Goal: Find specific page/section: Find specific page/section

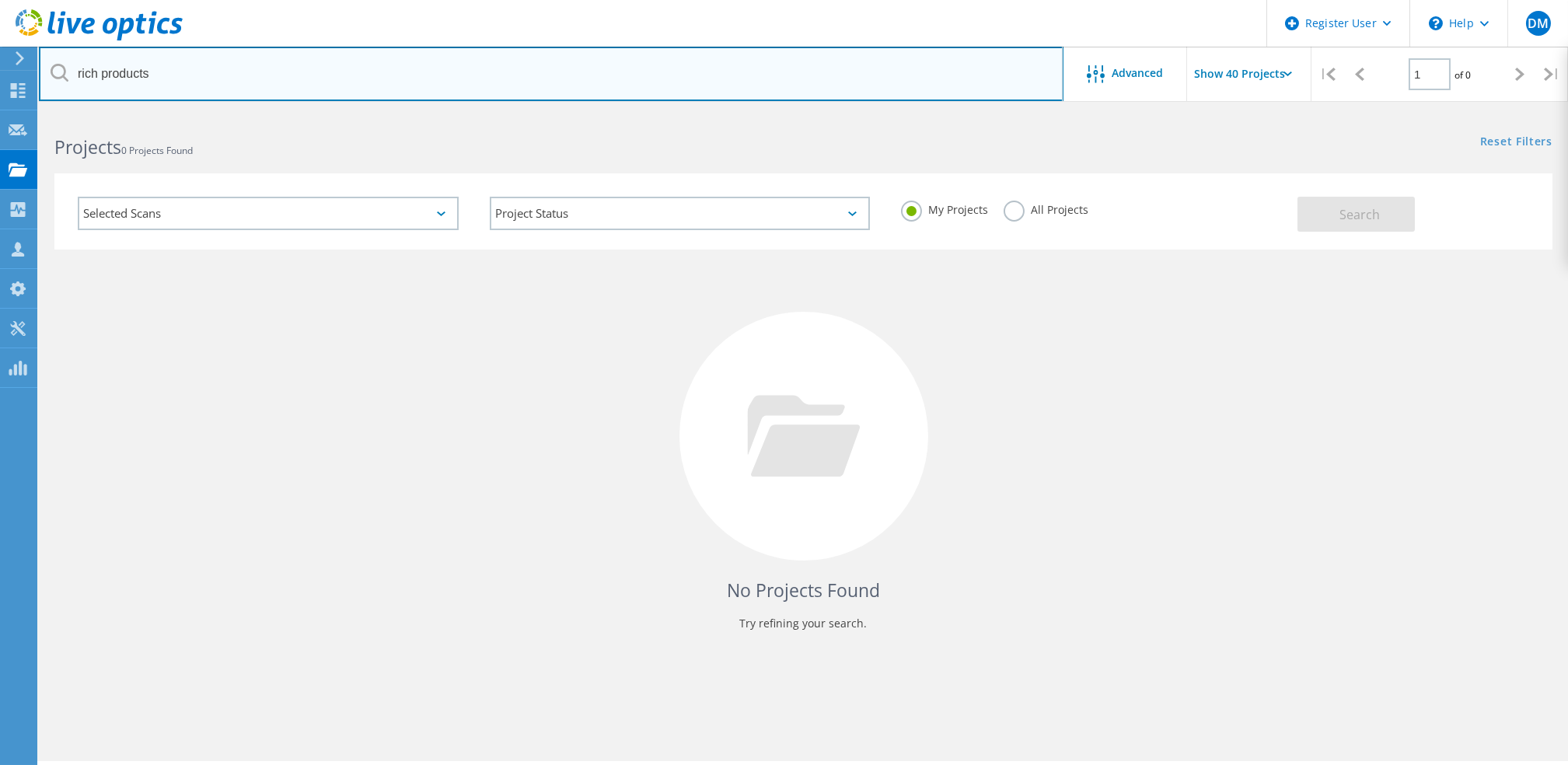
click at [279, 59] on input "rich products" at bounding box center [551, 74] width 1025 height 54
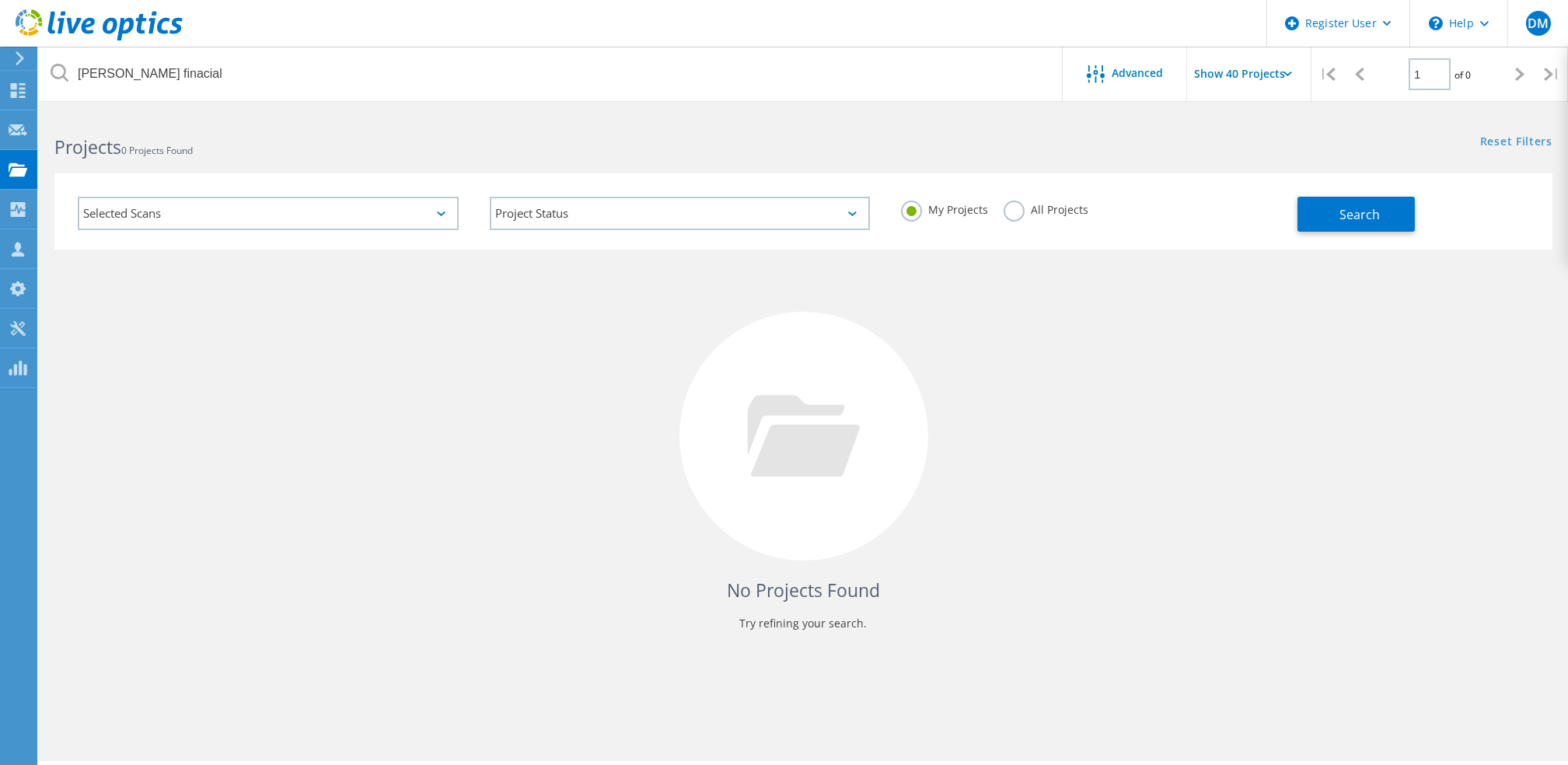
click at [1009, 206] on label "All Projects" at bounding box center [1046, 208] width 85 height 15
click at [0, 0] on input "All Projects" at bounding box center [0, 0] width 0 height 0
click at [1344, 231] on button "Search" at bounding box center [1356, 214] width 117 height 35
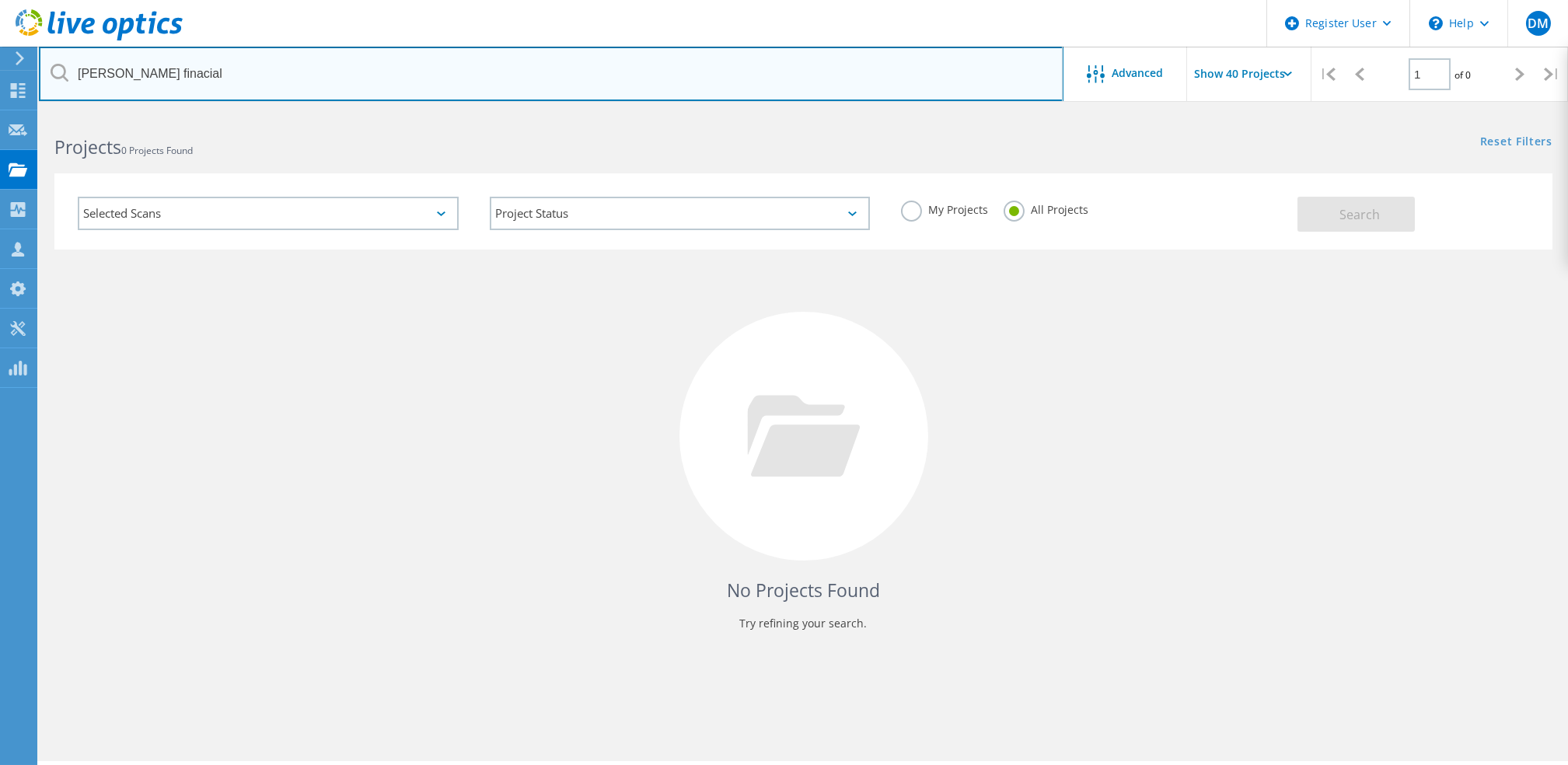
click at [147, 70] on input "tompkins finacial" at bounding box center [551, 74] width 1025 height 54
type input "tompkins financial"
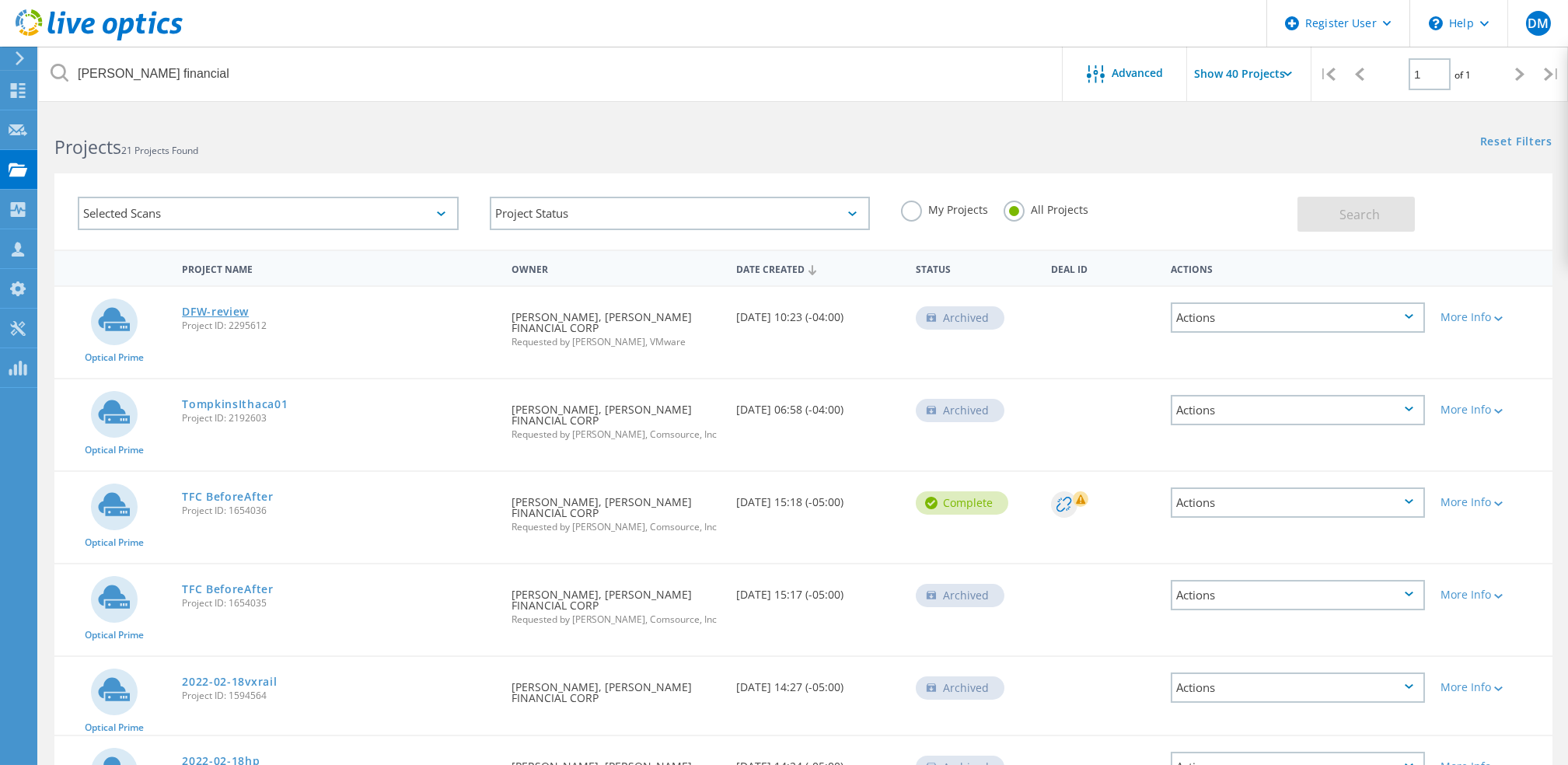
click at [234, 309] on link "DFW-review" at bounding box center [215, 311] width 67 height 11
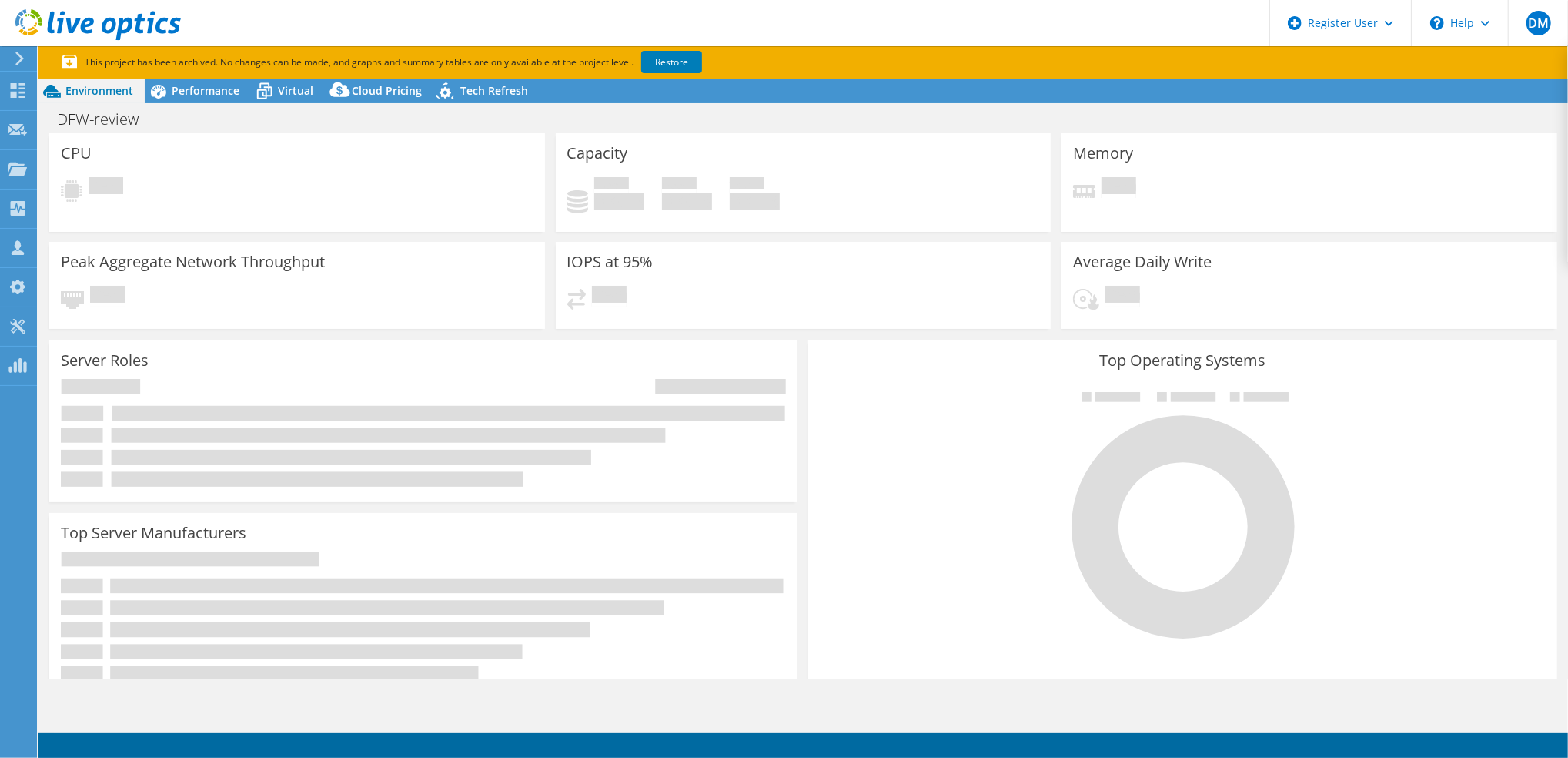
select select "USD"
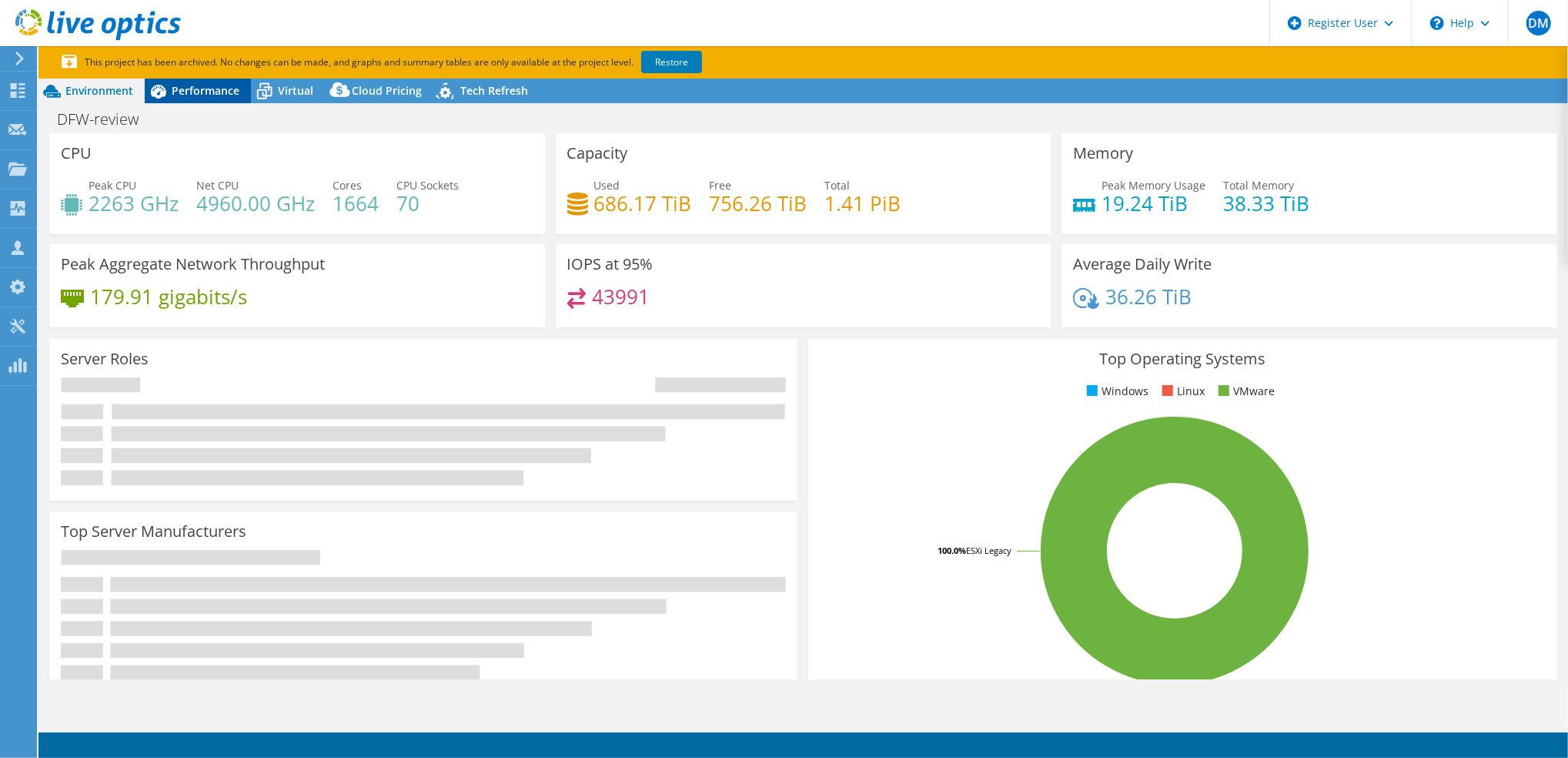
click at [210, 89] on span "Performance" at bounding box center [205, 91] width 67 height 14
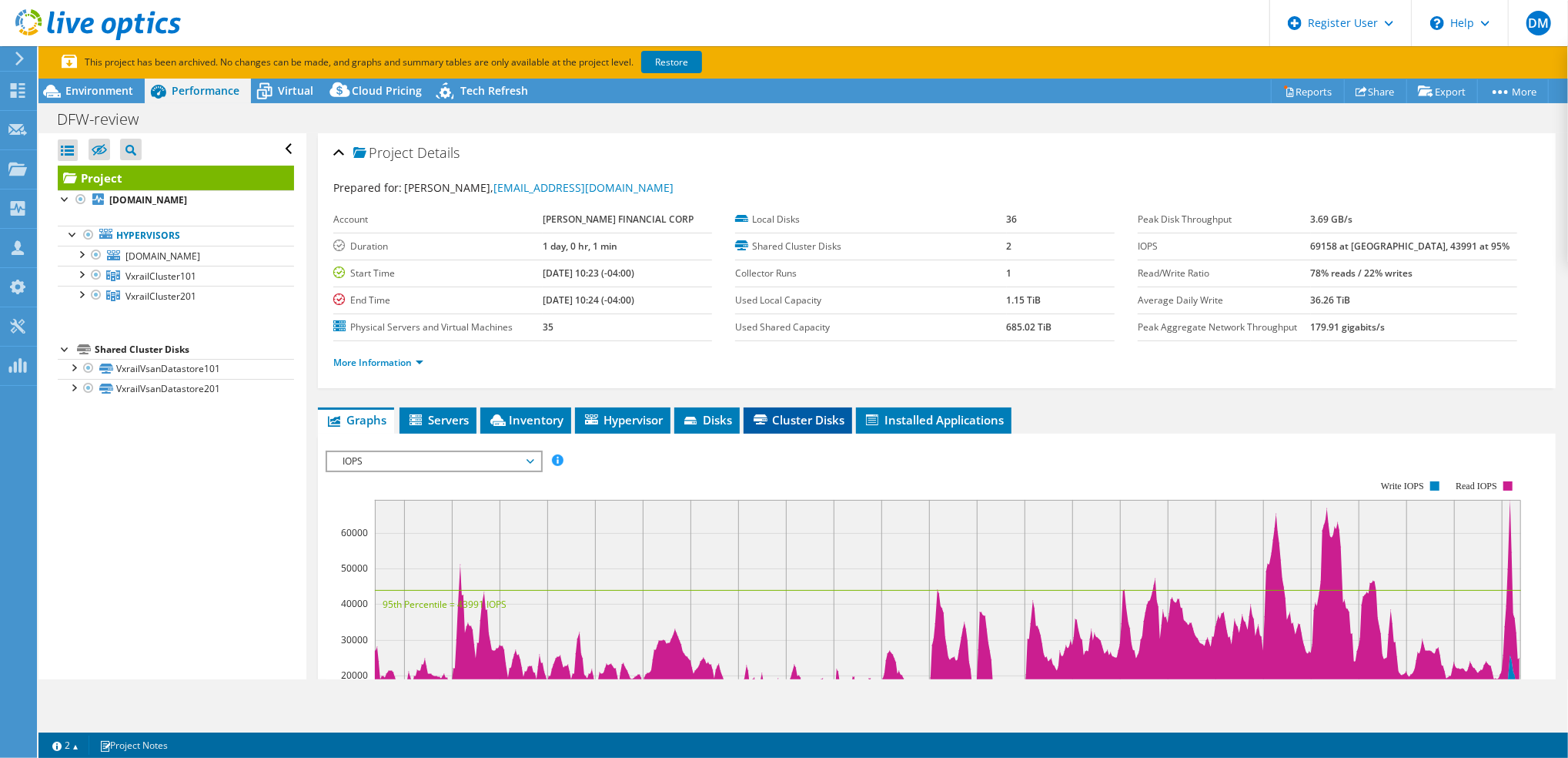
click at [797, 409] on li "Cluster Disks" at bounding box center [797, 420] width 108 height 26
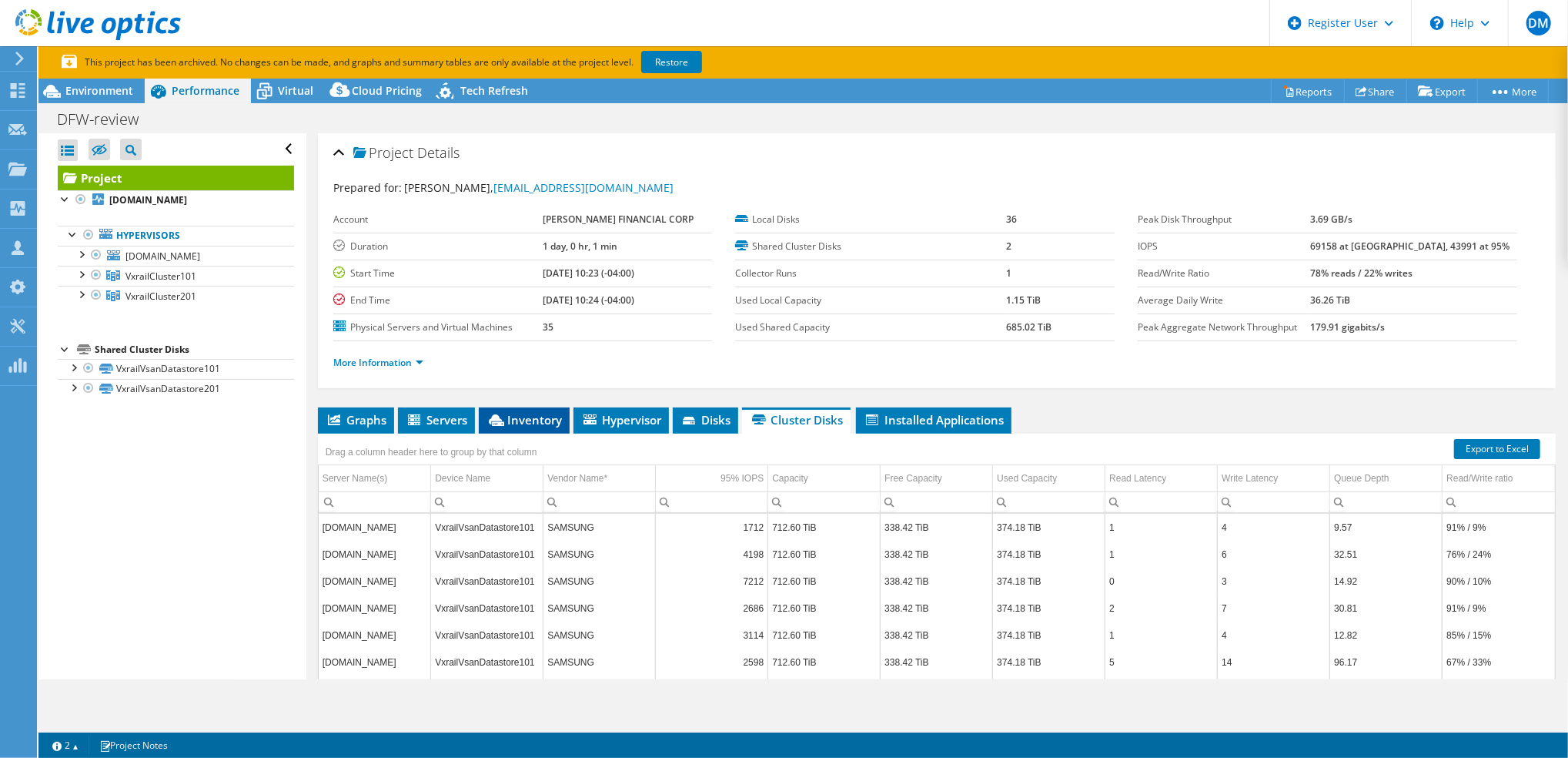
click at [546, 419] on span "Inventory" at bounding box center [524, 420] width 75 height 15
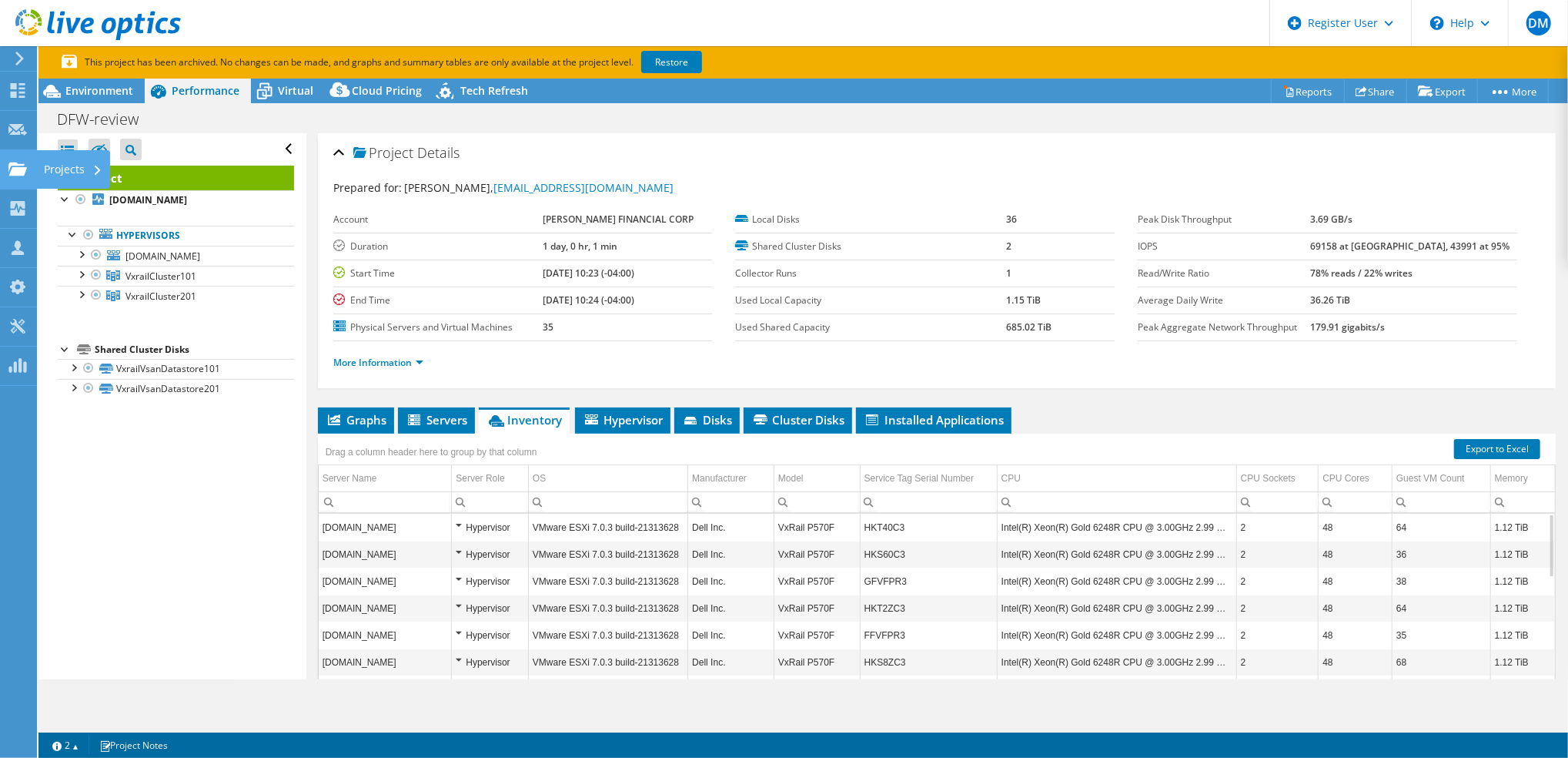
click at [13, 171] on use at bounding box center [18, 168] width 18 height 13
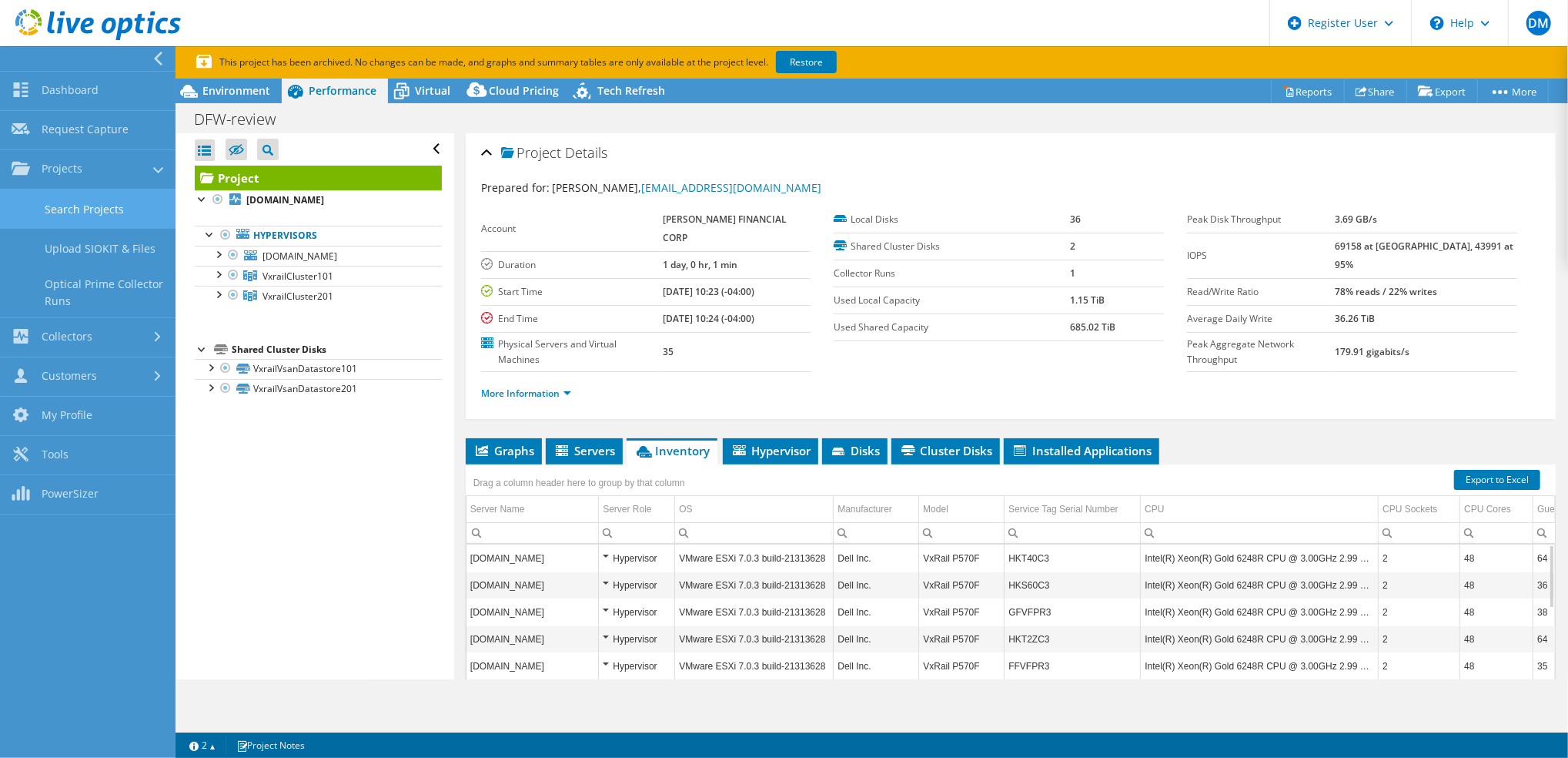
click at [126, 210] on link "Search Projects" at bounding box center [87, 209] width 176 height 39
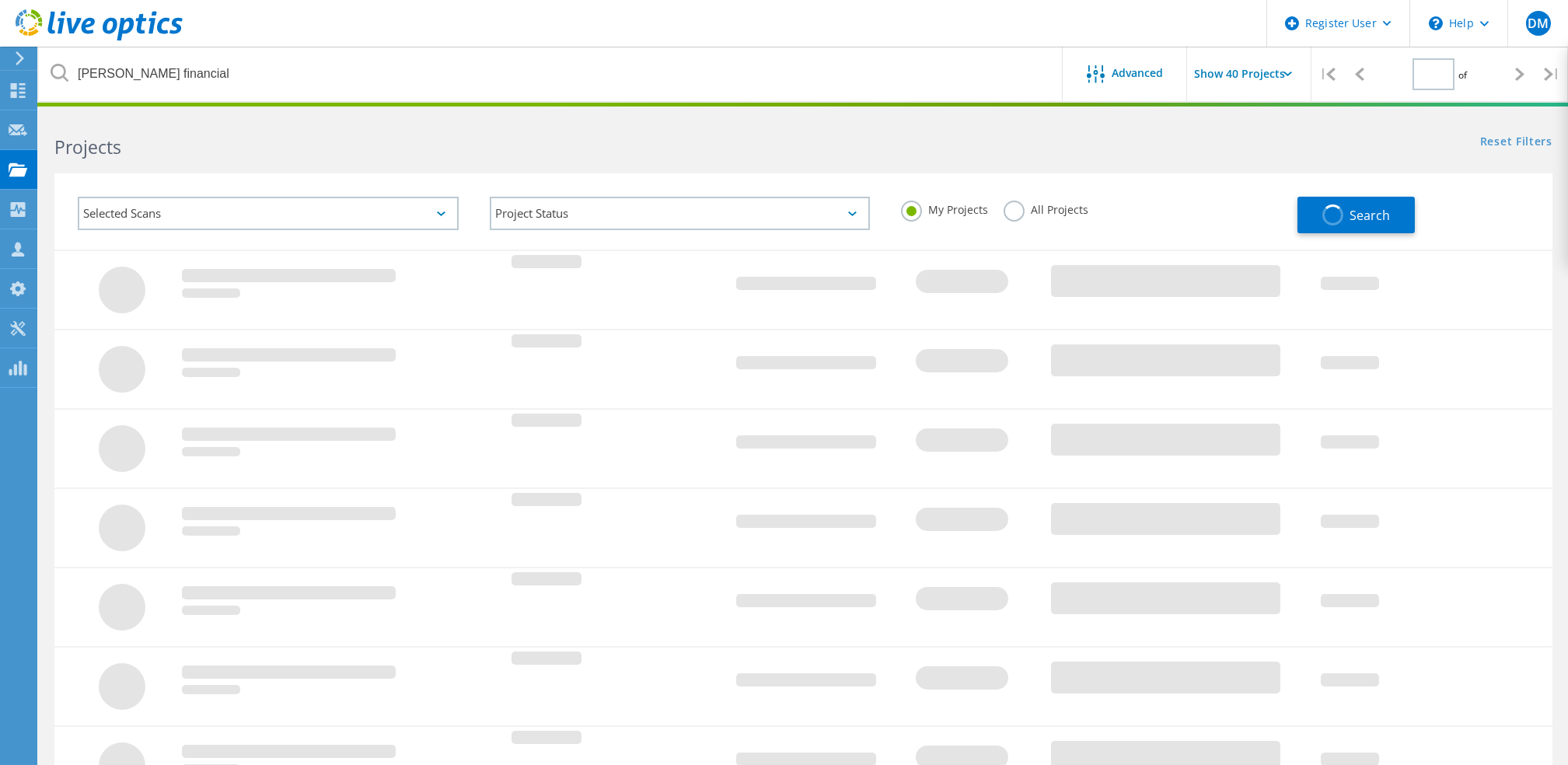
type input "1"
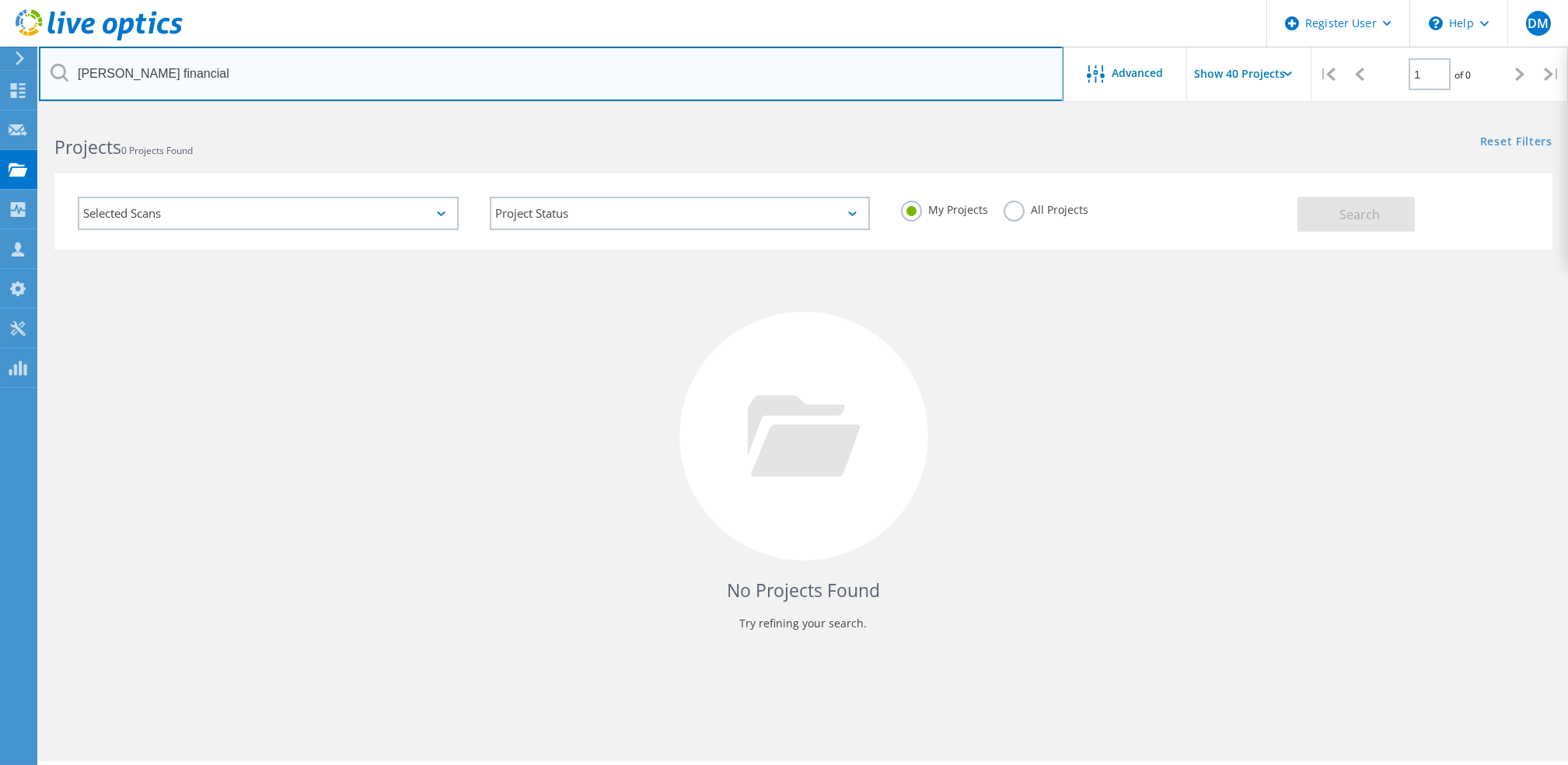
click at [339, 70] on input "tompkins financial" at bounding box center [551, 74] width 1025 height 54
click at [147, 61] on input "regindton" at bounding box center [551, 74] width 1025 height 54
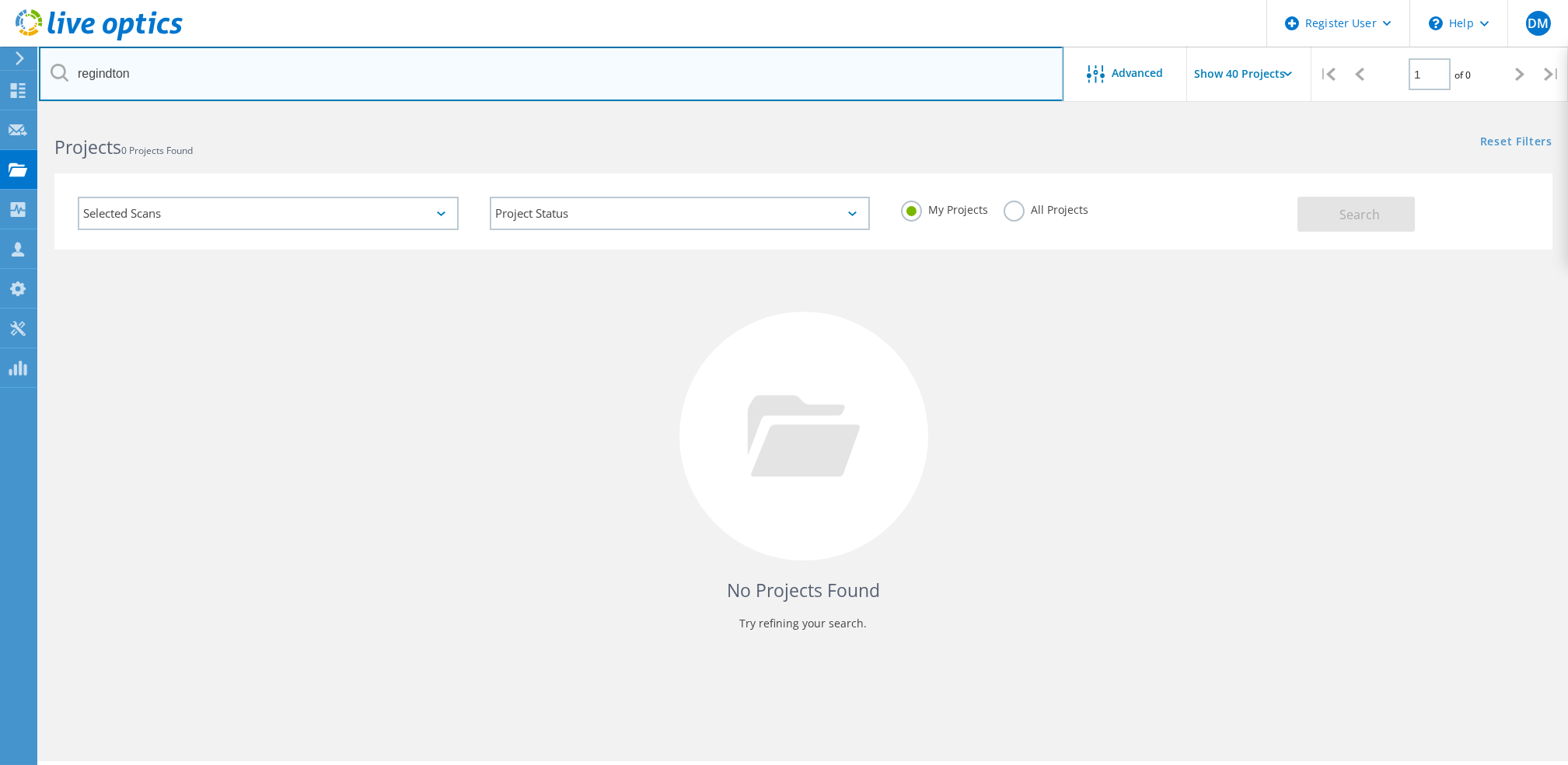
paste input "REDINGTON"
type input "REDINGTON"
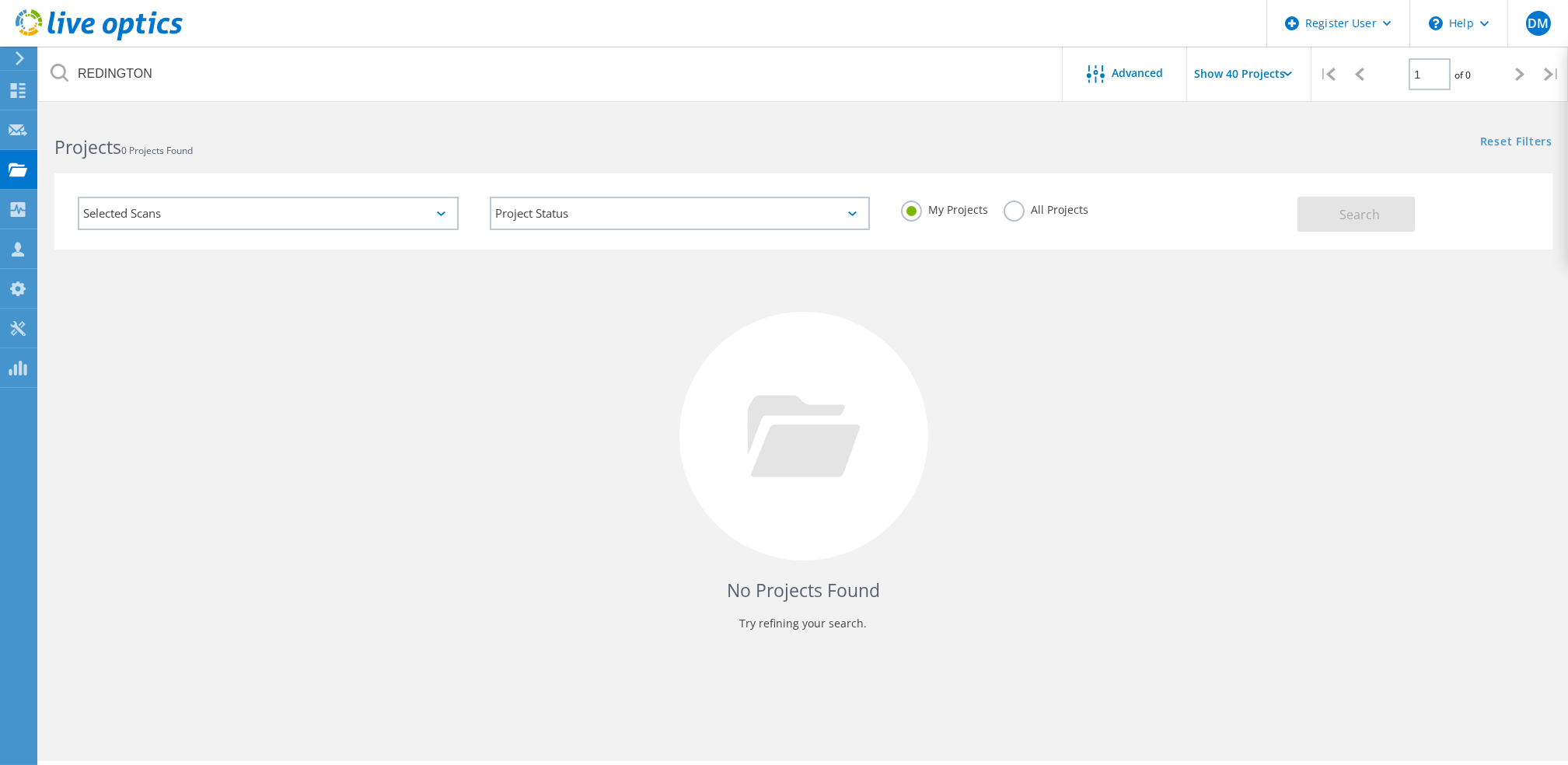
click at [1005, 204] on label "All Projects" at bounding box center [1046, 208] width 85 height 15
click at [0, 0] on input "All Projects" at bounding box center [0, 0] width 0 height 0
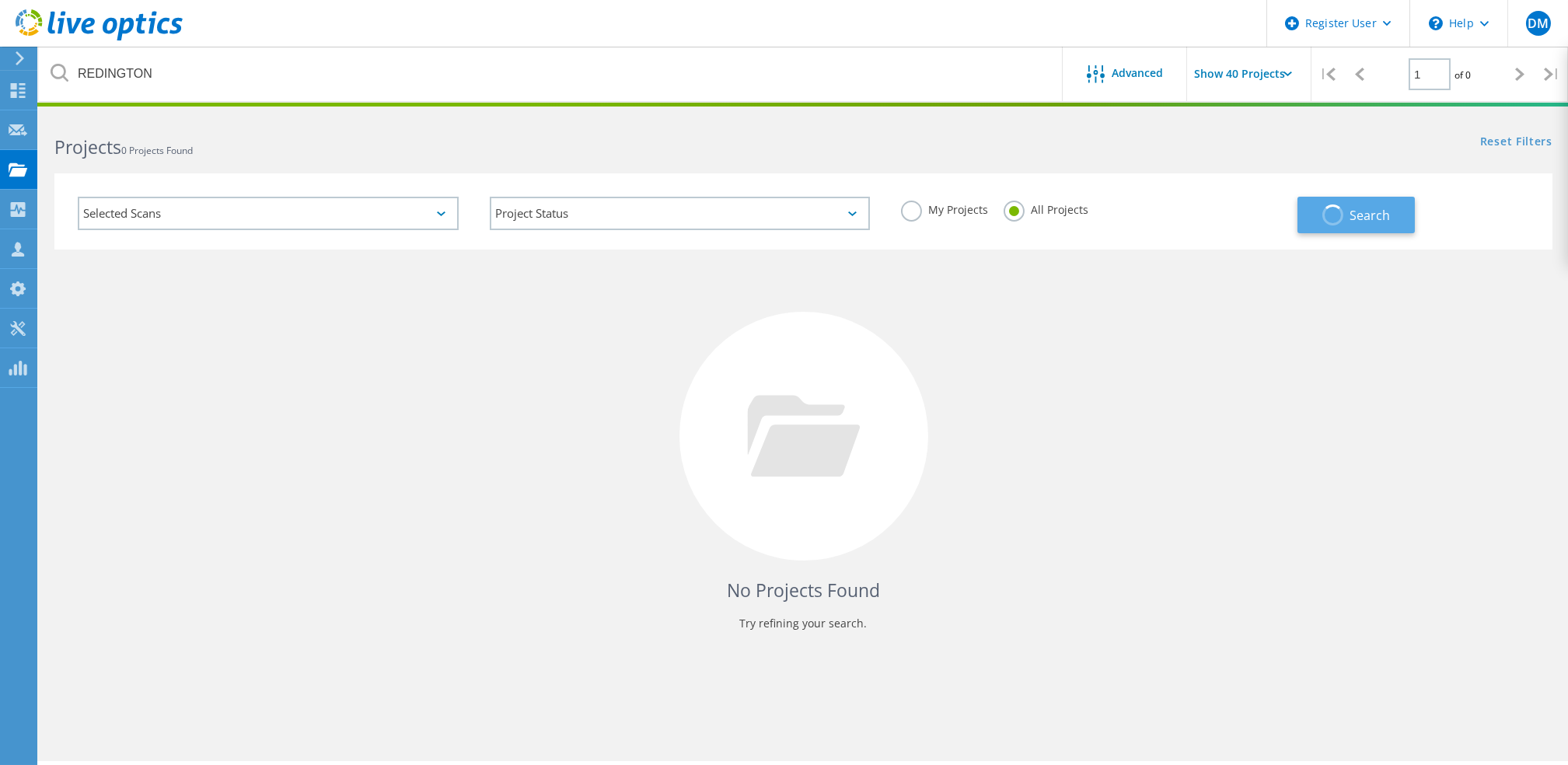
click at [1349, 201] on button "Search" at bounding box center [1356, 215] width 117 height 36
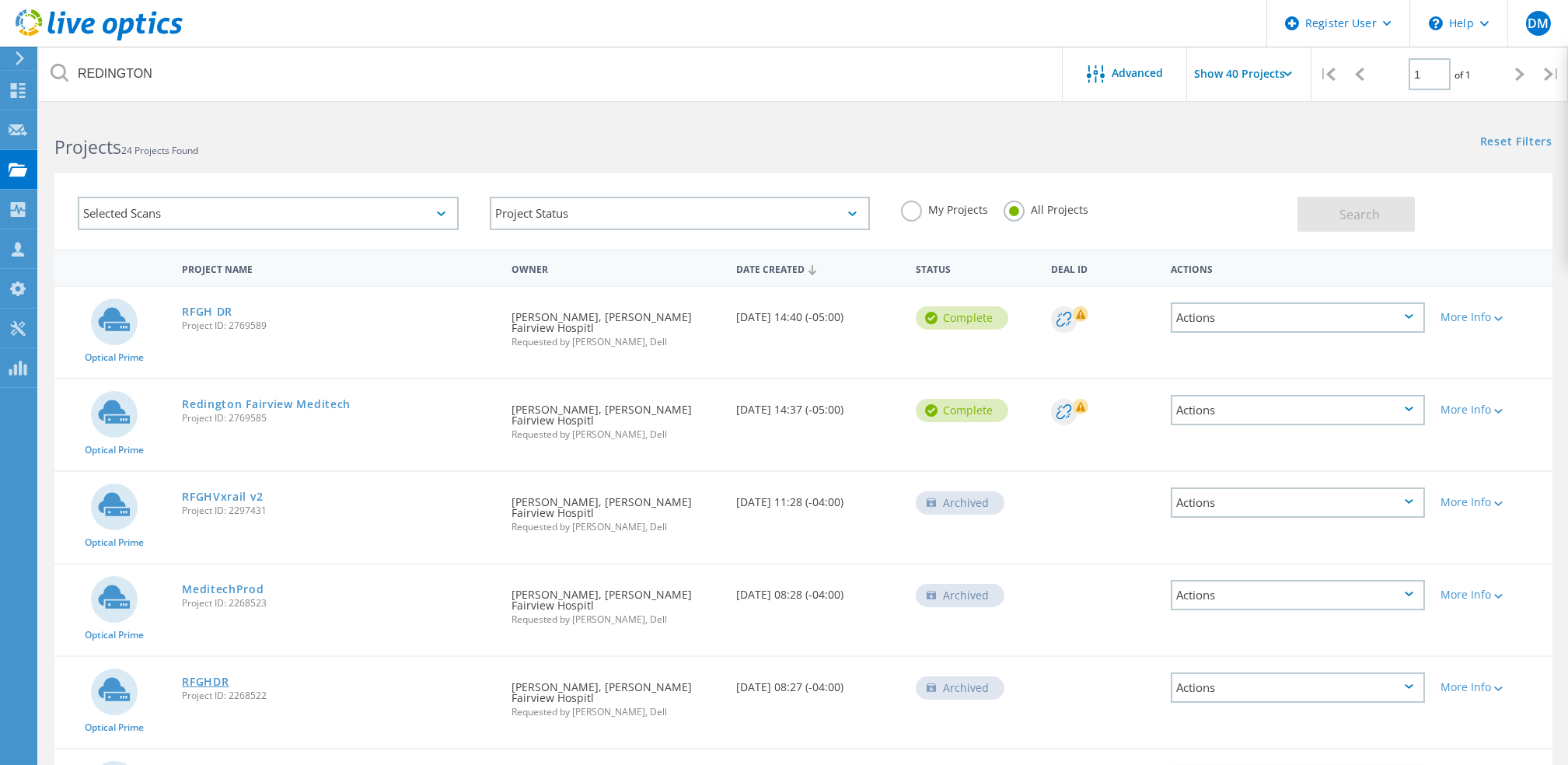
click at [219, 676] on link "RFGHDR" at bounding box center [206, 681] width 47 height 11
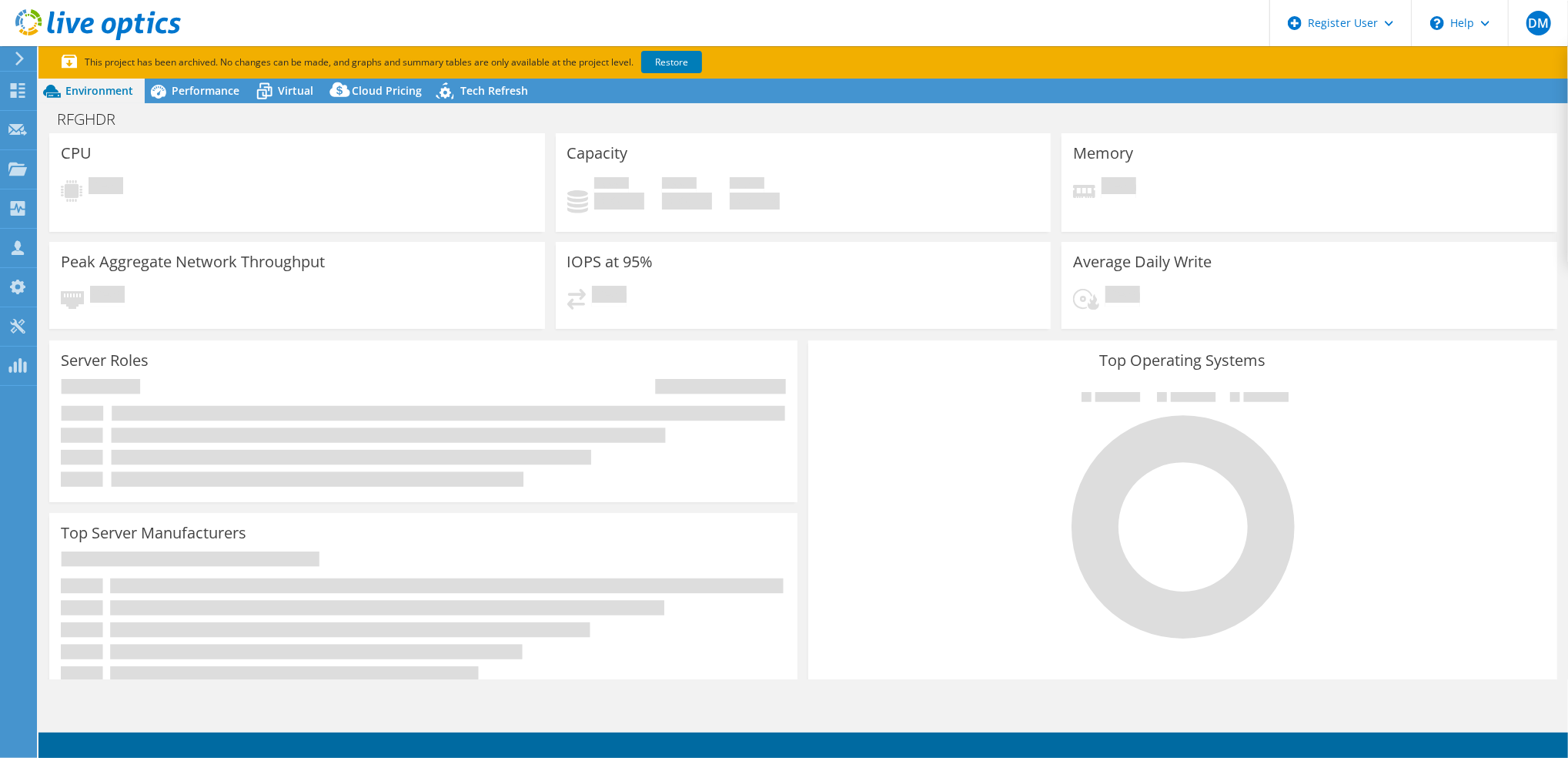
select select "USD"
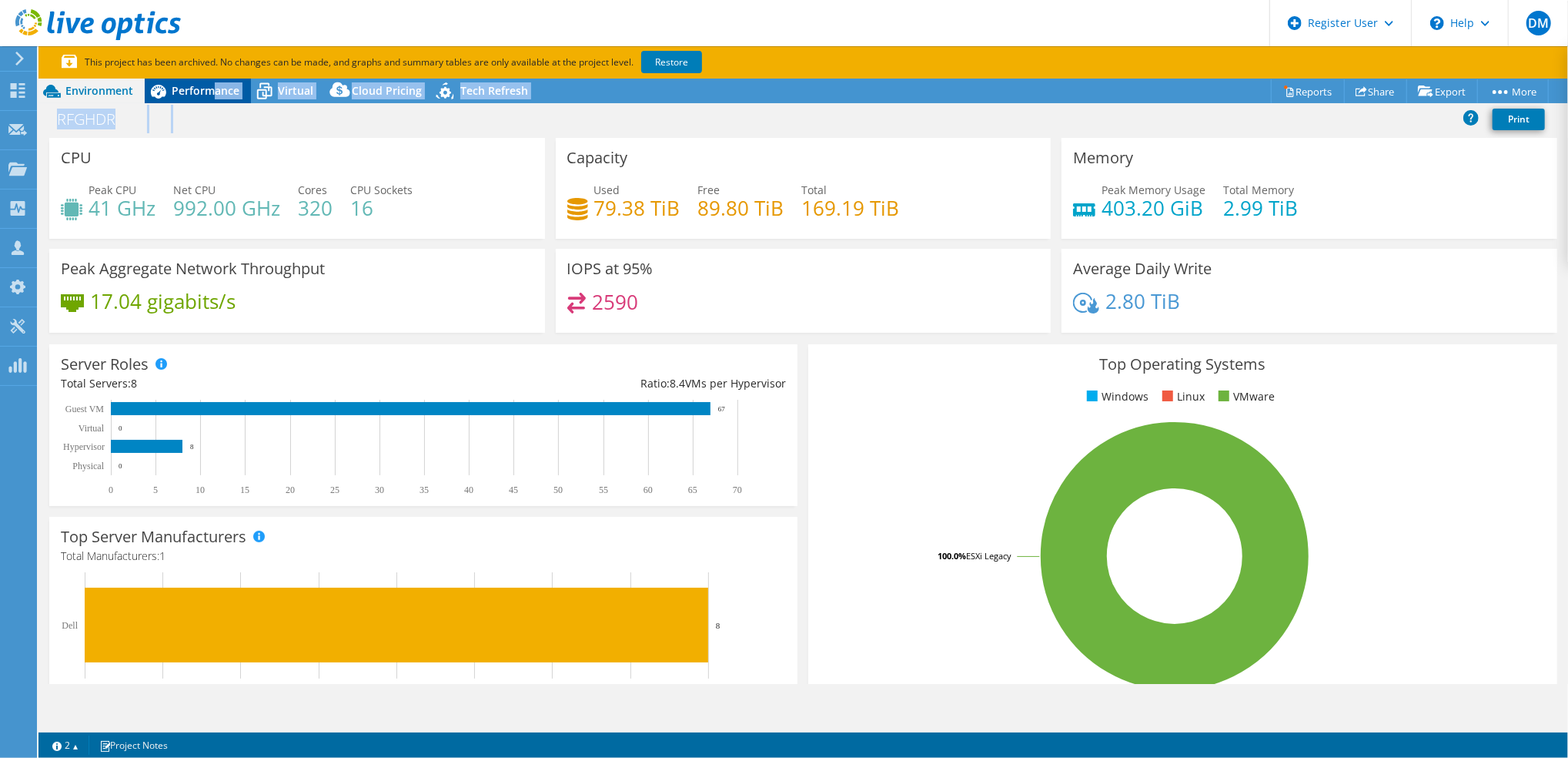
drag, startPoint x: 215, startPoint y: 105, endPoint x: 215, endPoint y: 79, distance: 26.0
click at [215, 79] on div "Project Actions Project Actions Reports Share Export vSAN ReadyNode Sizer" at bounding box center [803, 434] width 1530 height 711
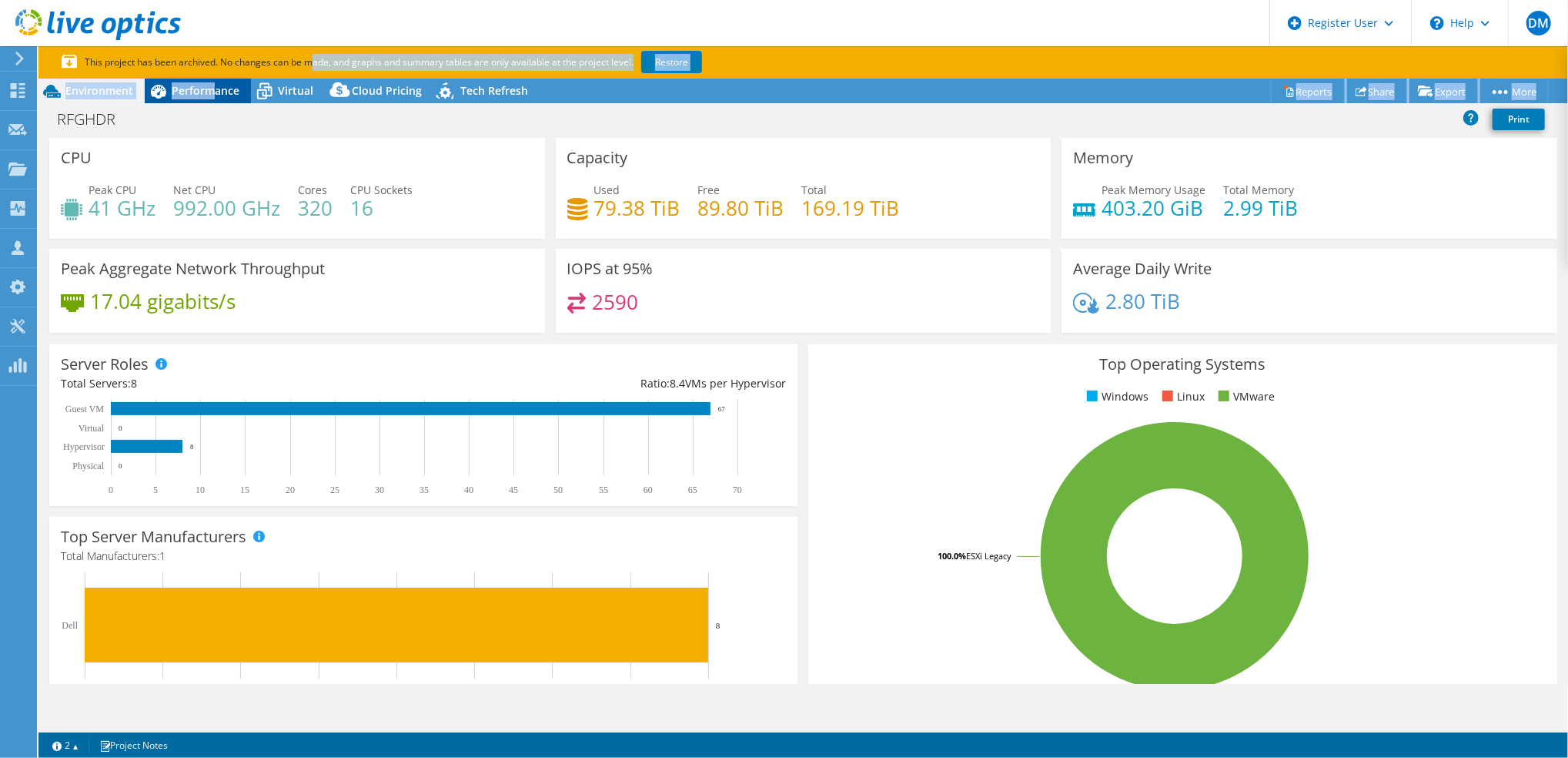
click at [215, 79] on section "This project has been archived. No changes can be made, and graphs and summary …" at bounding box center [803, 402] width 1530 height 711
drag, startPoint x: 215, startPoint y: 79, endPoint x: 212, endPoint y: 87, distance: 8.5
click at [212, 87] on span "Performance" at bounding box center [205, 91] width 67 height 14
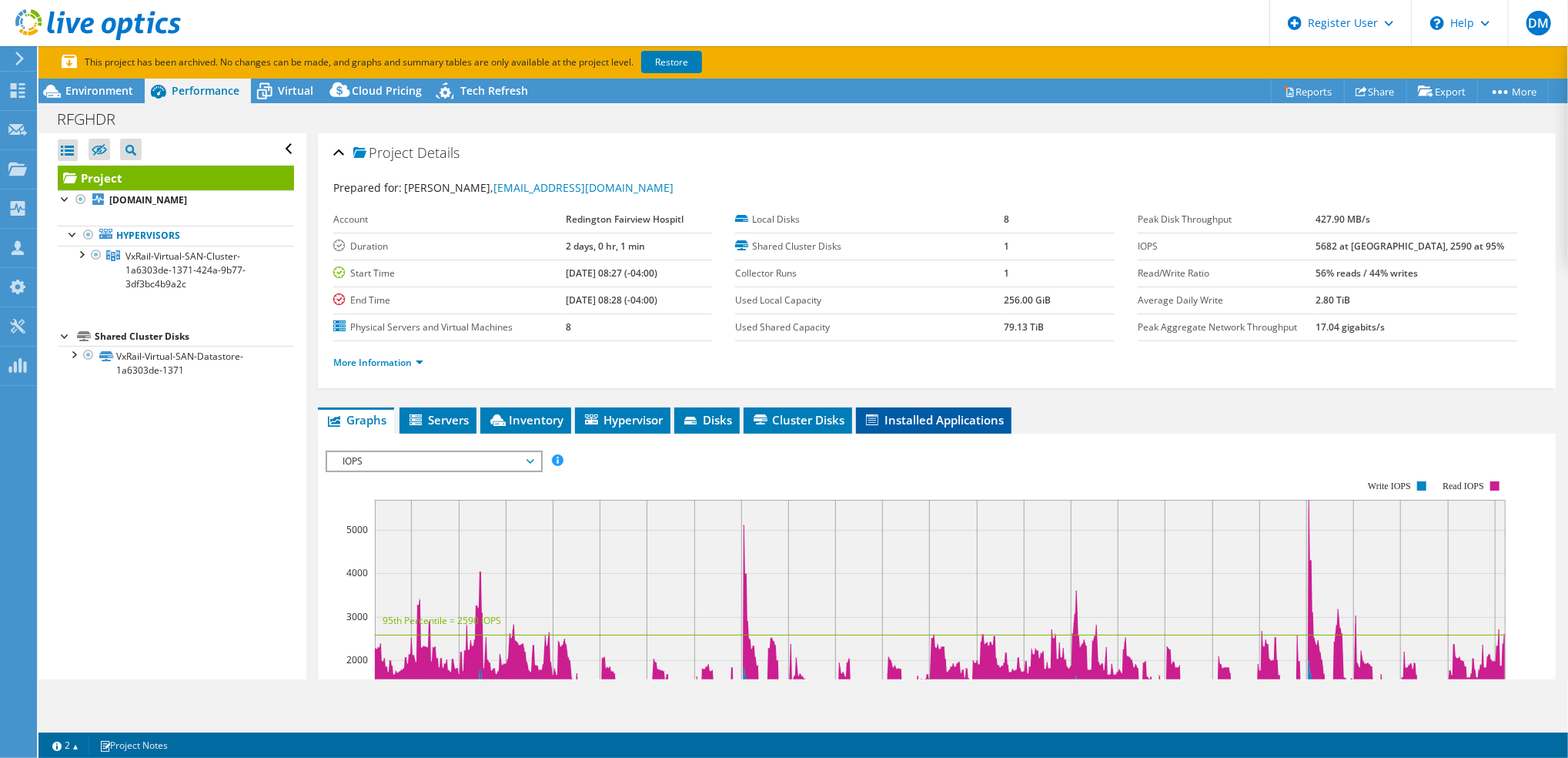
click at [918, 422] on span "Installed Applications" at bounding box center [933, 420] width 140 height 15
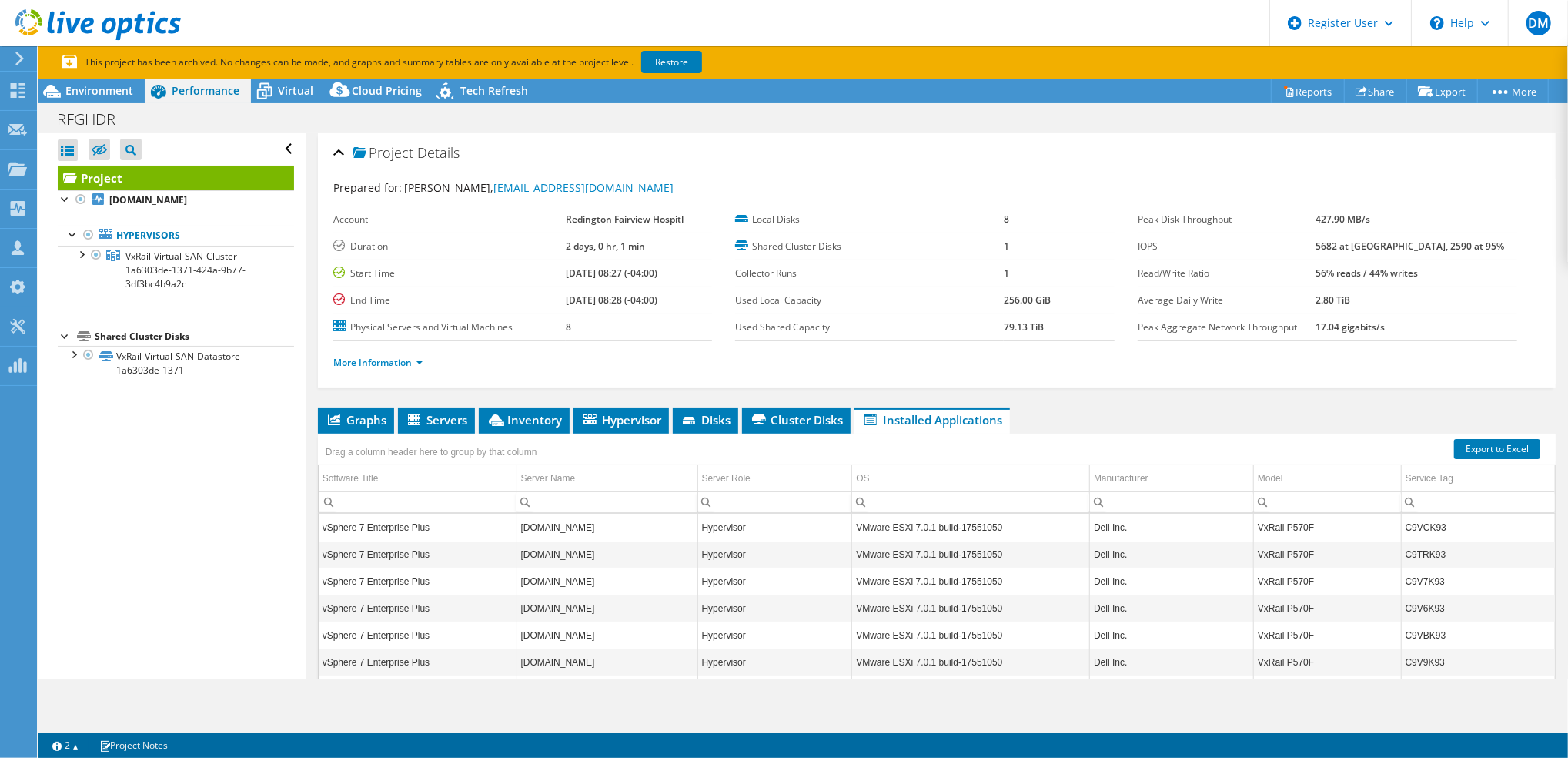
scroll to position [140, 0]
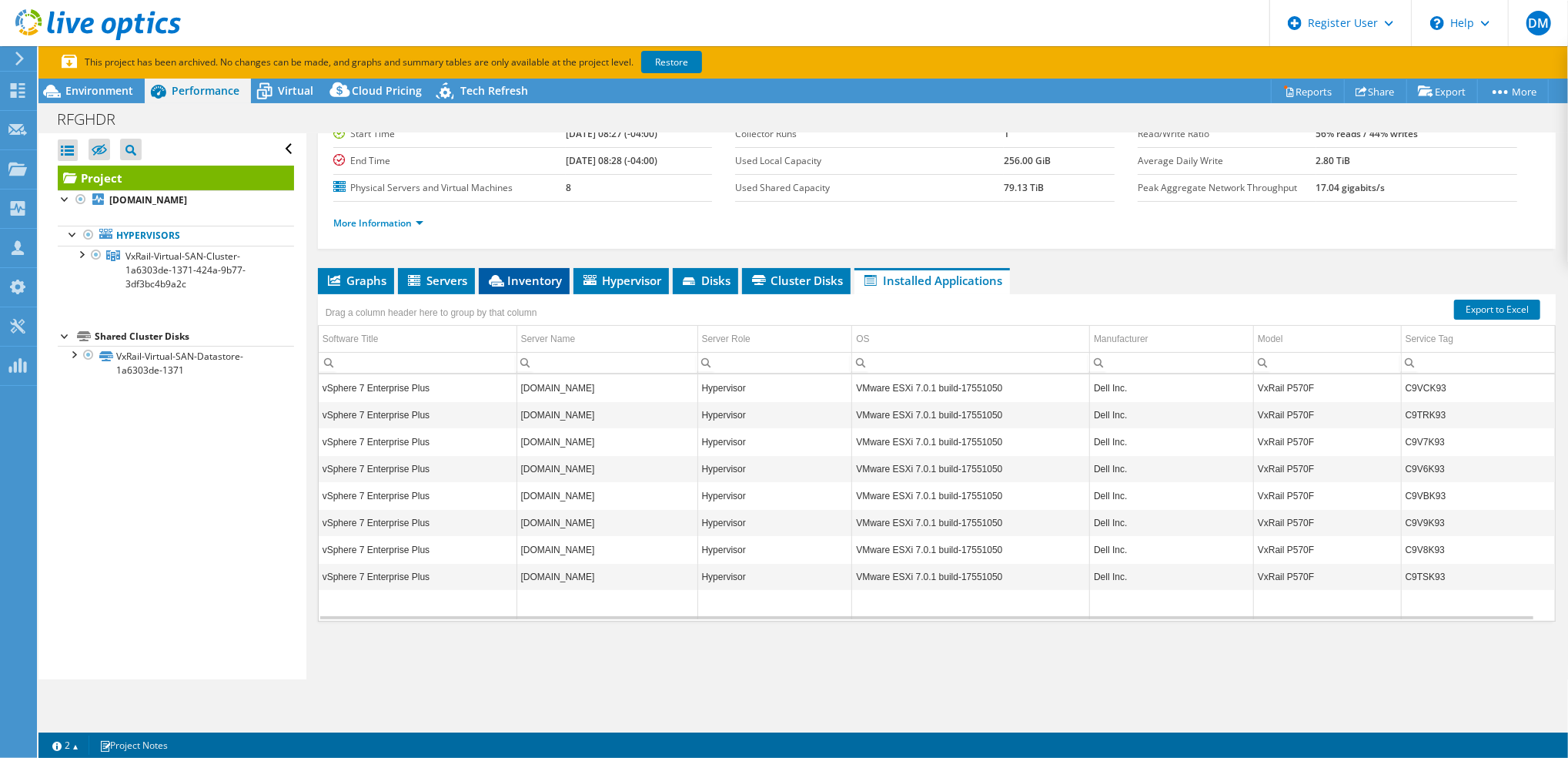
click at [526, 285] on span "Inventory" at bounding box center [524, 280] width 75 height 15
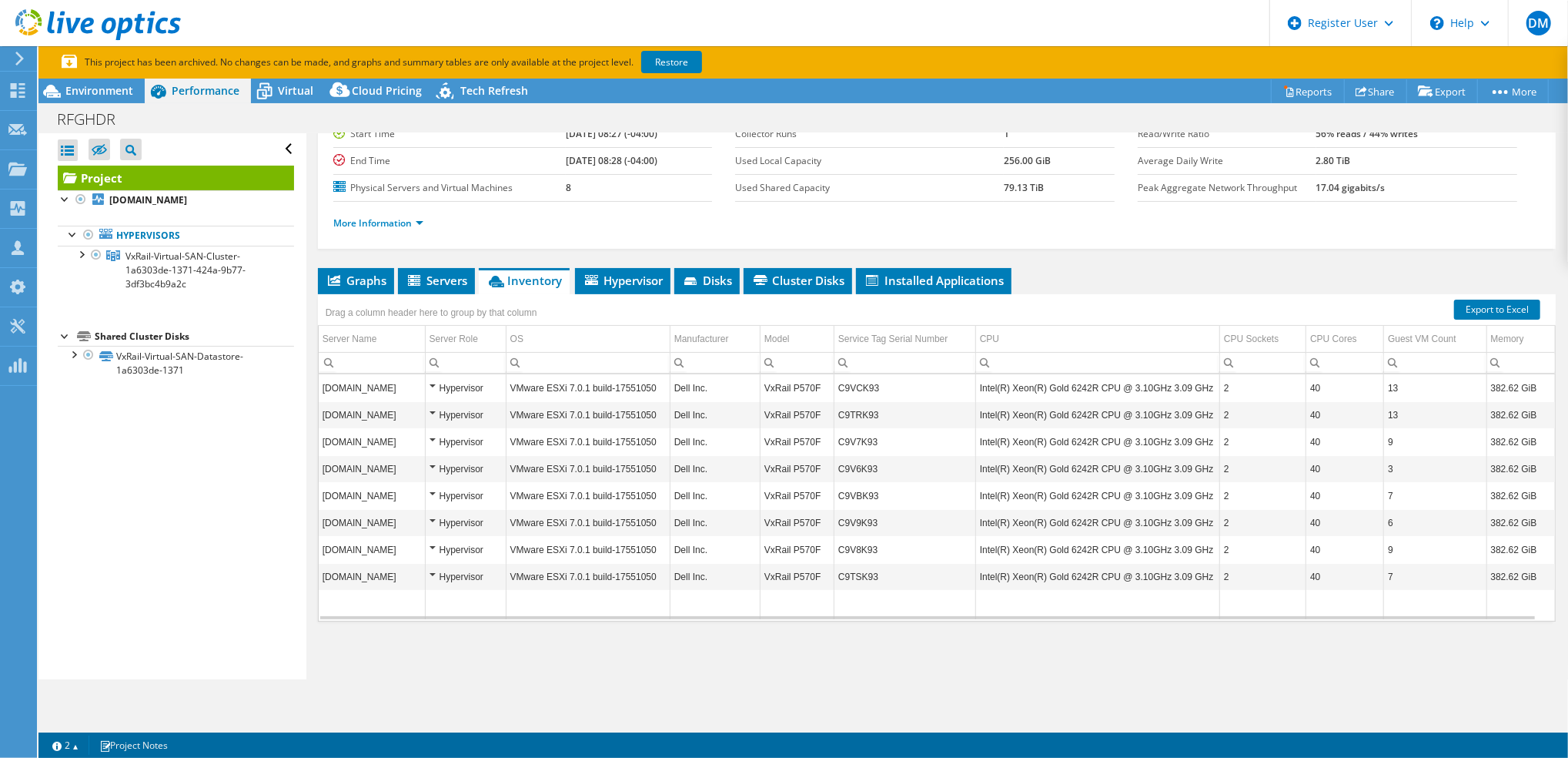
scroll to position [6, 0]
click at [22, 164] on use at bounding box center [18, 168] width 18 height 13
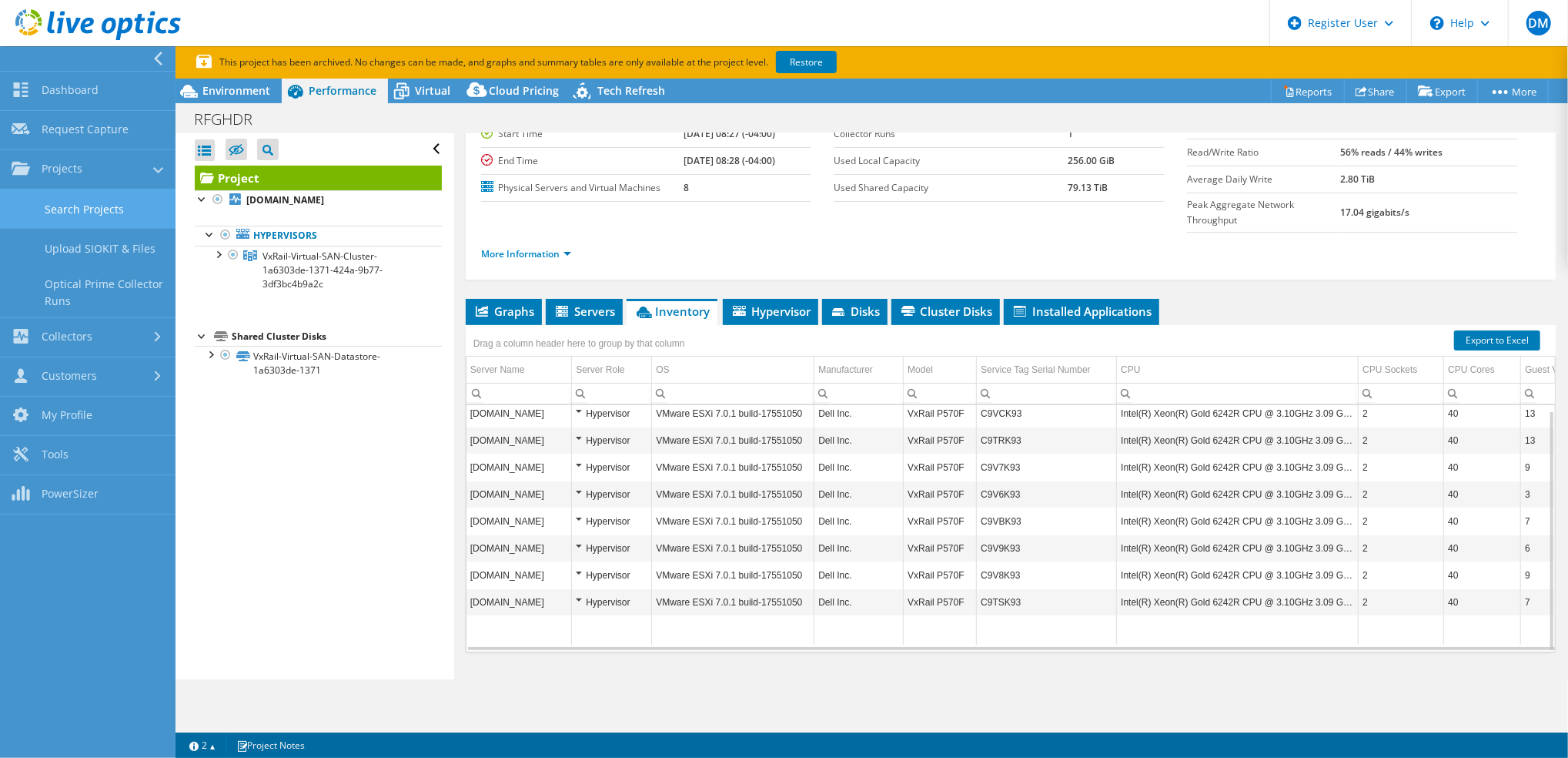
click at [95, 204] on link "Search Projects" at bounding box center [87, 209] width 176 height 39
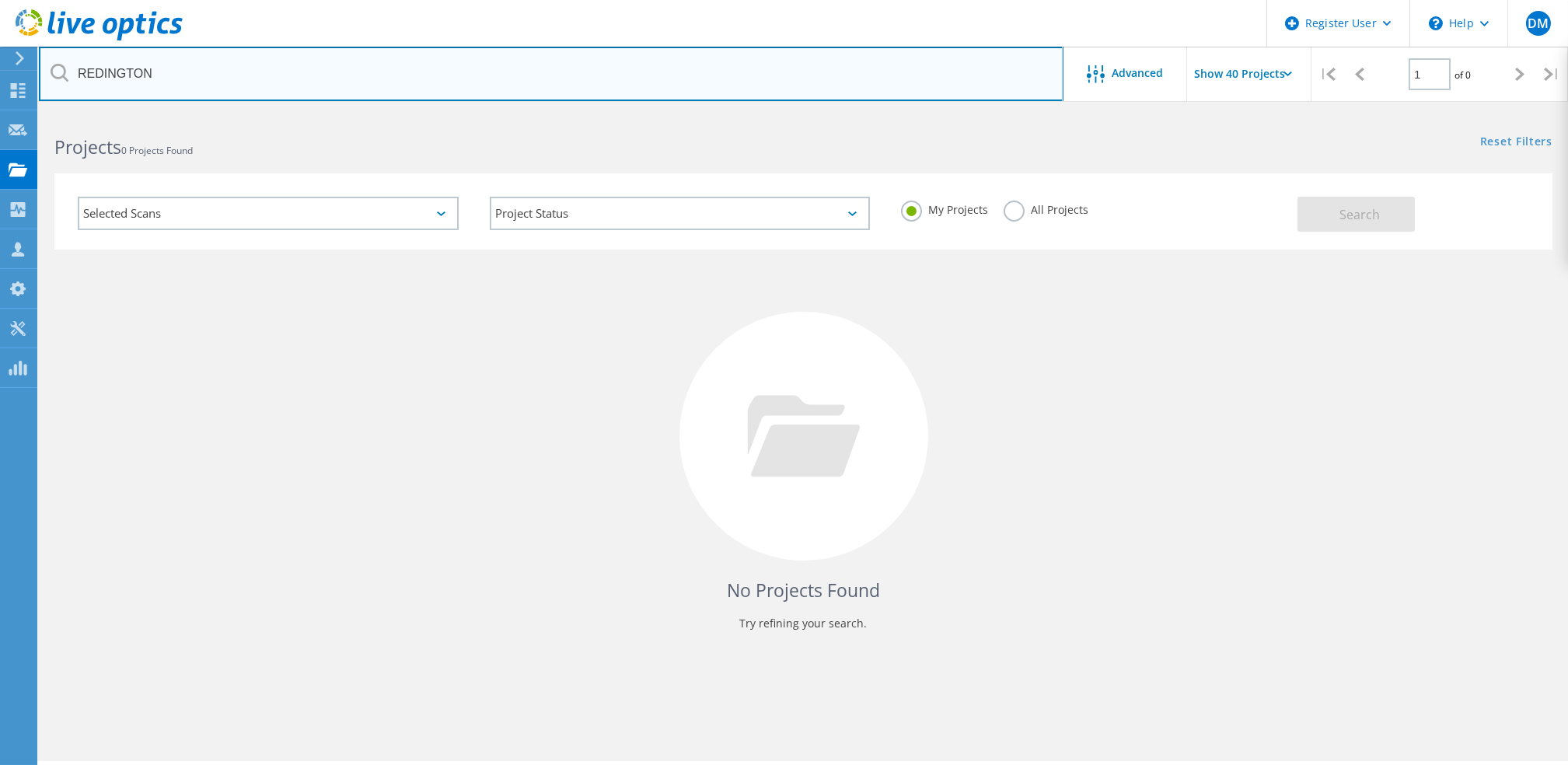
click at [242, 75] on input "REDINGTON" at bounding box center [551, 74] width 1025 height 54
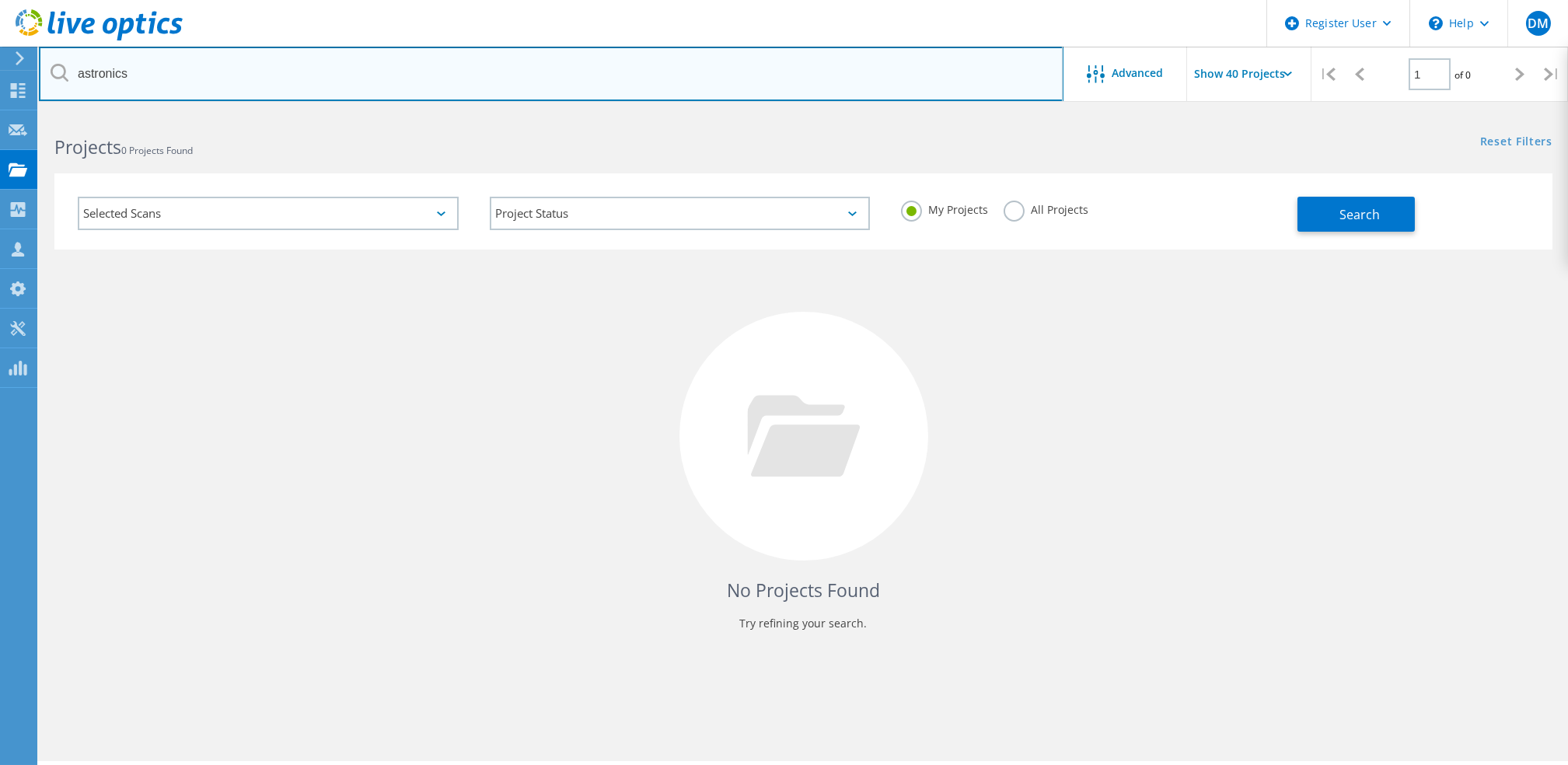
type input "astronics"
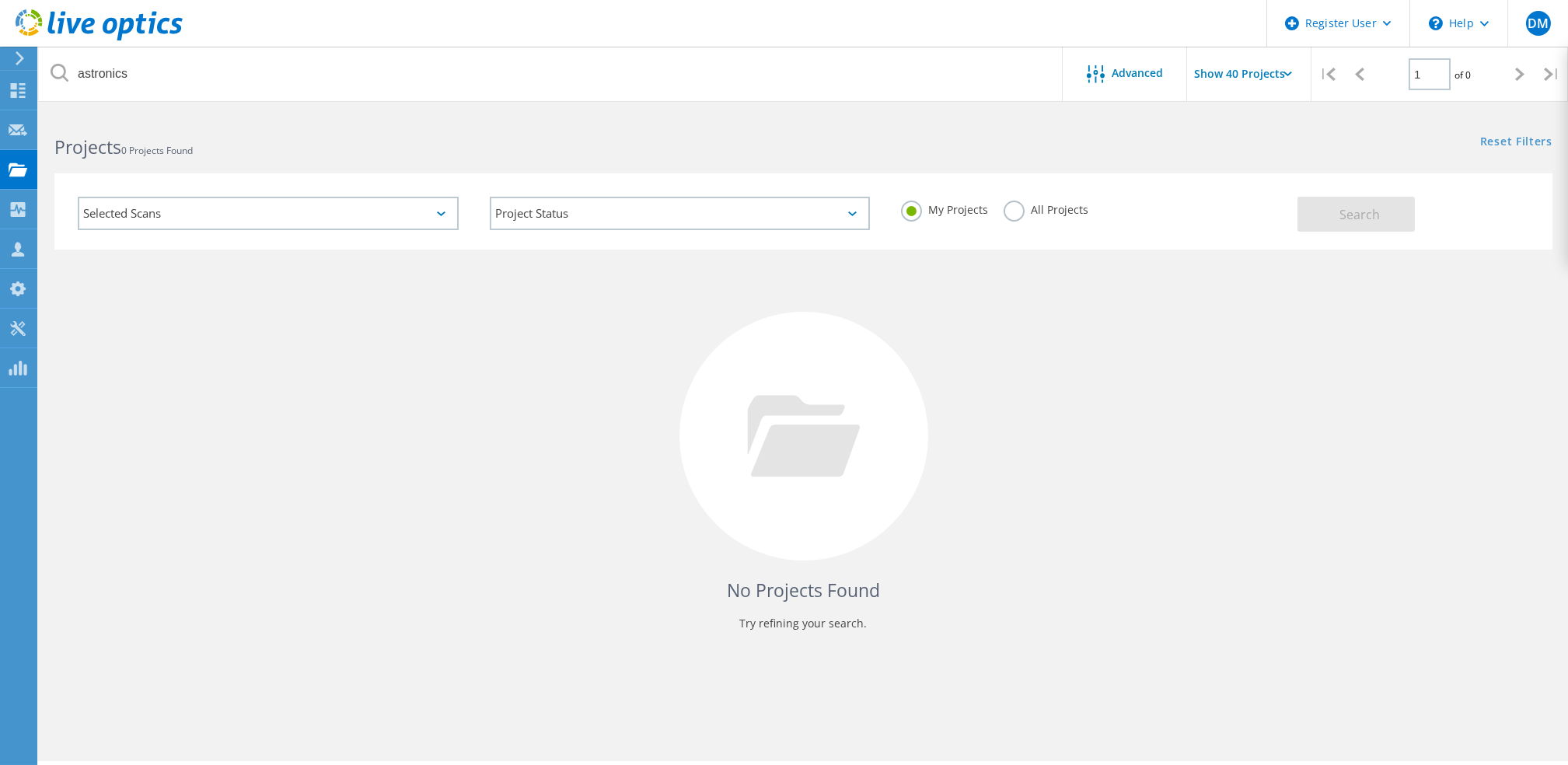
click at [1013, 215] on label "All Projects" at bounding box center [1046, 208] width 85 height 15
click at [0, 0] on input "All Projects" at bounding box center [0, 0] width 0 height 0
click at [1349, 206] on span "Search" at bounding box center [1360, 214] width 40 height 17
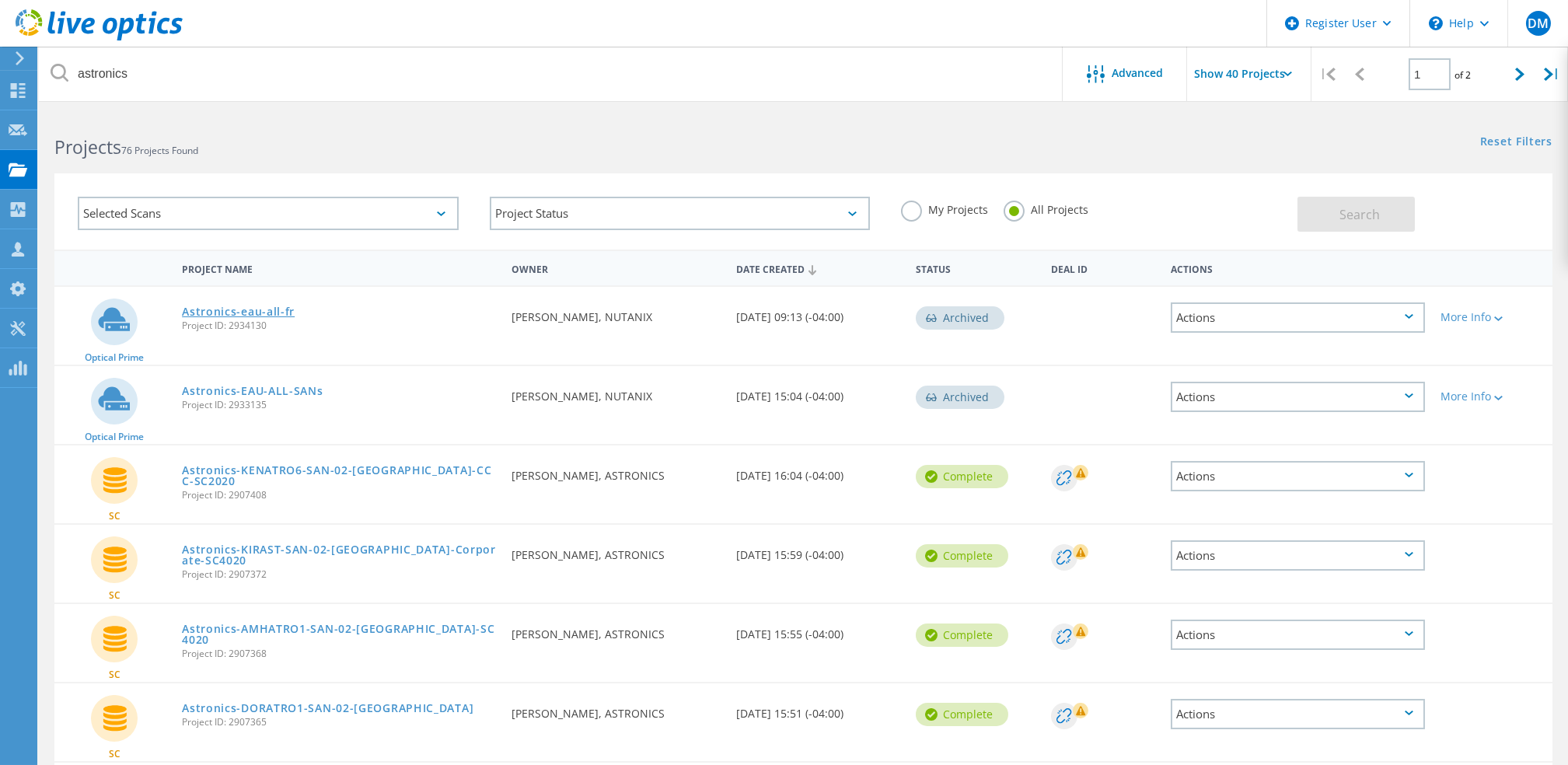
click at [284, 306] on link "Astronics-eau-all-fr" at bounding box center [238, 311] width 113 height 11
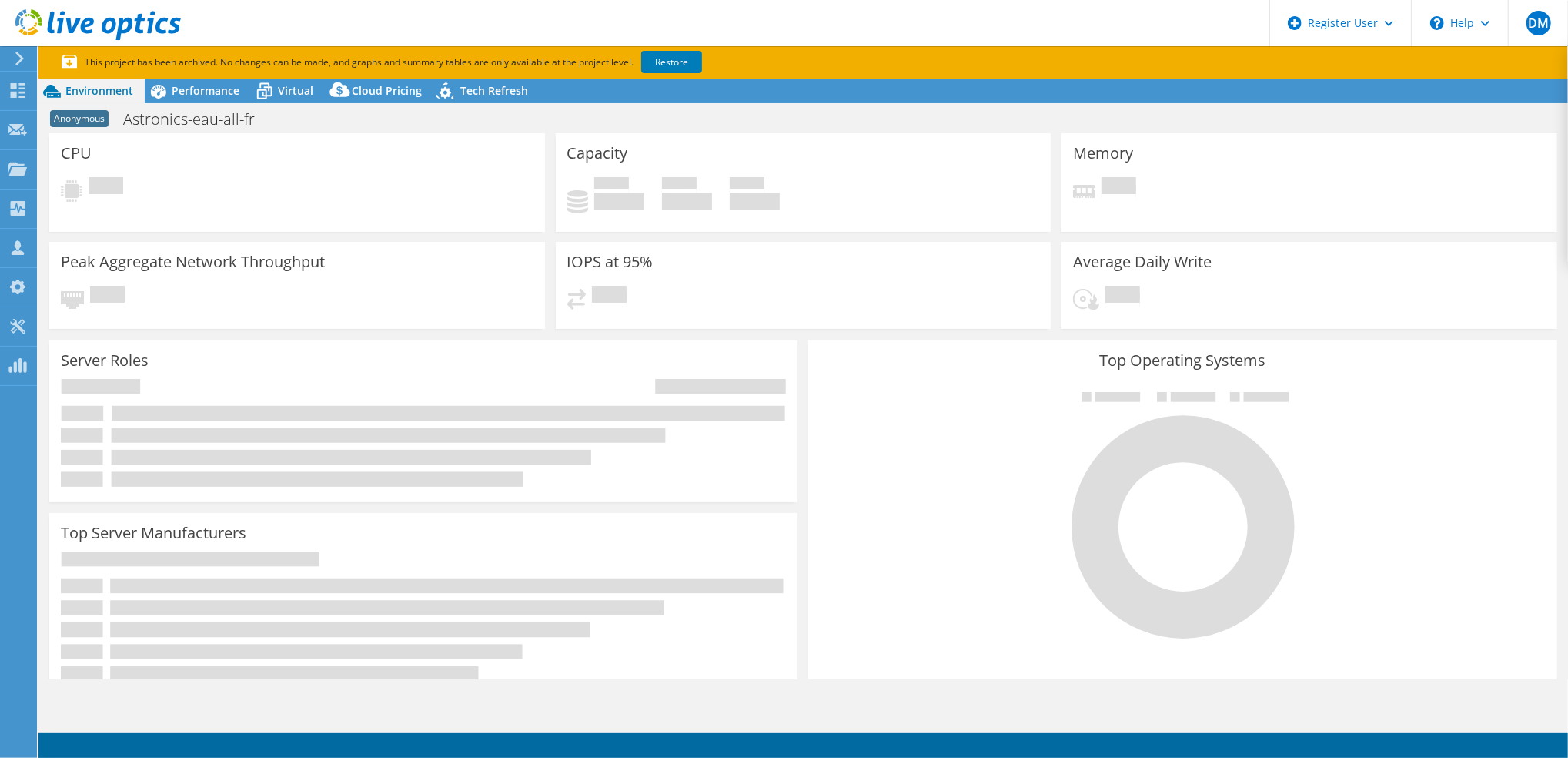
select select "USEast"
select select "USD"
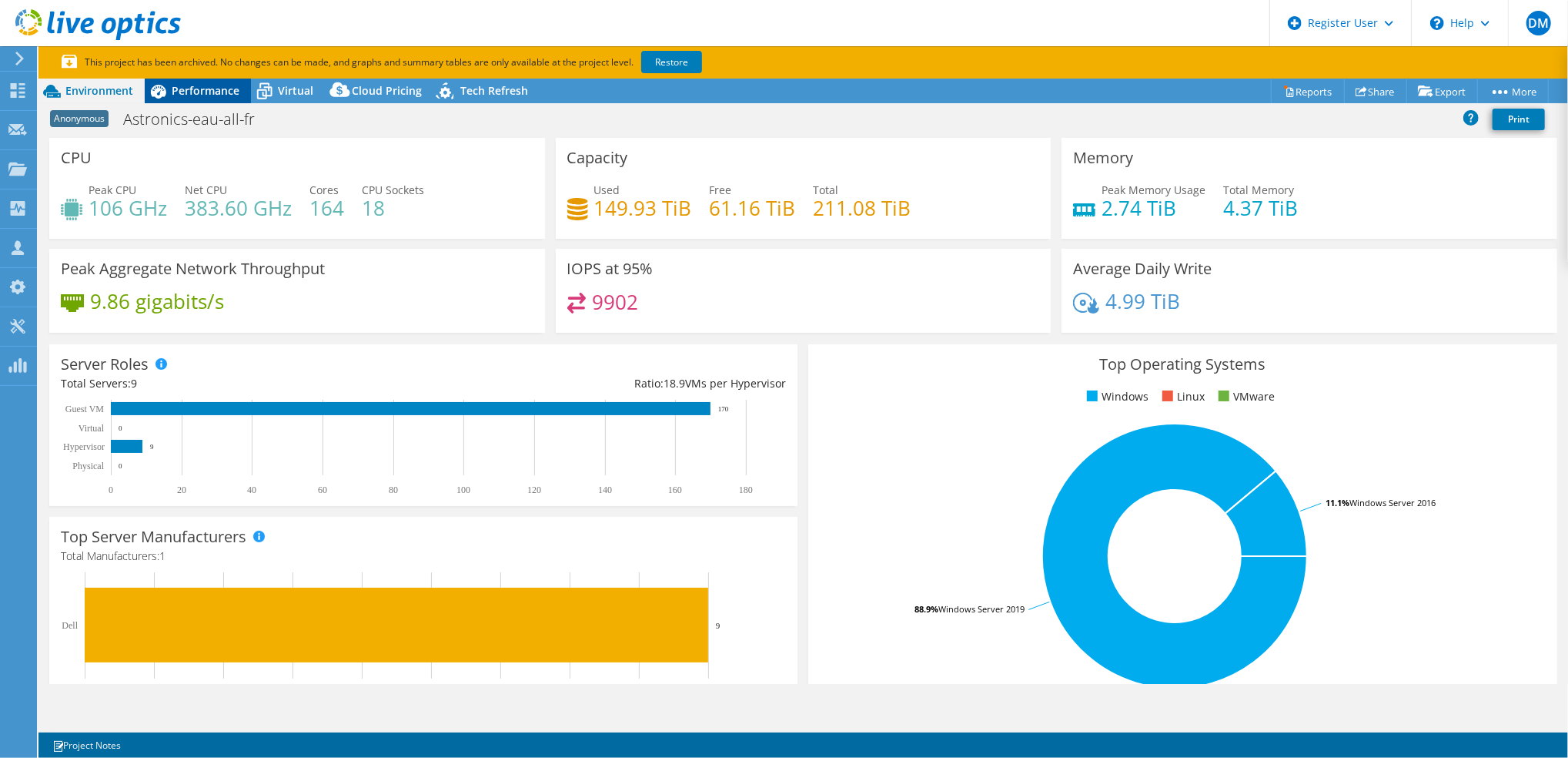
click at [220, 85] on span "Performance" at bounding box center [205, 91] width 67 height 14
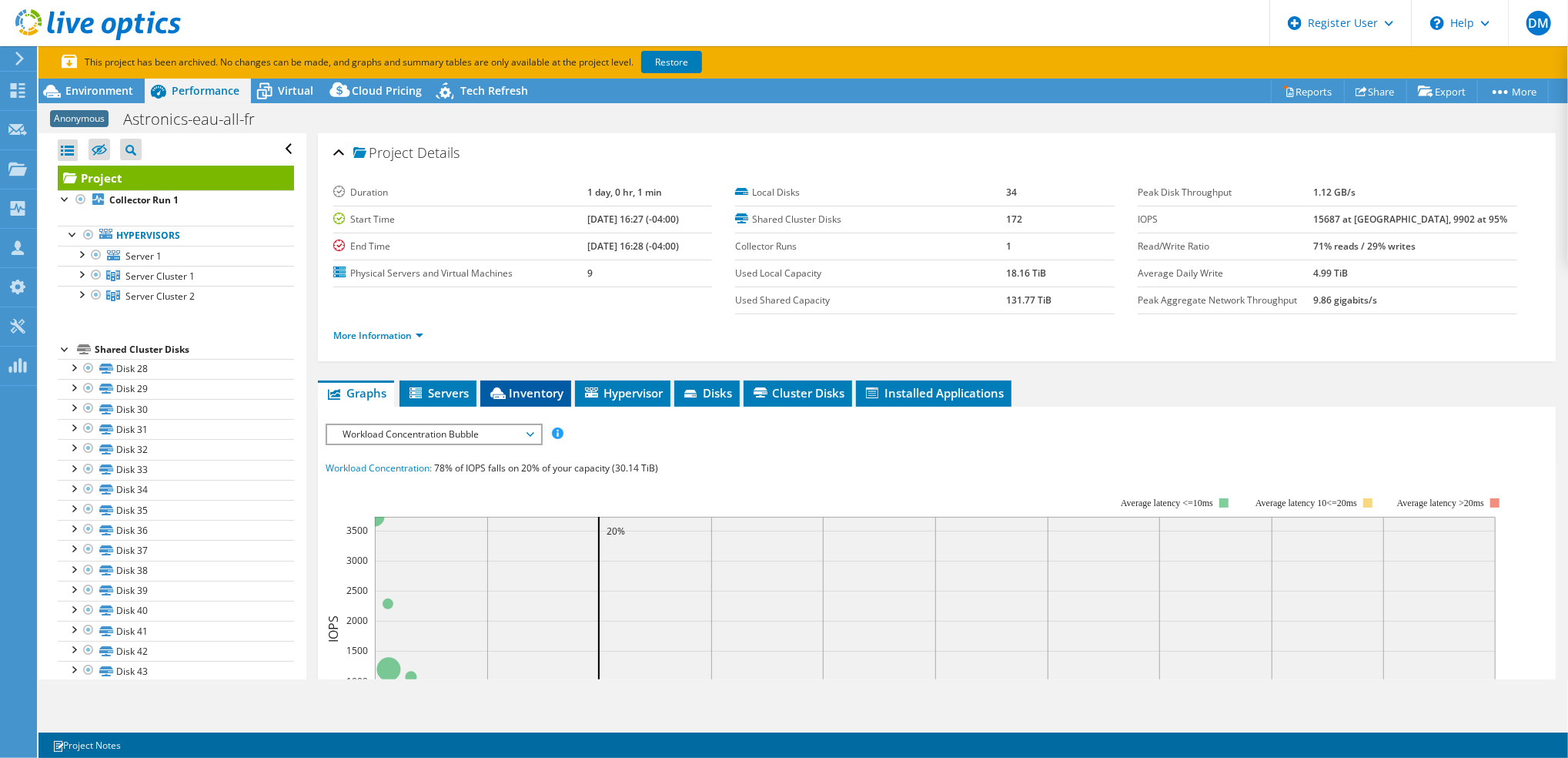
click at [527, 385] on span "Inventory" at bounding box center [526, 392] width 75 height 15
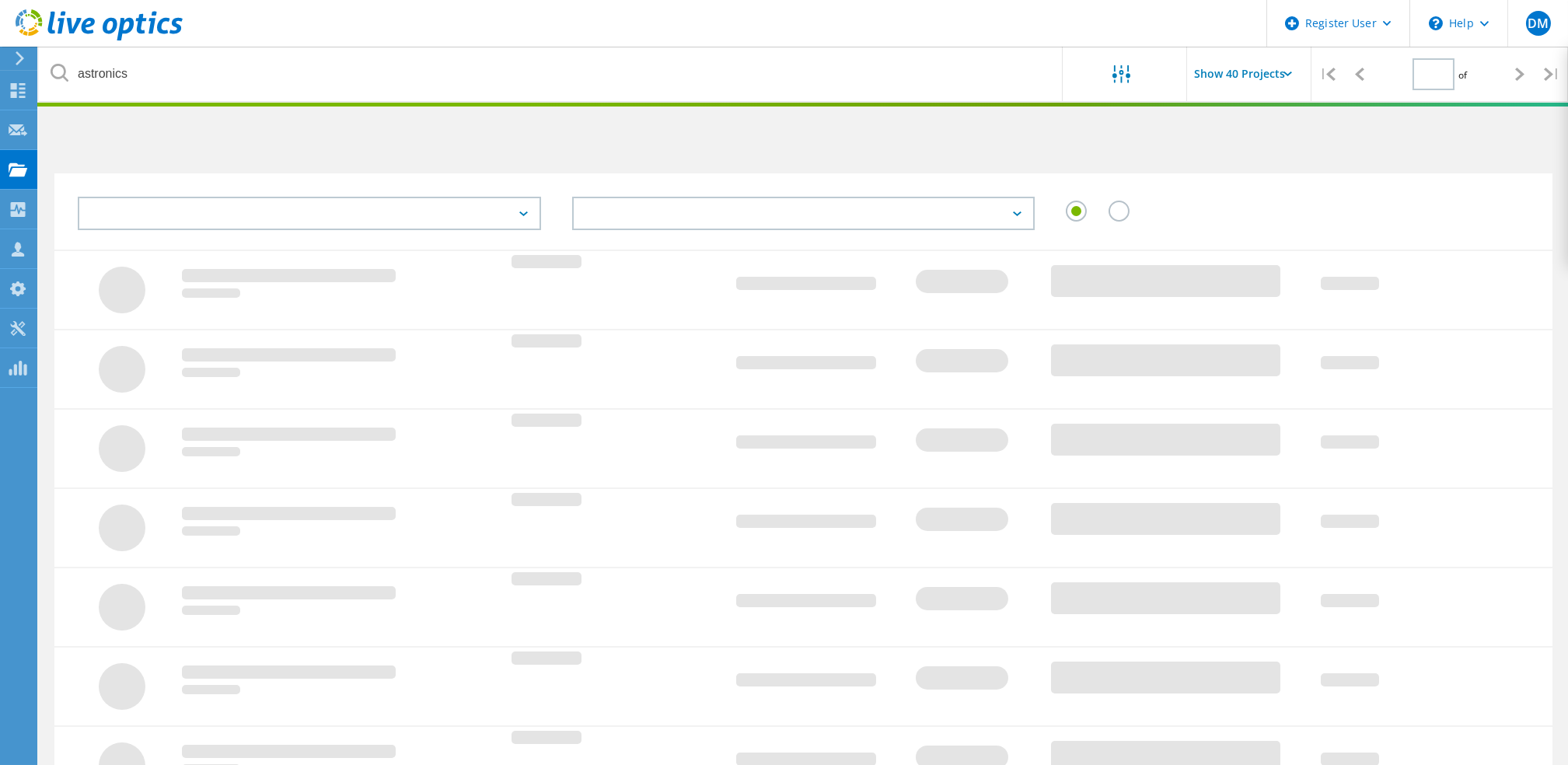
type input "1"
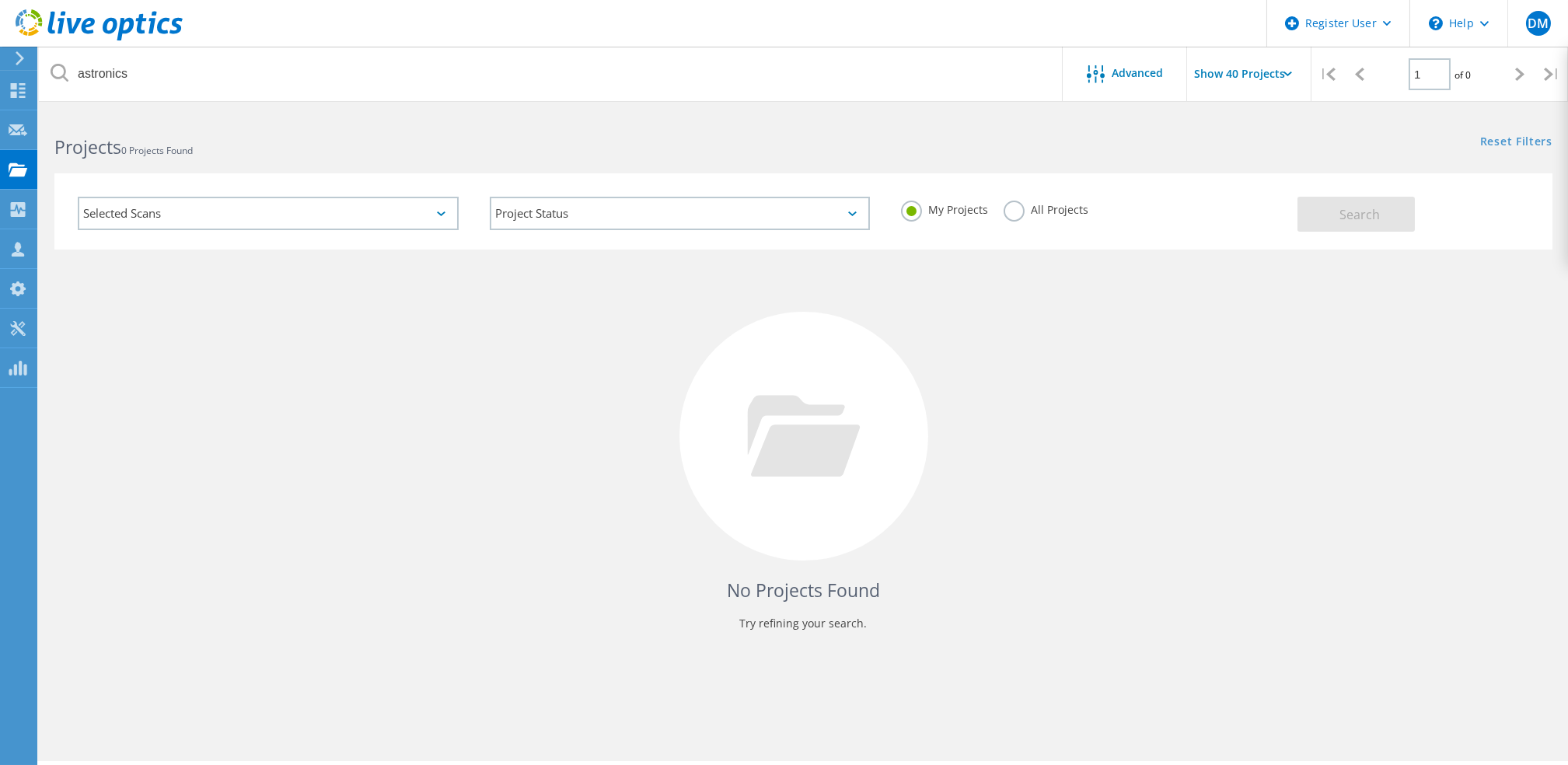
click at [1025, 211] on label "All Projects" at bounding box center [1046, 208] width 85 height 15
click at [0, 0] on input "All Projects" at bounding box center [0, 0] width 0 height 0
click at [1373, 228] on button "Search" at bounding box center [1356, 214] width 117 height 35
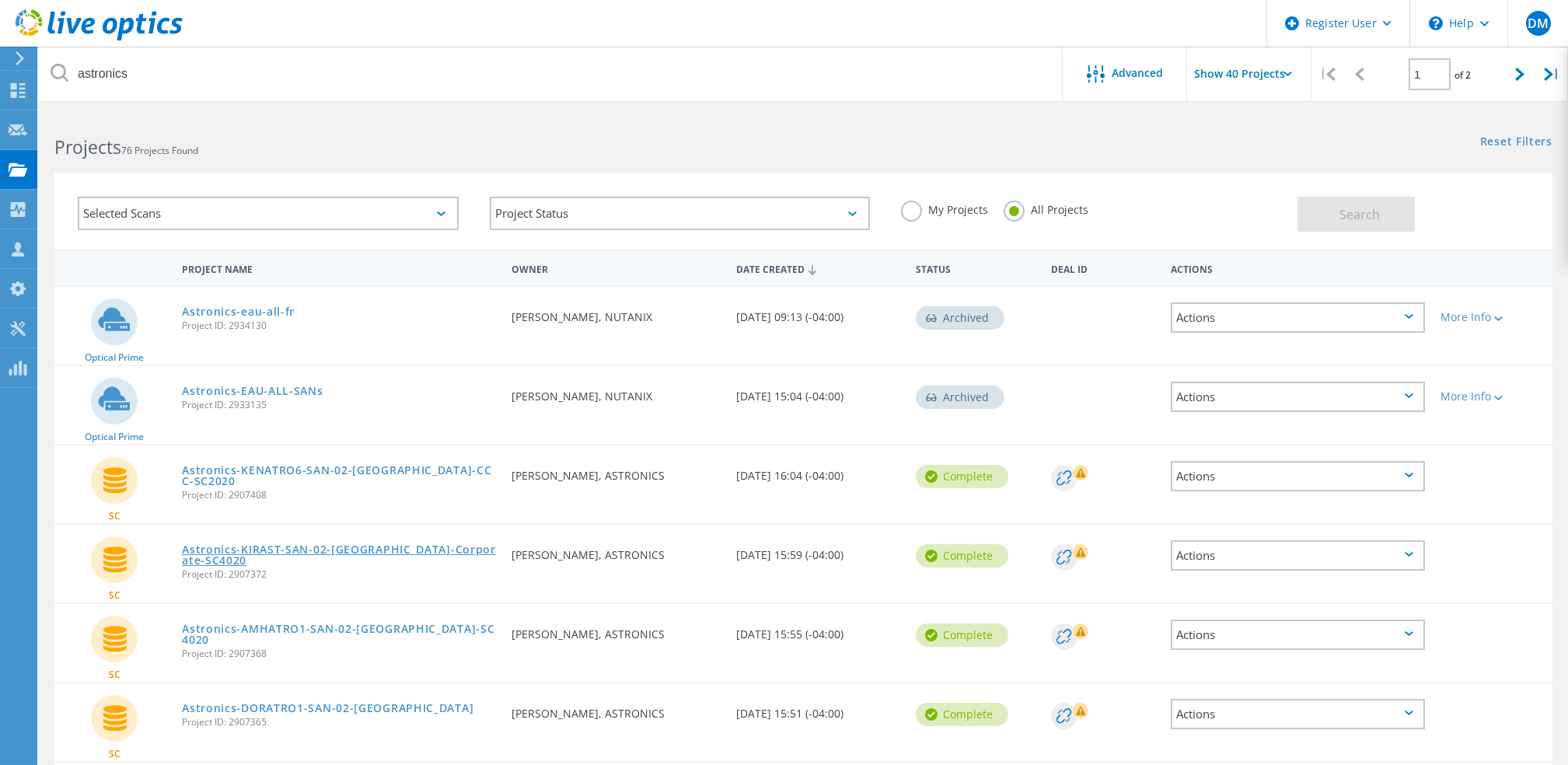
click at [424, 550] on link "Astronics-KIRAST-SAN-02-[GEOGRAPHIC_DATA]-Corporate-SC4020" at bounding box center [339, 555] width 314 height 22
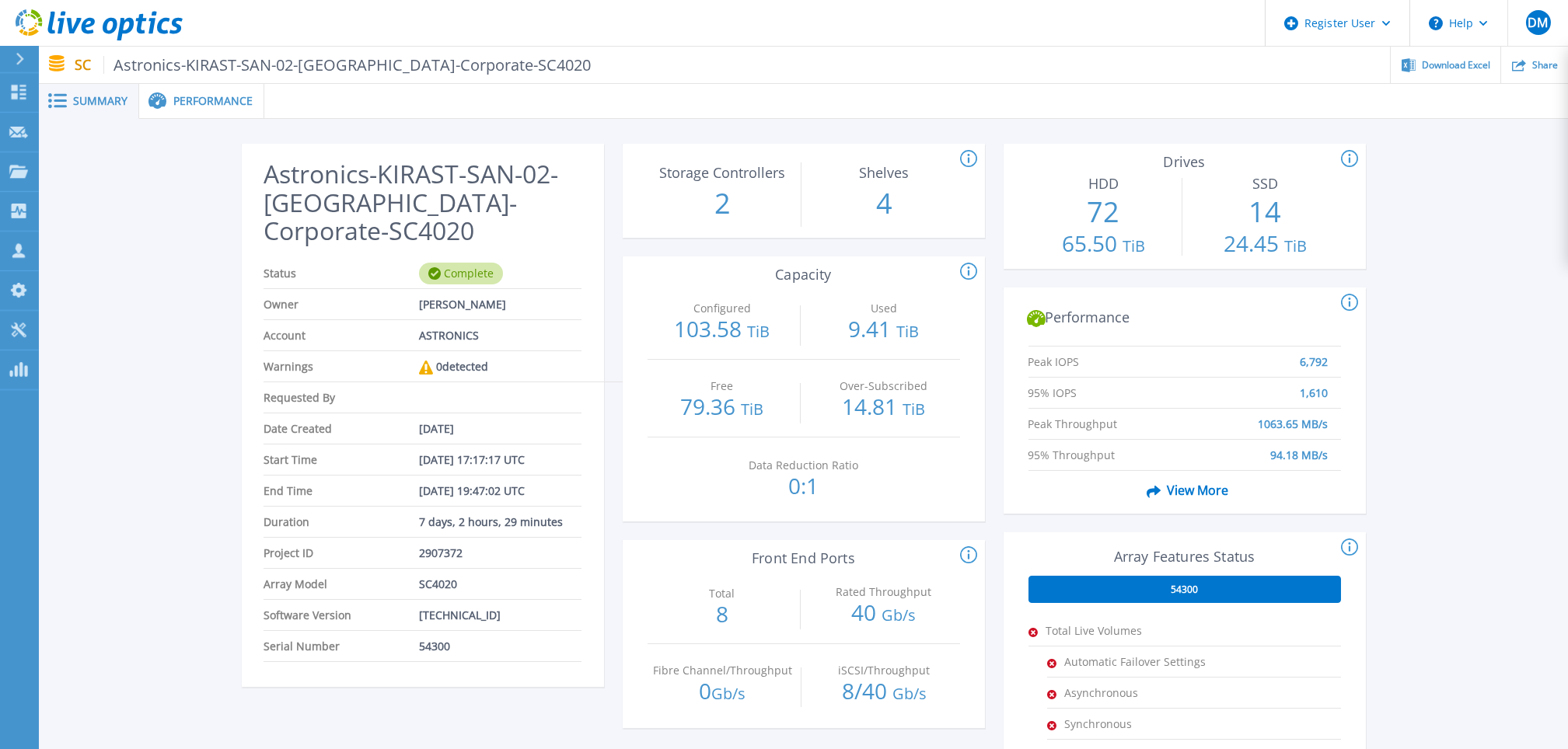
click at [196, 96] on span "Performance" at bounding box center [213, 100] width 79 height 11
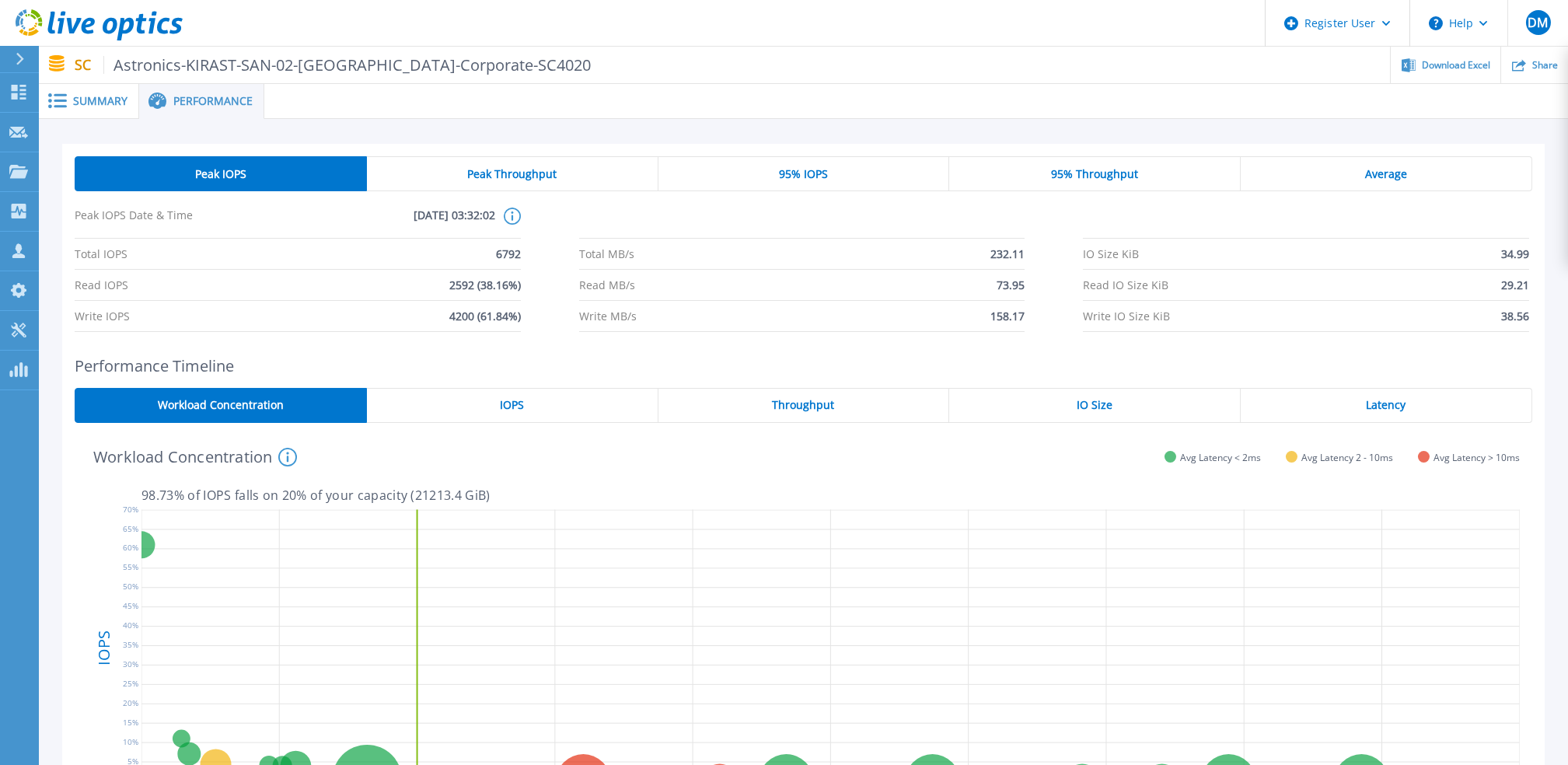
click at [112, 101] on span "Summary" at bounding box center [100, 100] width 54 height 11
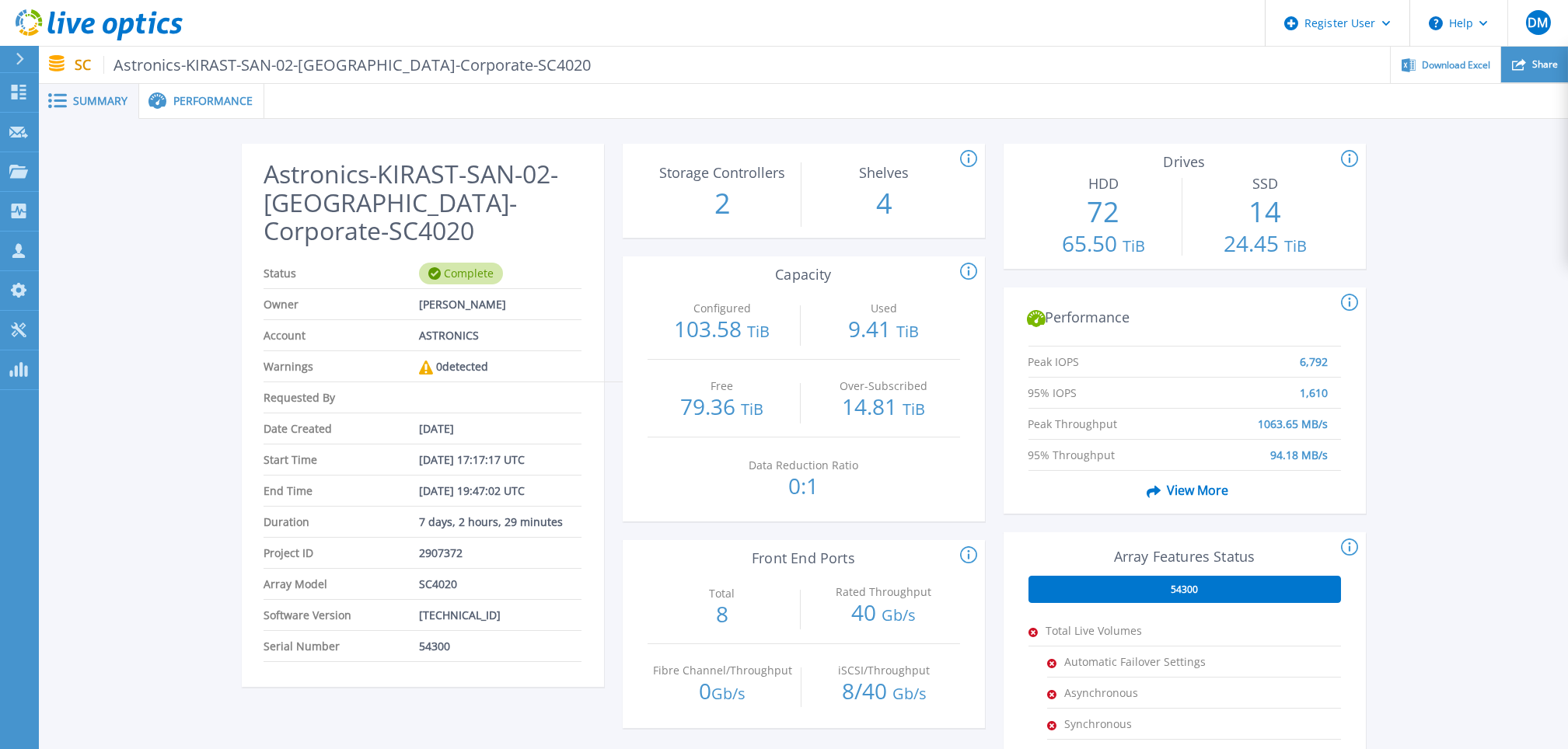
click at [1528, 56] on div "Share" at bounding box center [1535, 65] width 67 height 36
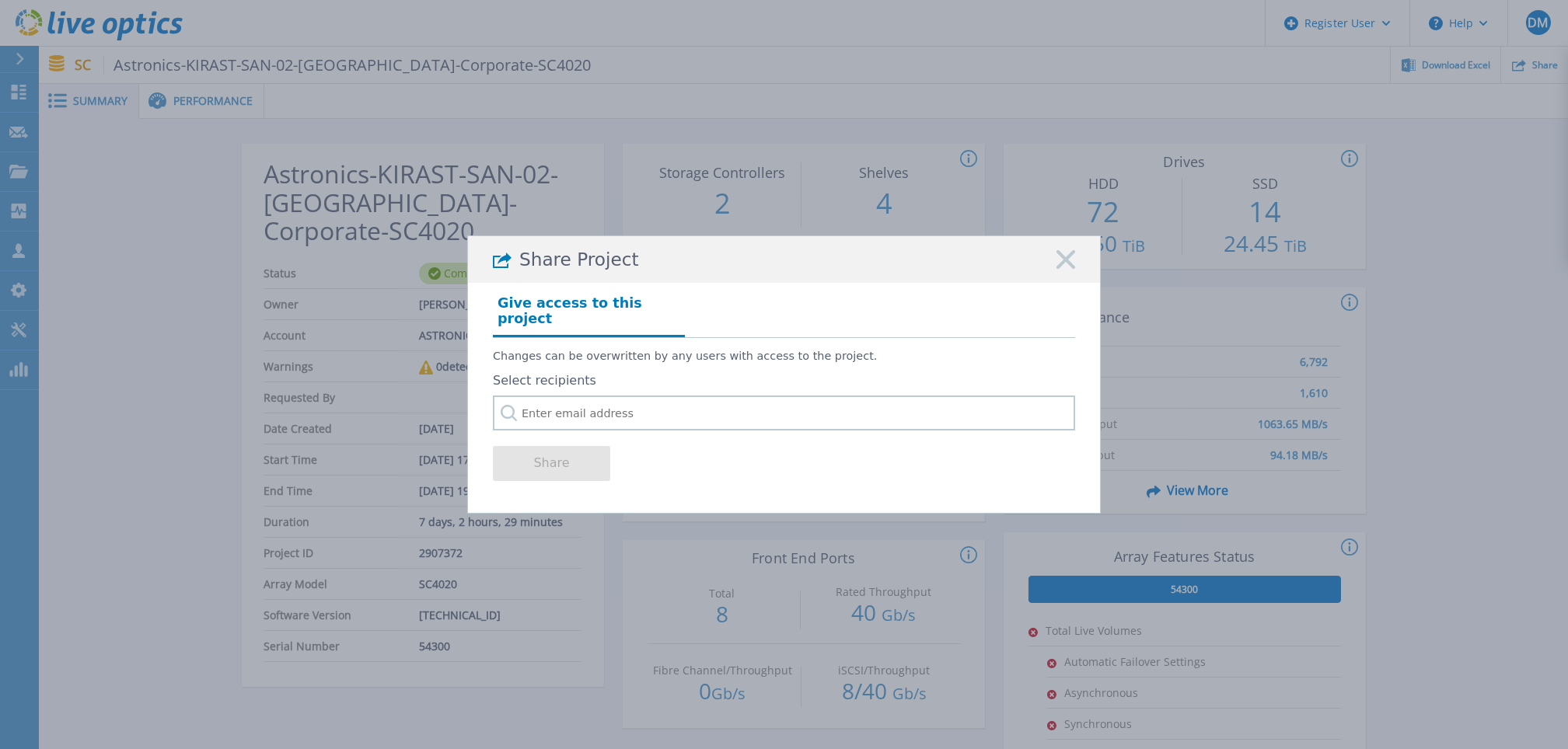
click at [1055, 283] on div "Share Project" at bounding box center [784, 260] width 633 height 47
click at [1063, 269] on icon at bounding box center [1066, 259] width 19 height 19
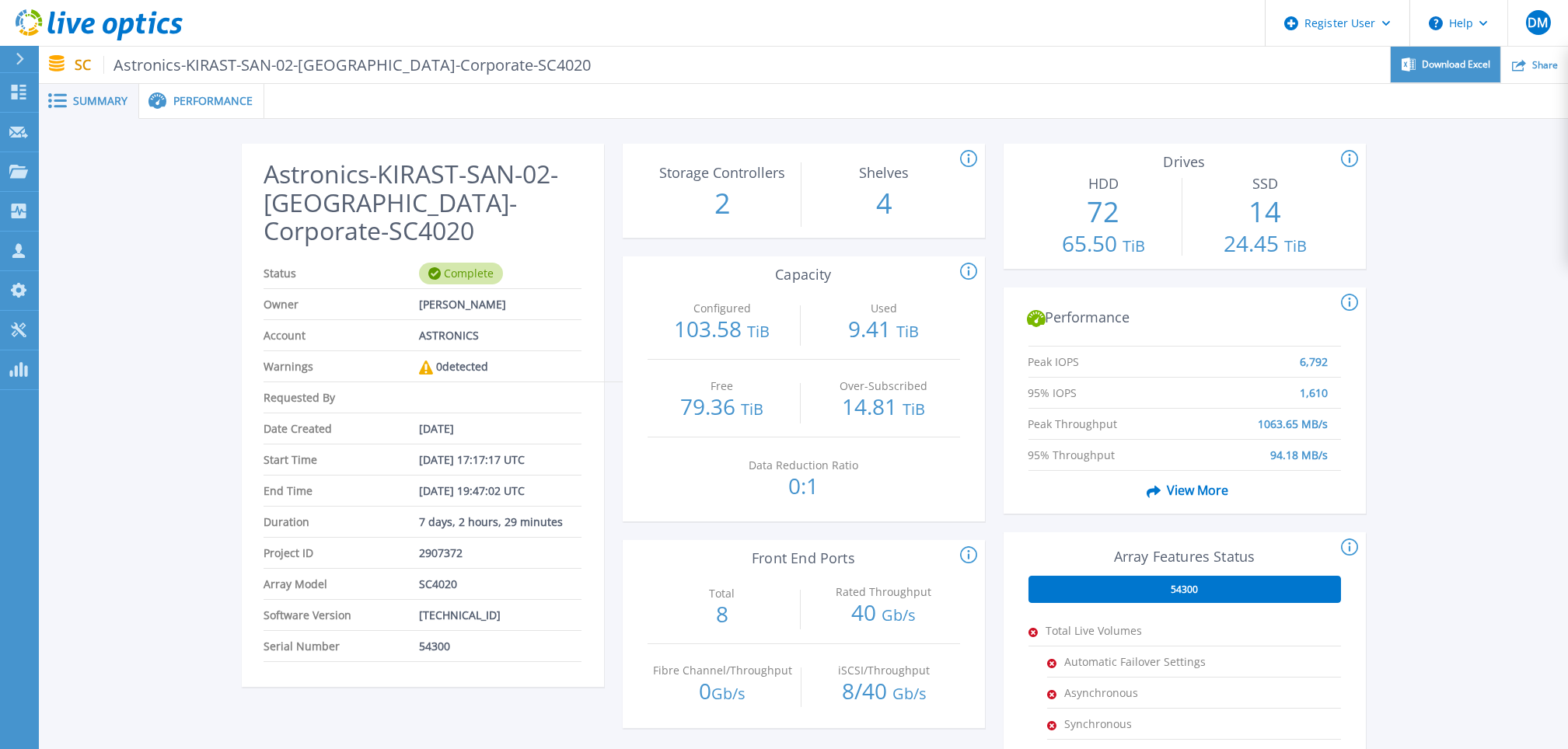
click at [1457, 77] on div "Download Excel" at bounding box center [1446, 65] width 109 height 36
click at [859, 487] on p "0:1" at bounding box center [803, 486] width 150 height 22
click at [1178, 496] on span "View More" at bounding box center [1184, 491] width 87 height 29
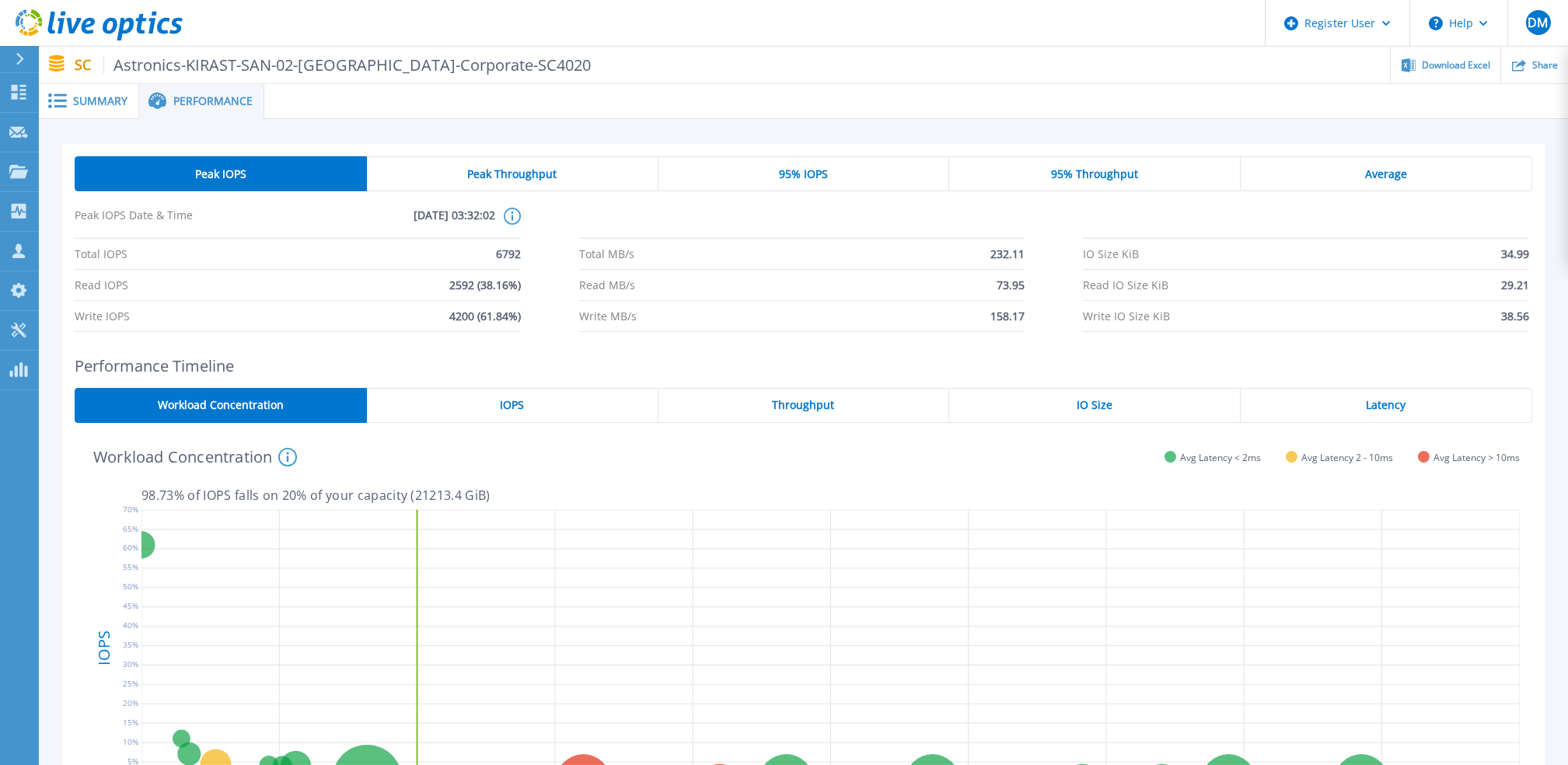
click at [109, 100] on span "Summary" at bounding box center [100, 100] width 54 height 11
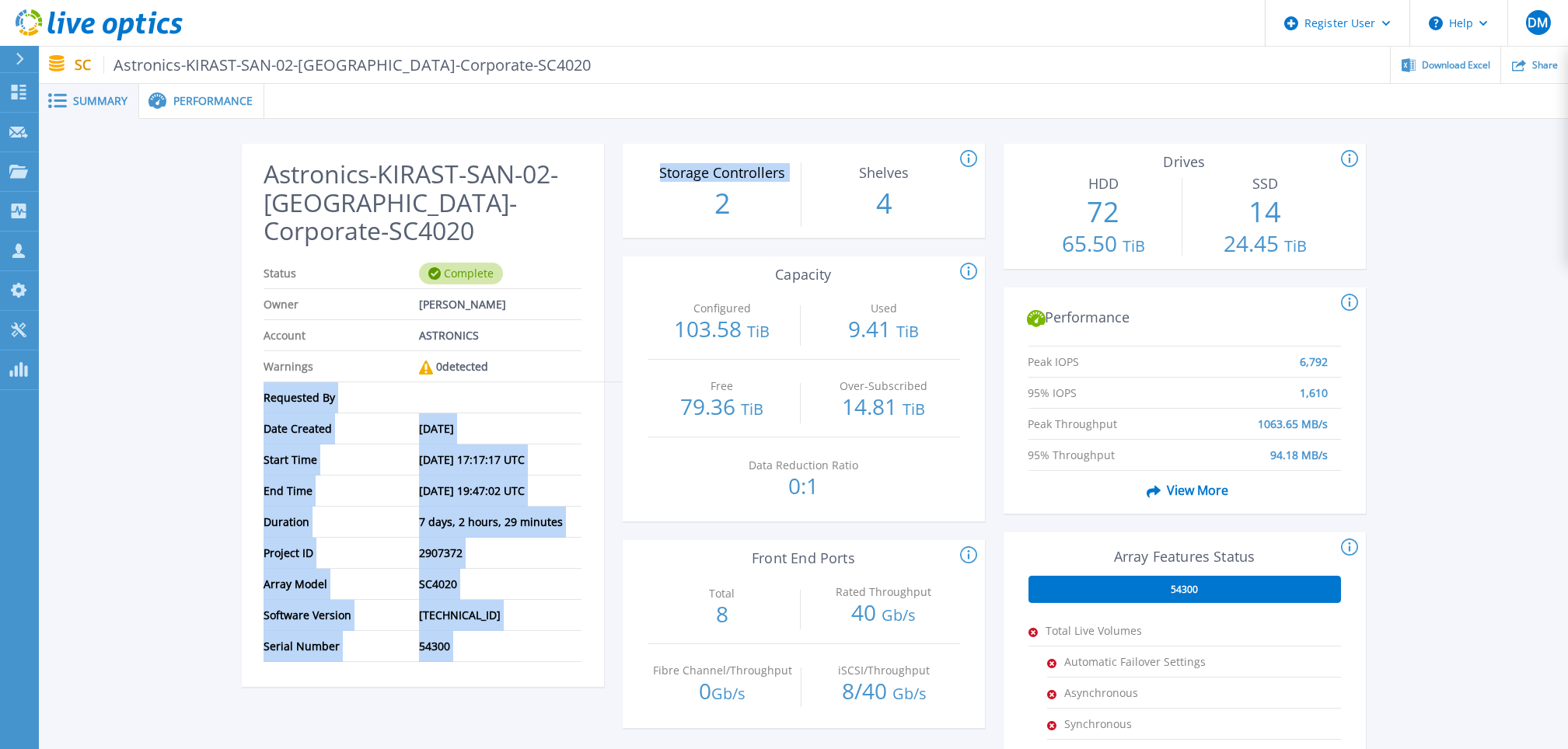
drag, startPoint x: 638, startPoint y: 243, endPoint x: 553, endPoint y: 345, distance: 132.8
click at [553, 345] on div "Astronics-KIRAST-SAN-02-Kirkland-Corporate-SC4020 Status Complete Owner Mike Le…" at bounding box center [804, 588] width 1124 height 888
click at [553, 351] on li "Warnings 0 detected" at bounding box center [450, 367] width 375 height 31
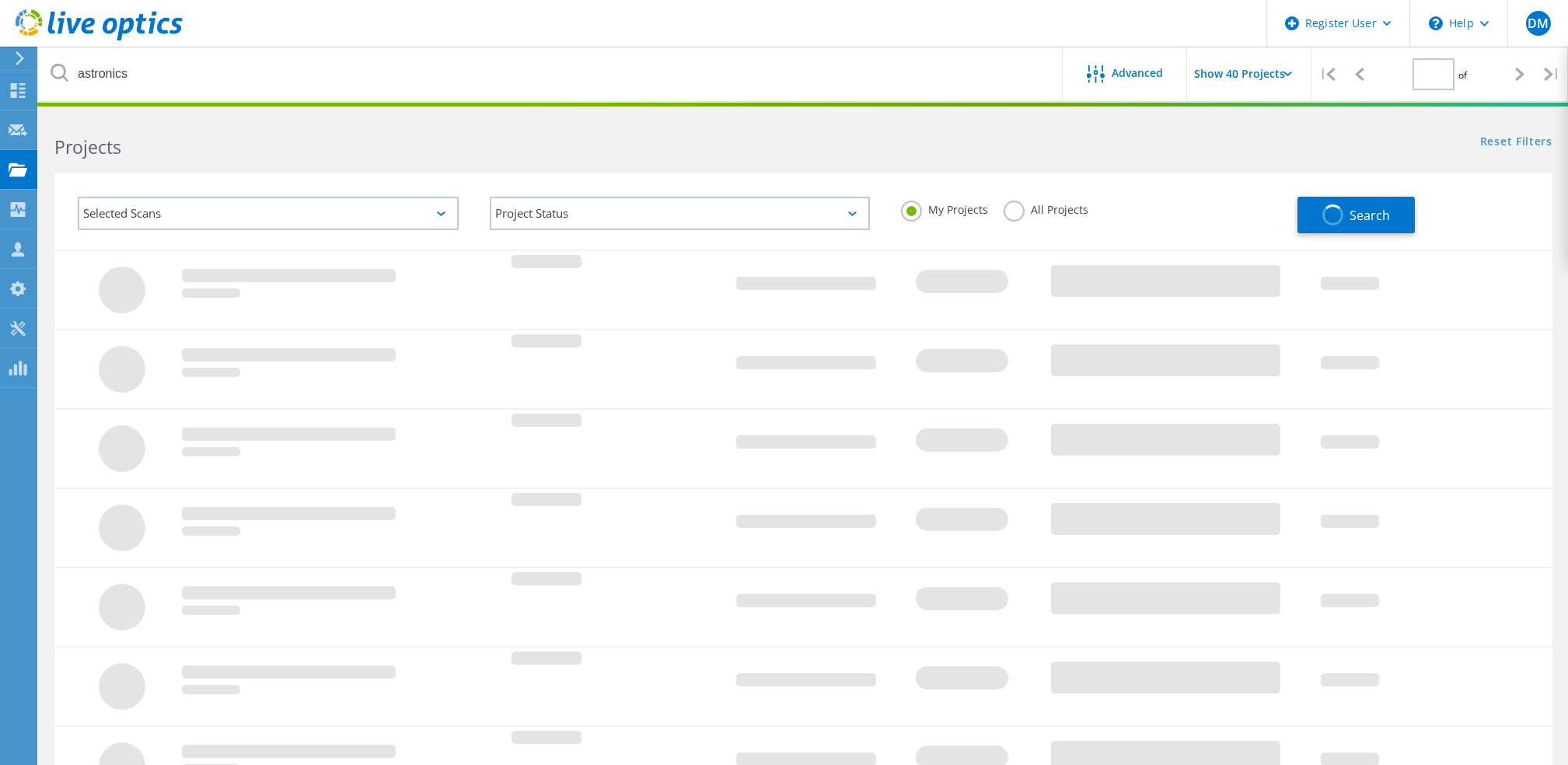
type input "1"
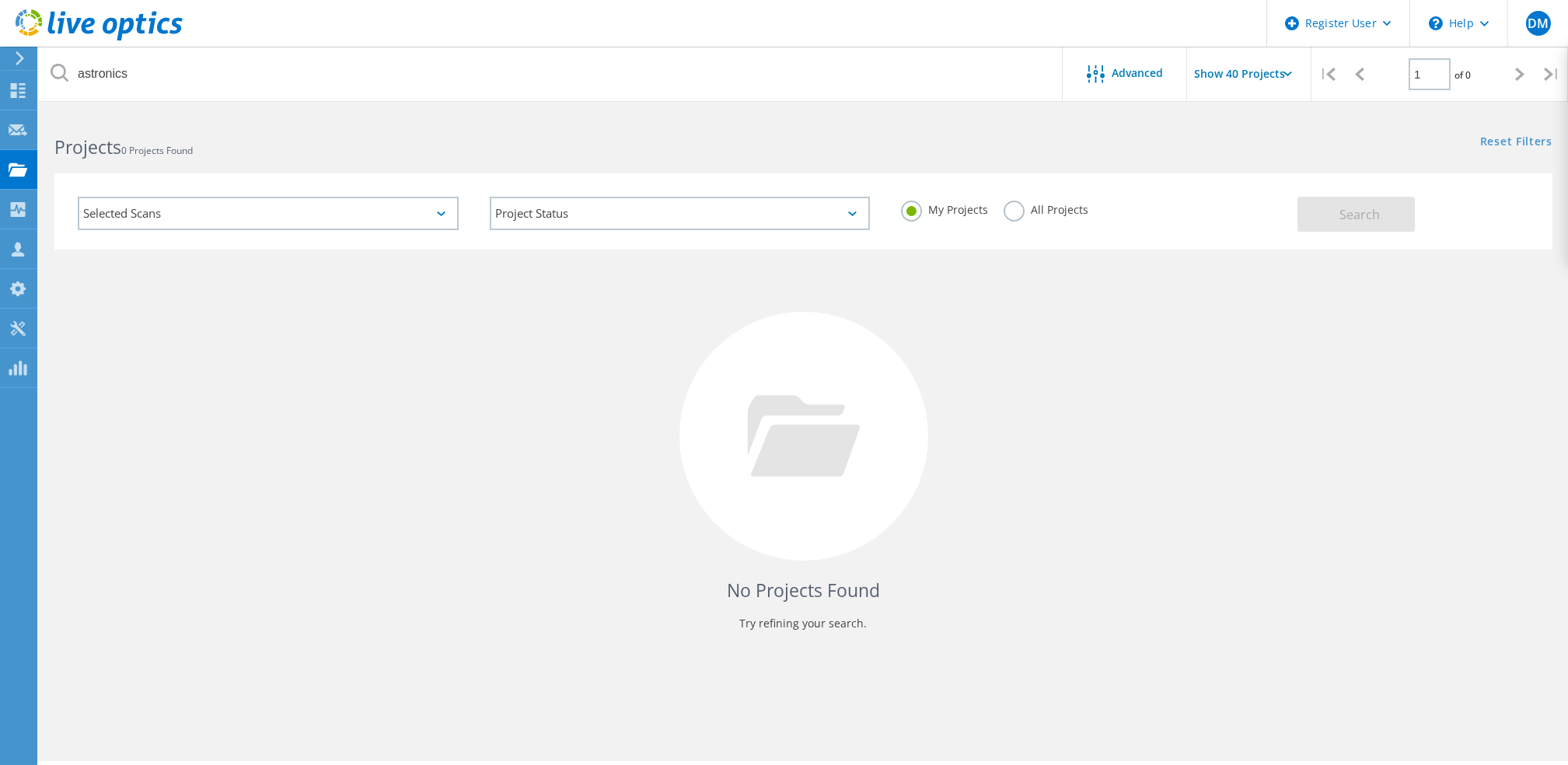
click at [1003, 209] on label "All Projects" at bounding box center [1046, 208] width 85 height 15
click at [0, 0] on input "All Projects" at bounding box center [0, 0] width 0 height 0
click at [1351, 215] on span "Search" at bounding box center [1360, 214] width 40 height 17
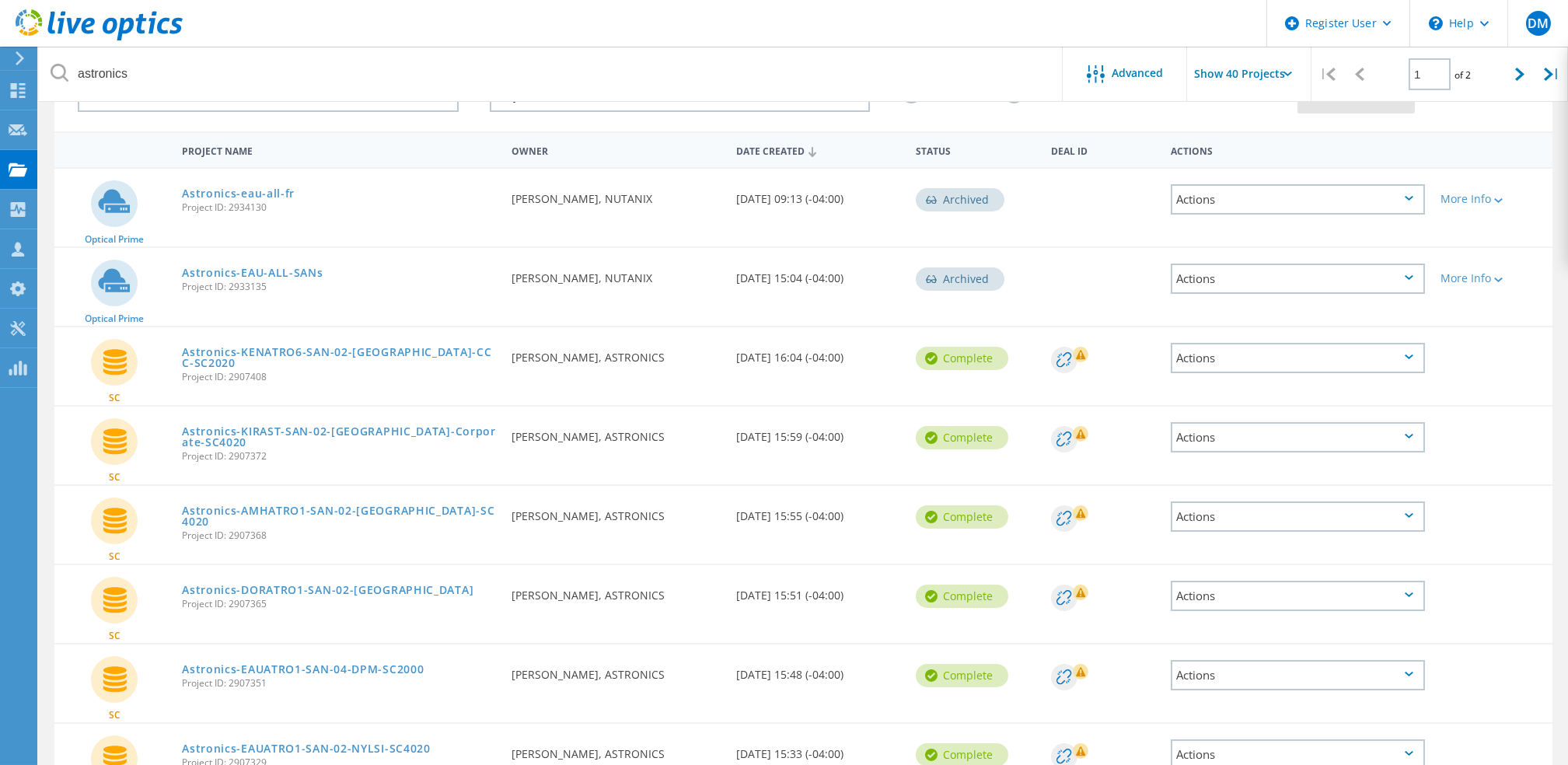
scroll to position [121, 0]
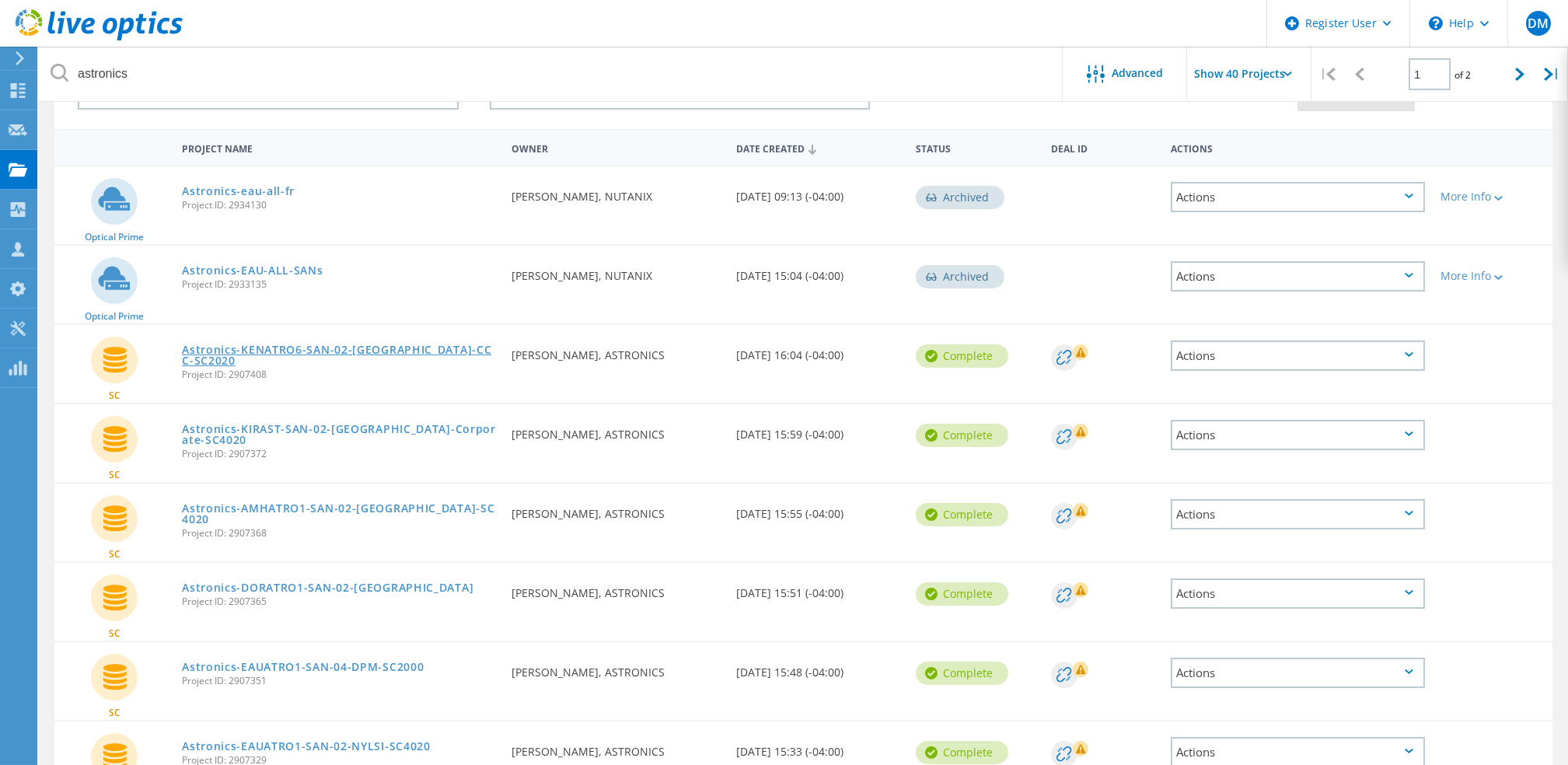
click at [404, 344] on link "Astronics-KENATRO6-SAN-02-[GEOGRAPHIC_DATA]-CCC-SC2020" at bounding box center [339, 355] width 314 height 22
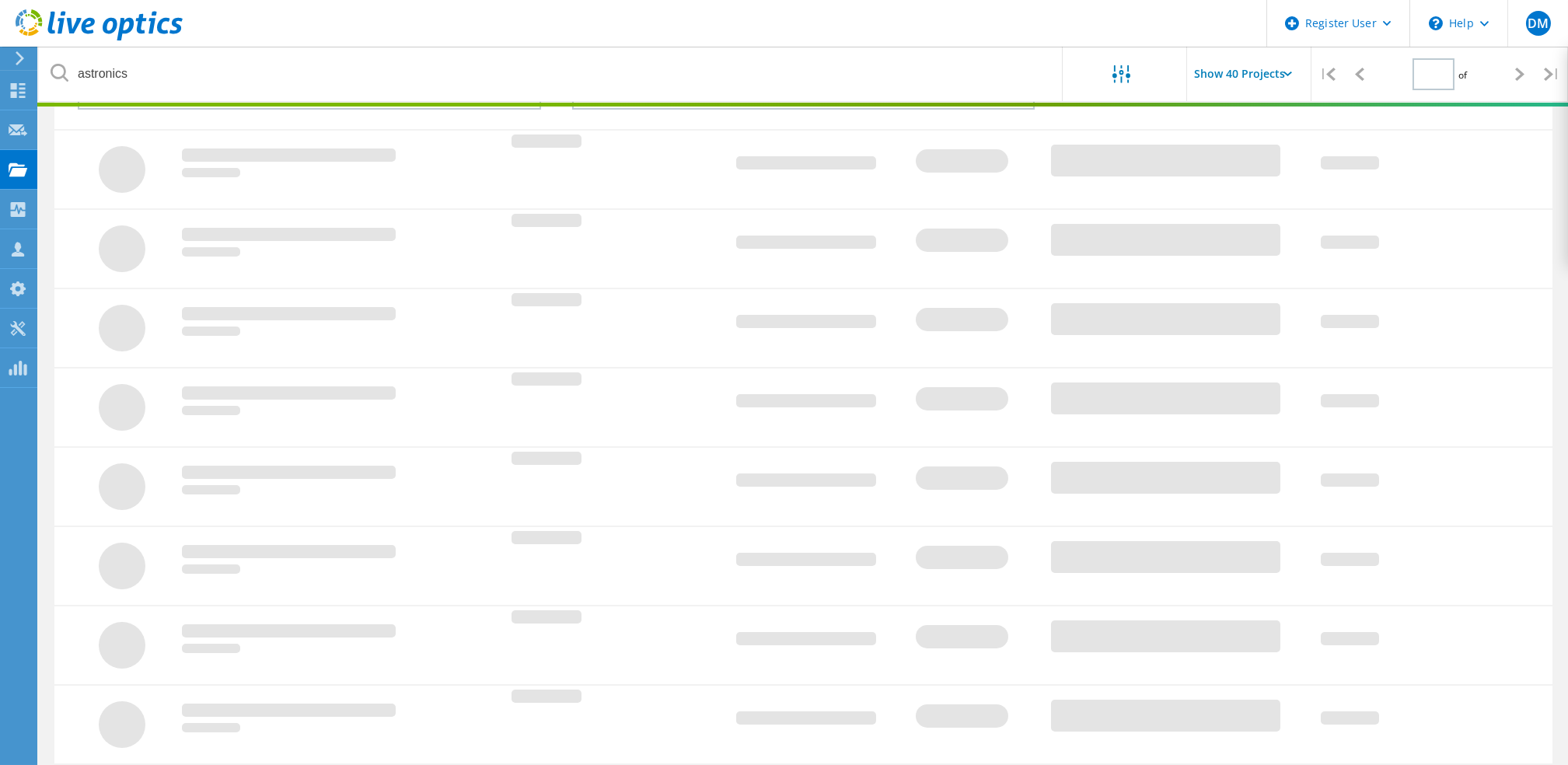
type input "1"
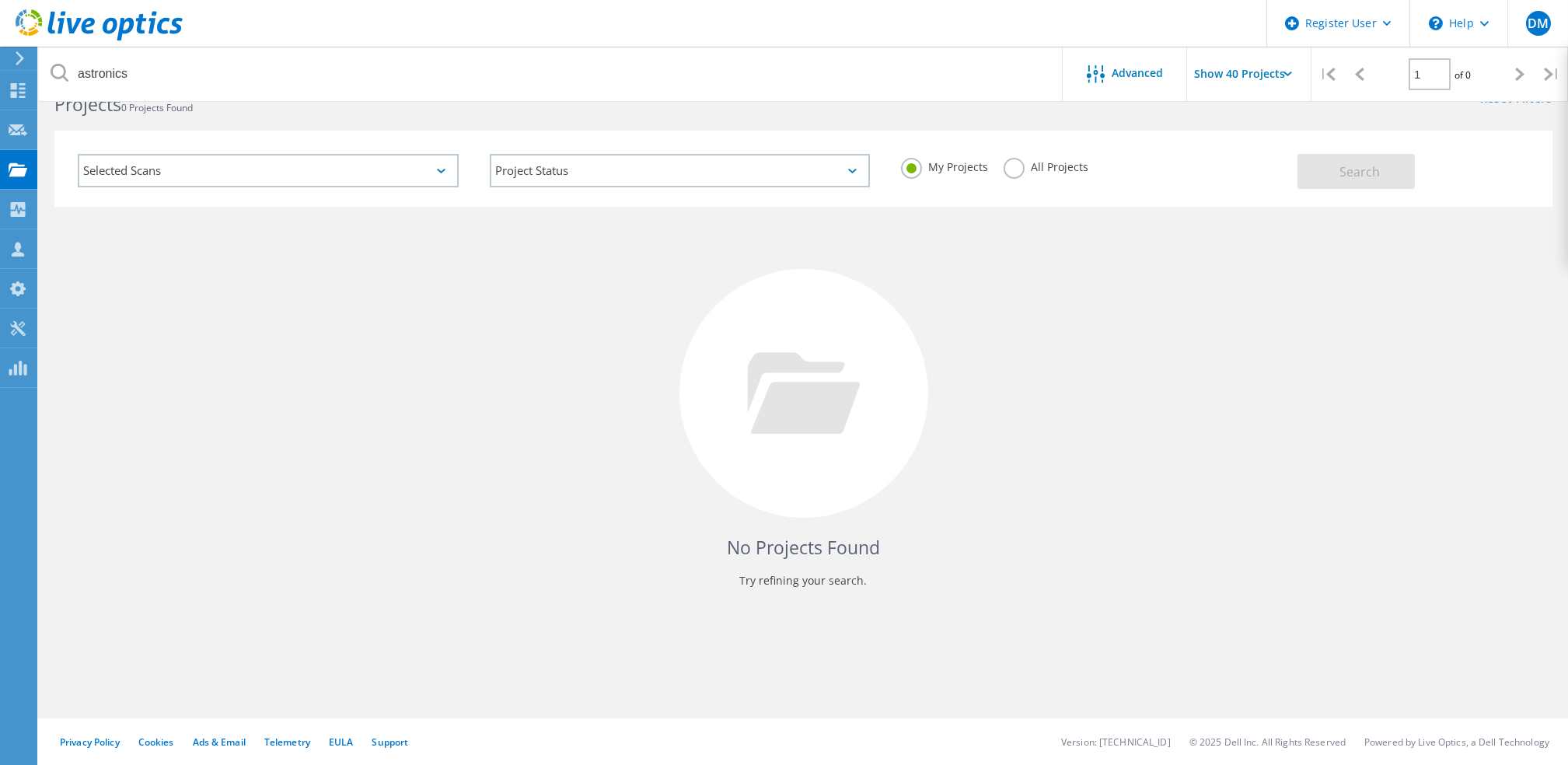
click at [1015, 166] on label "All Projects" at bounding box center [1046, 165] width 85 height 15
click at [0, 0] on input "All Projects" at bounding box center [0, 0] width 0 height 0
click at [1341, 176] on span "Search" at bounding box center [1360, 172] width 40 height 17
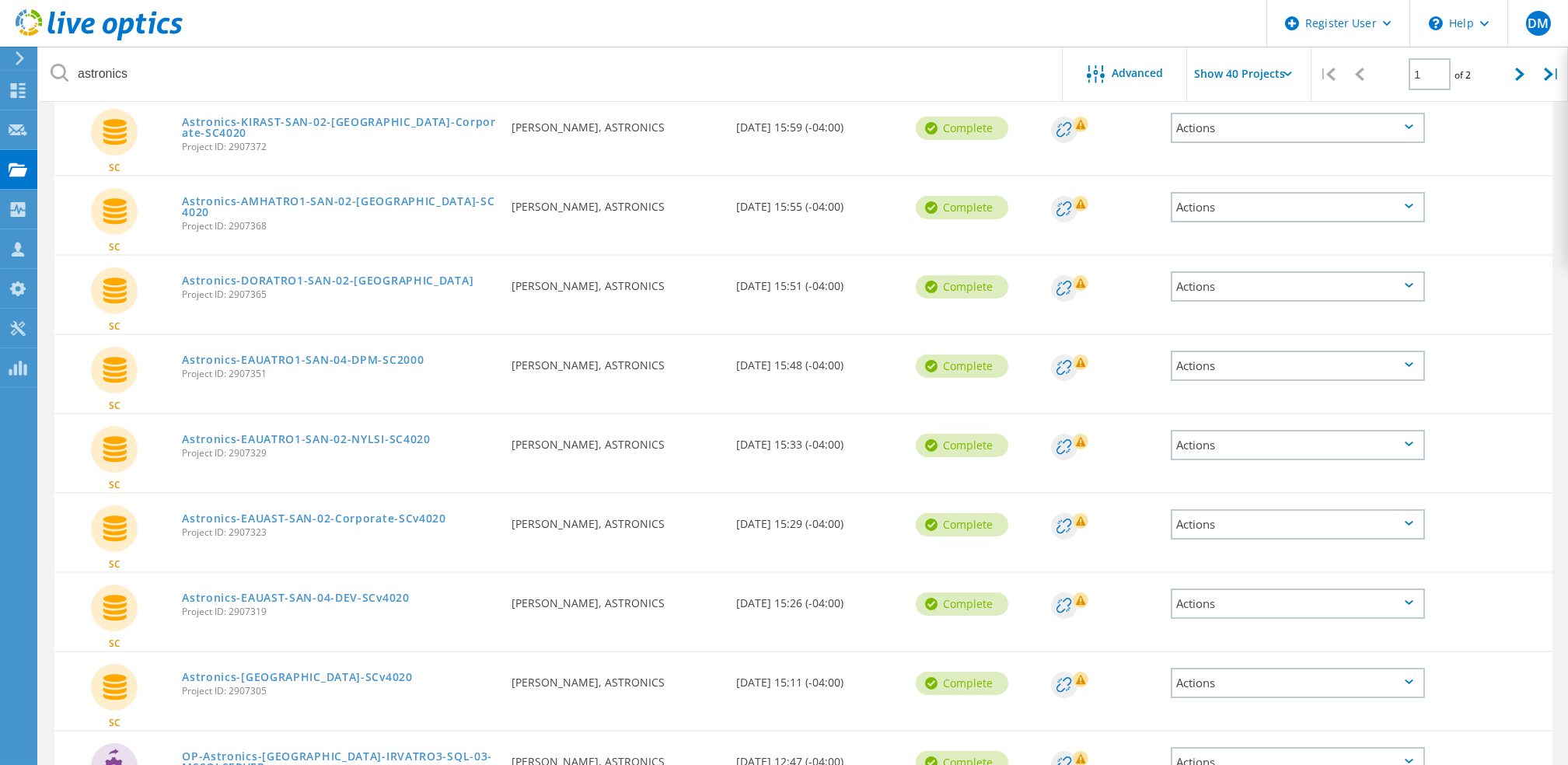
scroll to position [423, 0]
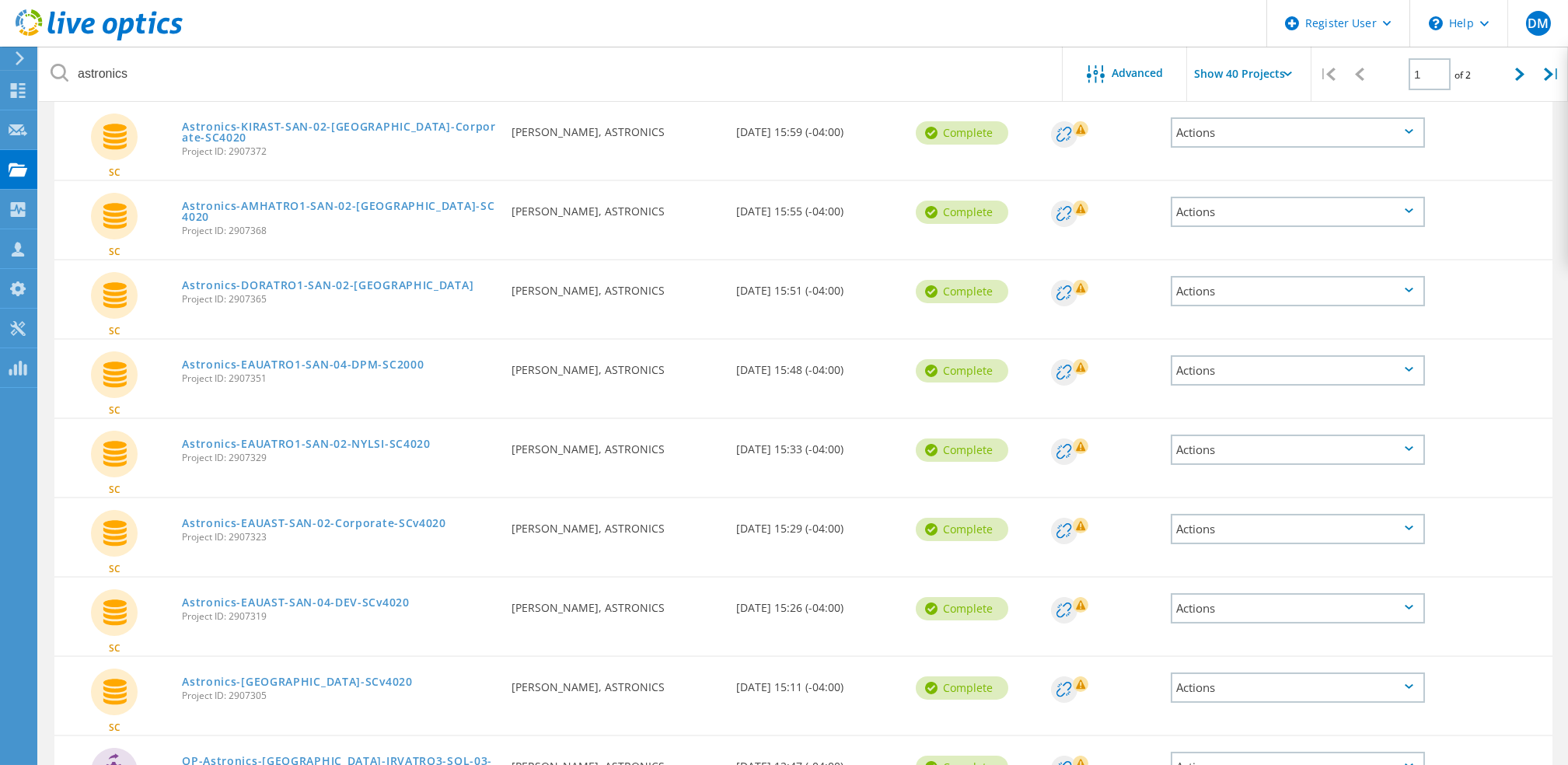
click at [1296, 438] on div "Actions" at bounding box center [1298, 449] width 254 height 30
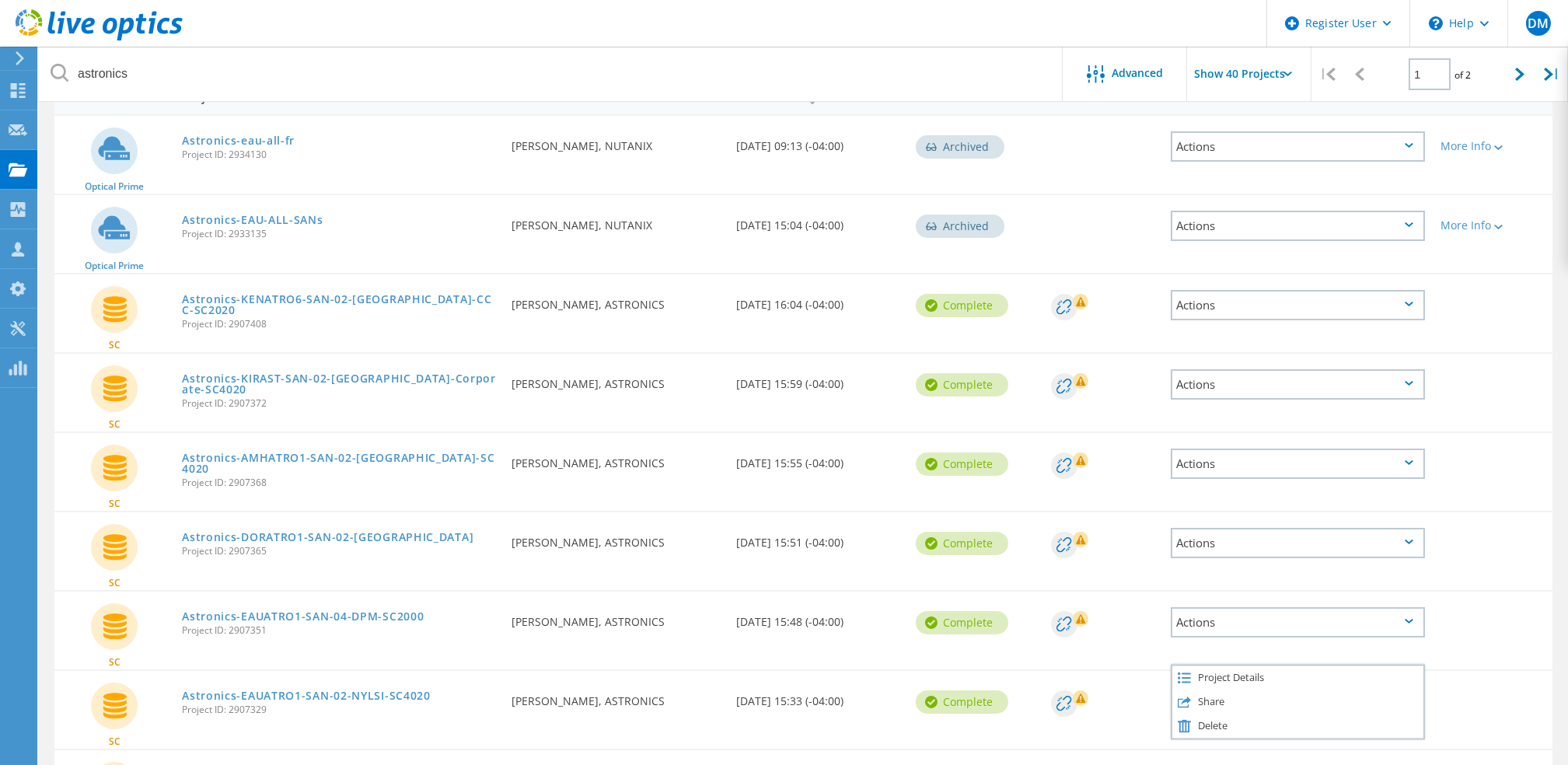
scroll to position [137, 0]
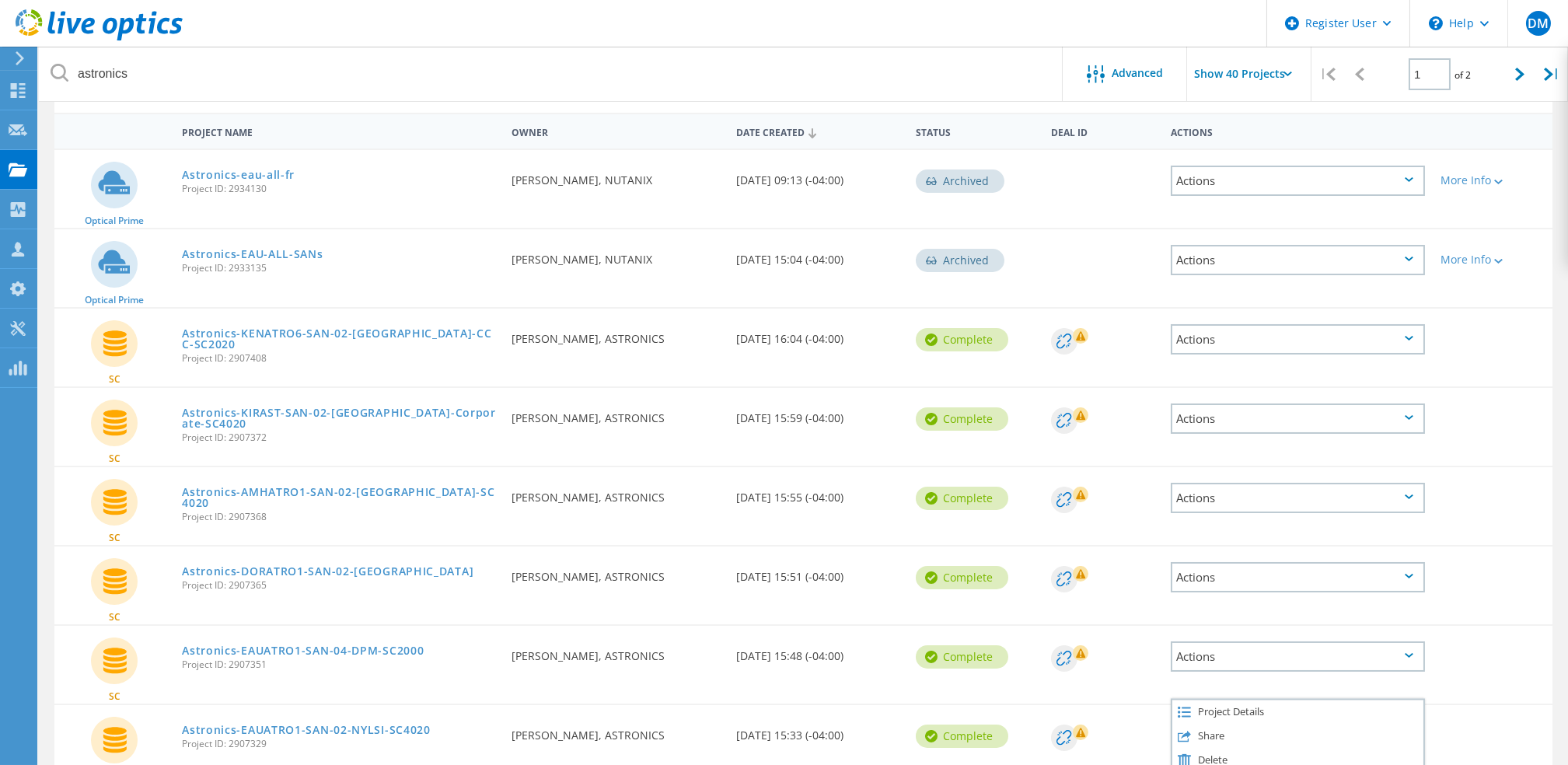
click at [1080, 334] on icon at bounding box center [1081, 336] width 10 height 10
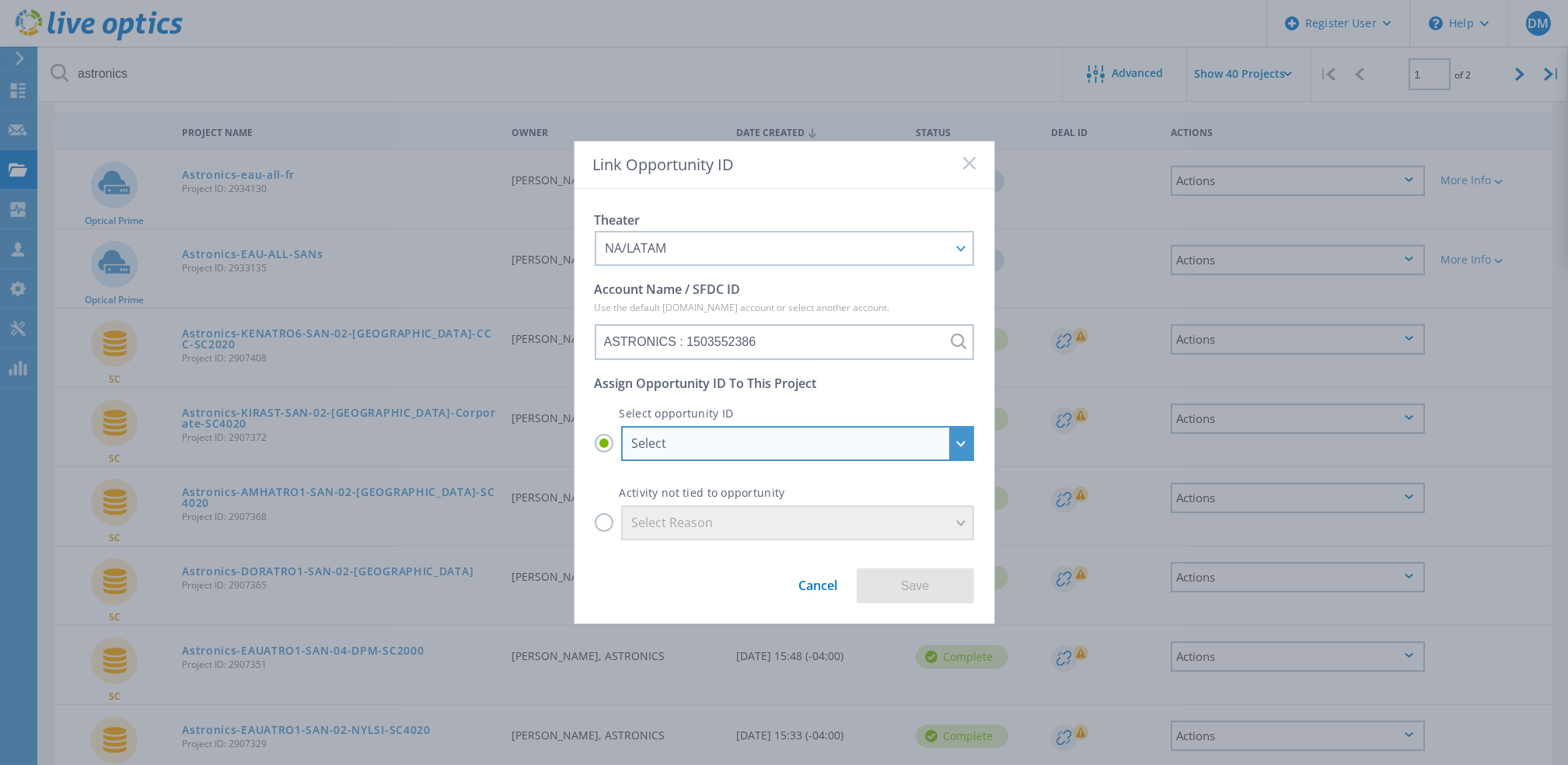
click at [785, 445] on div "Select" at bounding box center [790, 443] width 314 height 17
click at [0, 0] on input "Select Select 01*07*26_ISG_APOS-LUMINESCENT SYSTEMS INC_US68227932-ENT-Uxt-FY26…" at bounding box center [0, 0] width 0 height 0
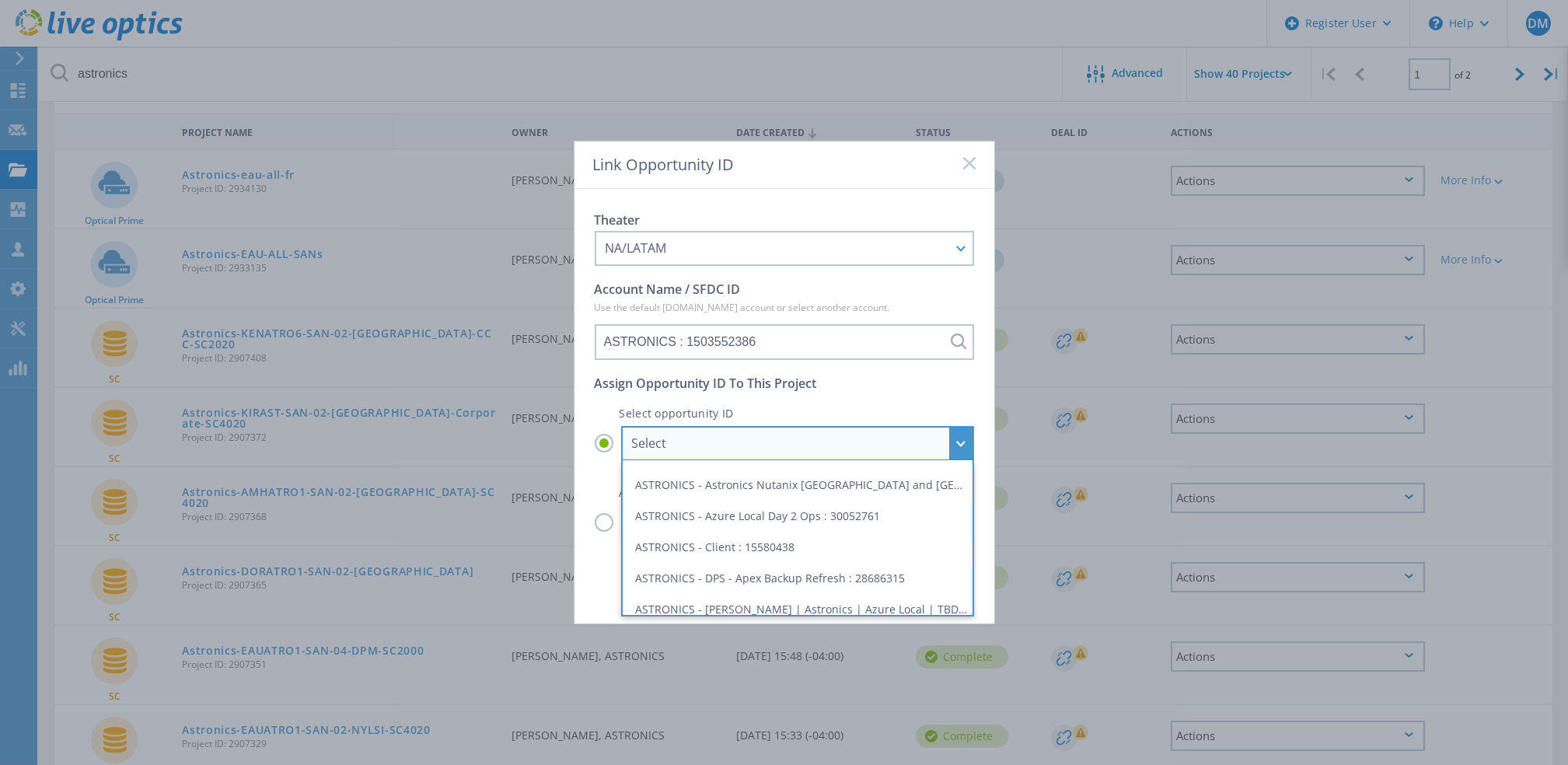
scroll to position [186, 0]
click at [868, 198] on div "Theater NA/LATAM APJ EMEA NA/LATAM Account Name / SFDC ID Use the default Sales…" at bounding box center [784, 406] width 420 height 436
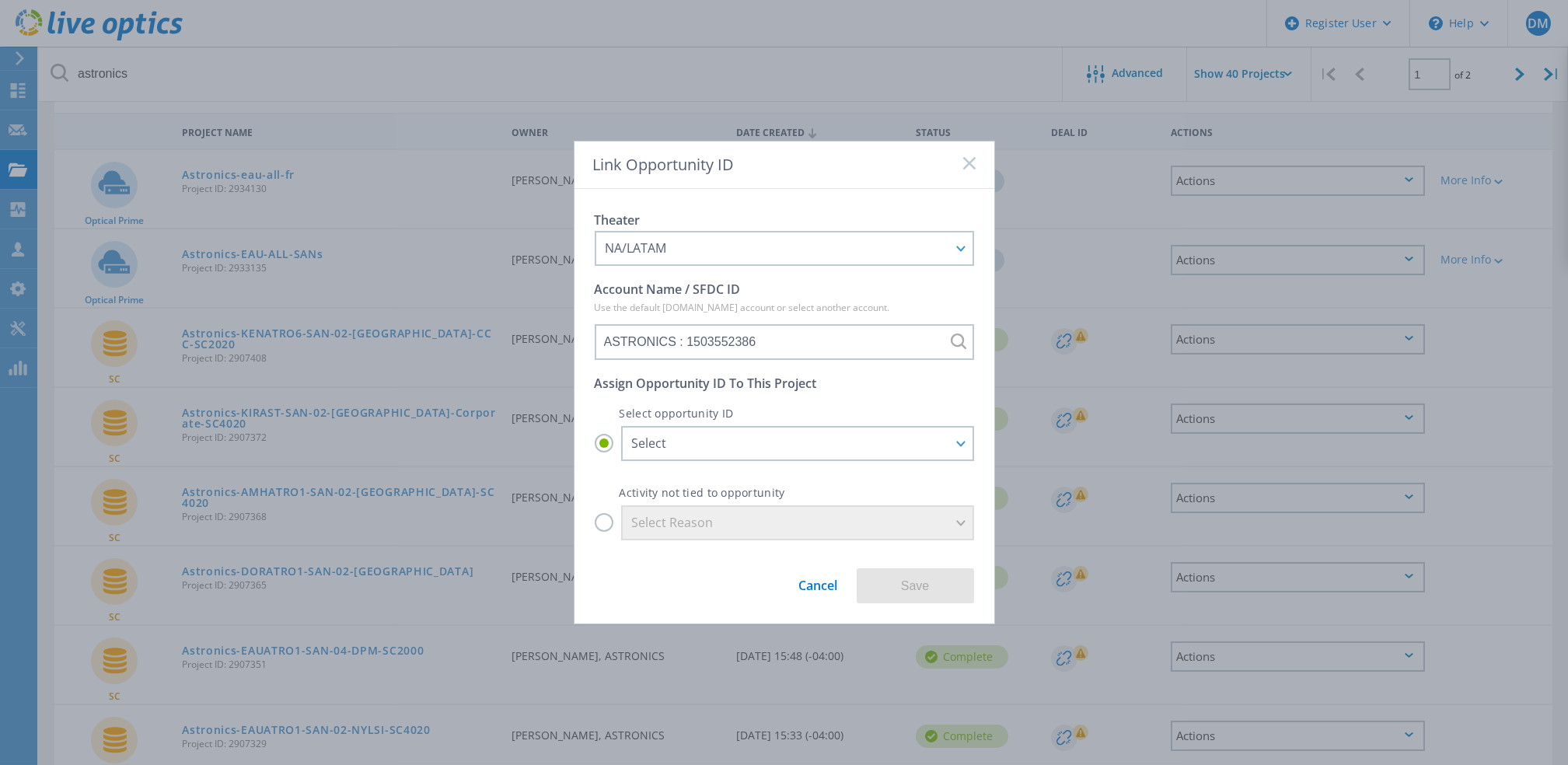
click at [974, 162] on icon at bounding box center [969, 163] width 12 height 12
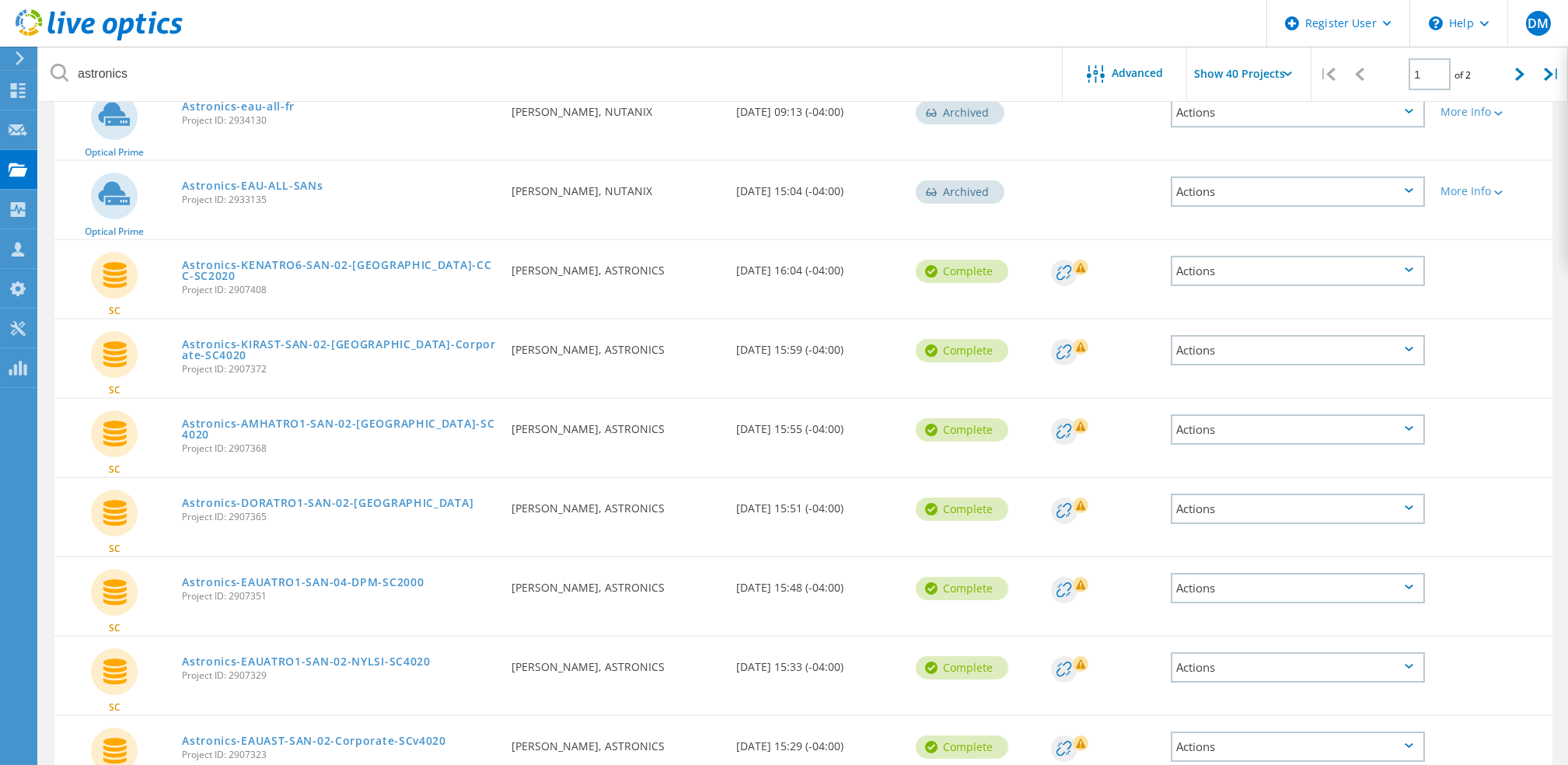
scroll to position [206, 0]
click at [379, 418] on link "Astronics-AMHATRO1-SAN-02-Manchester-SC4020" at bounding box center [339, 427] width 314 height 22
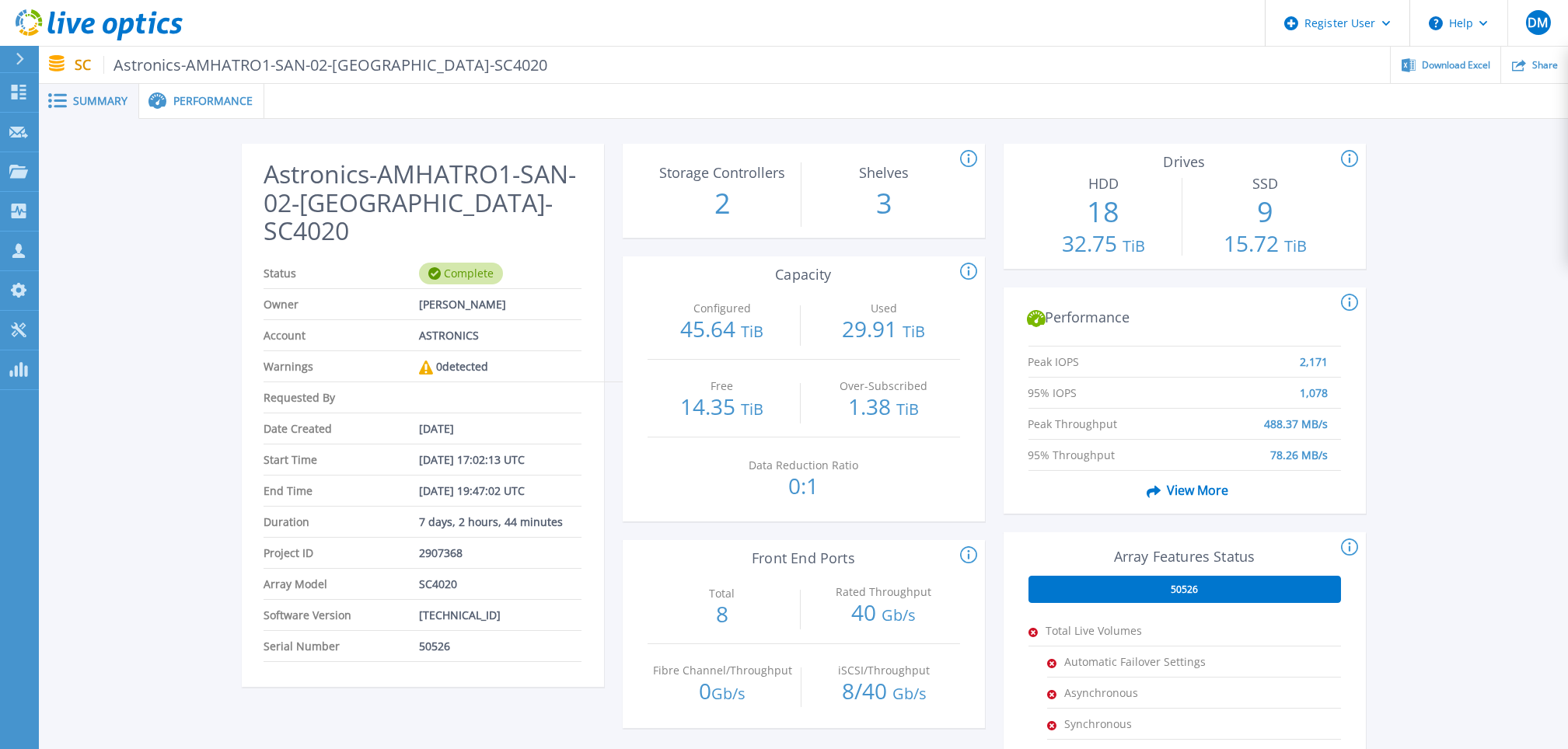
click at [238, 100] on span "Performance" at bounding box center [213, 100] width 79 height 11
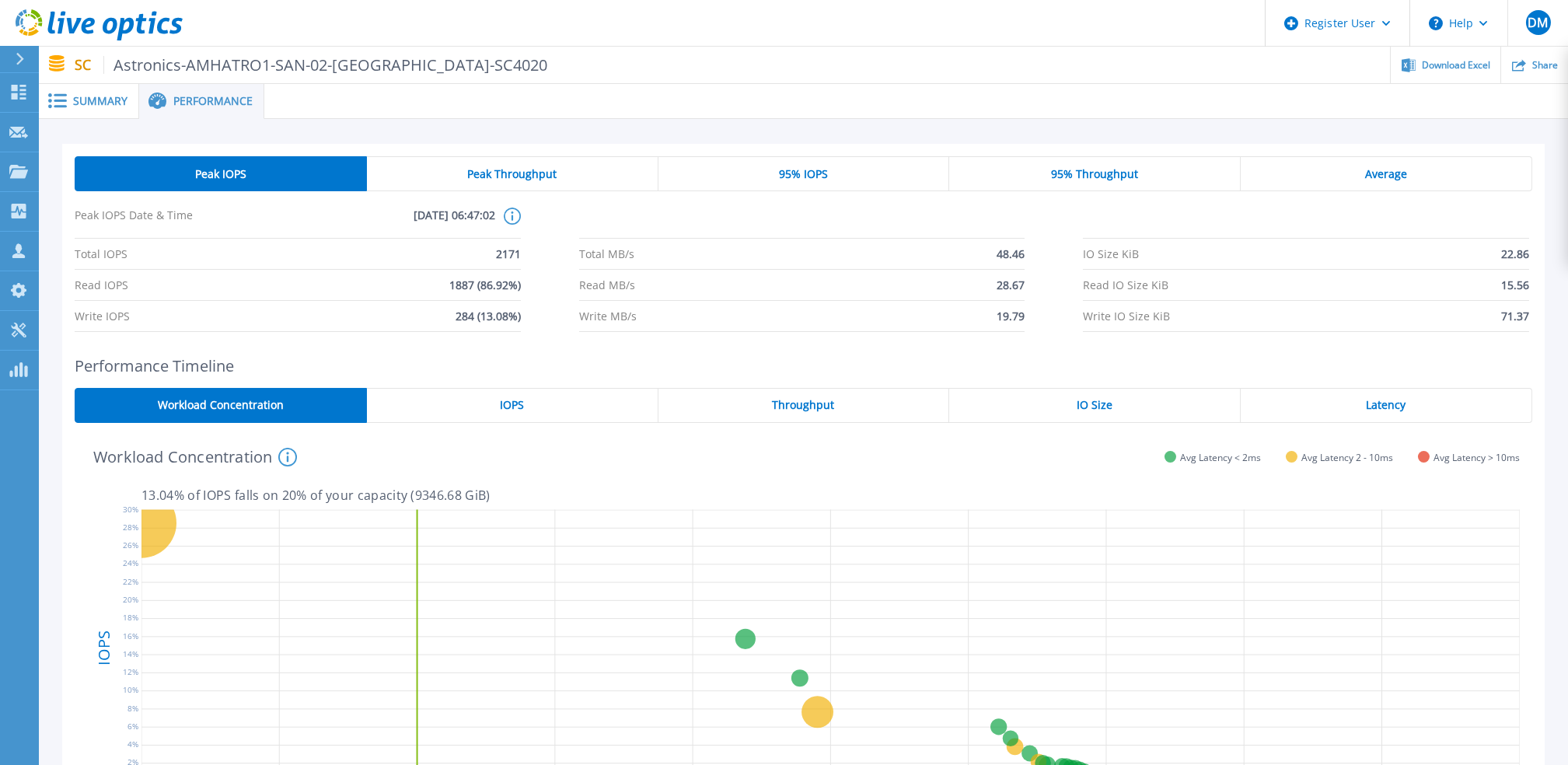
click at [104, 99] on span "Summary" at bounding box center [100, 100] width 54 height 11
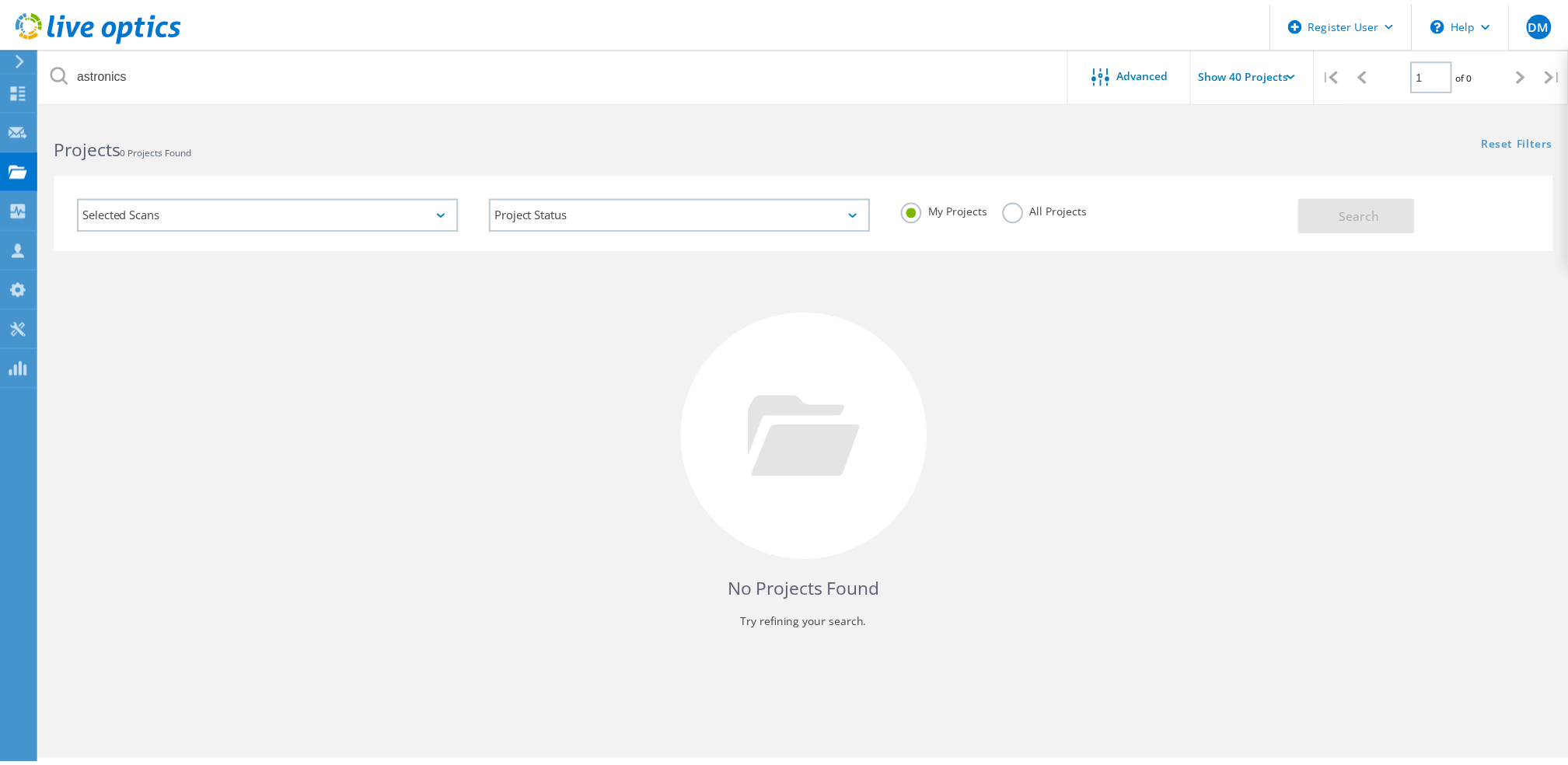
scroll to position [43, 0]
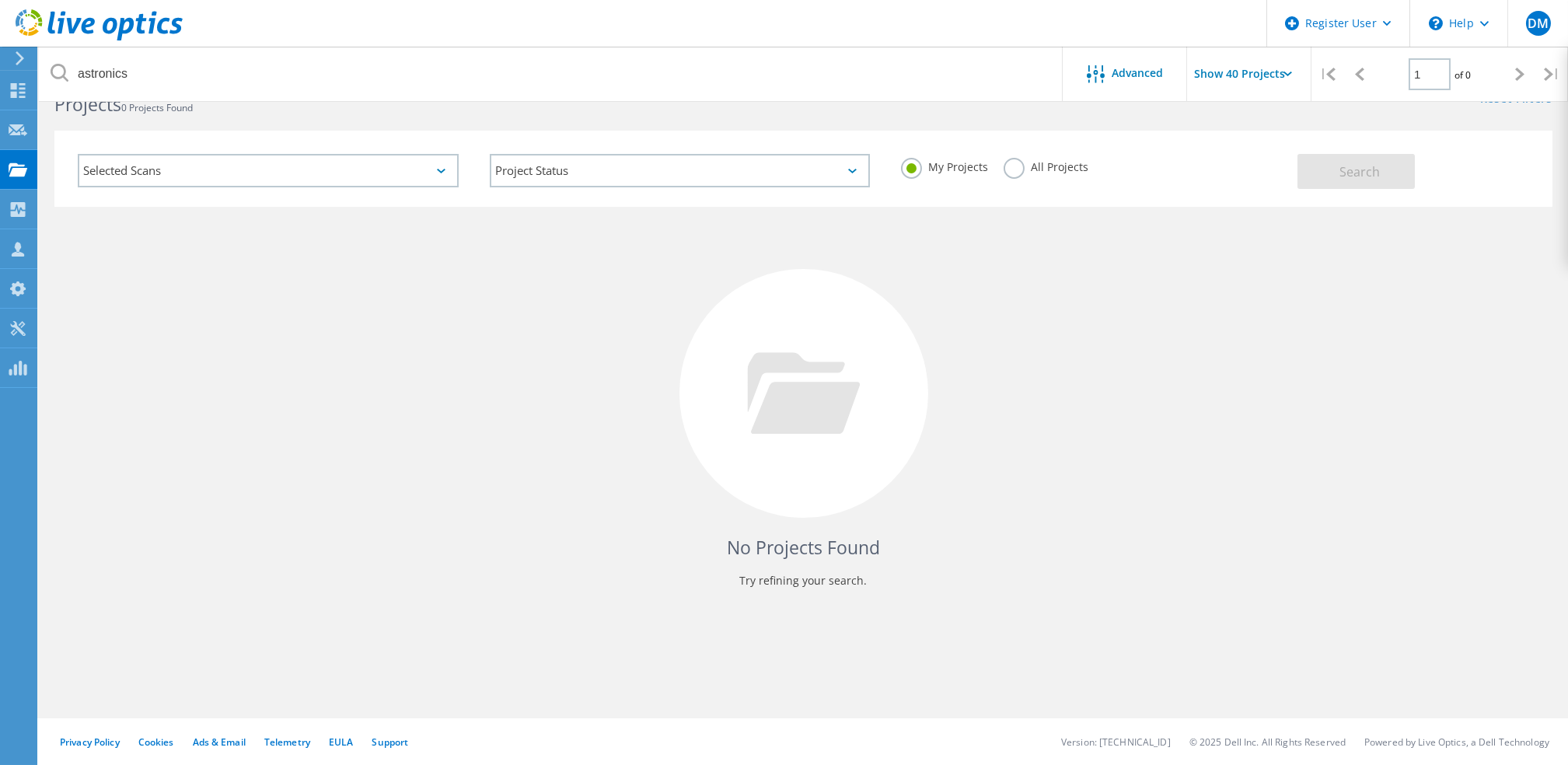
click at [1011, 163] on label "All Projects" at bounding box center [1046, 165] width 85 height 15
click at [0, 0] on input "All Projects" at bounding box center [0, 0] width 0 height 0
click at [1340, 169] on span "Search" at bounding box center [1360, 172] width 40 height 17
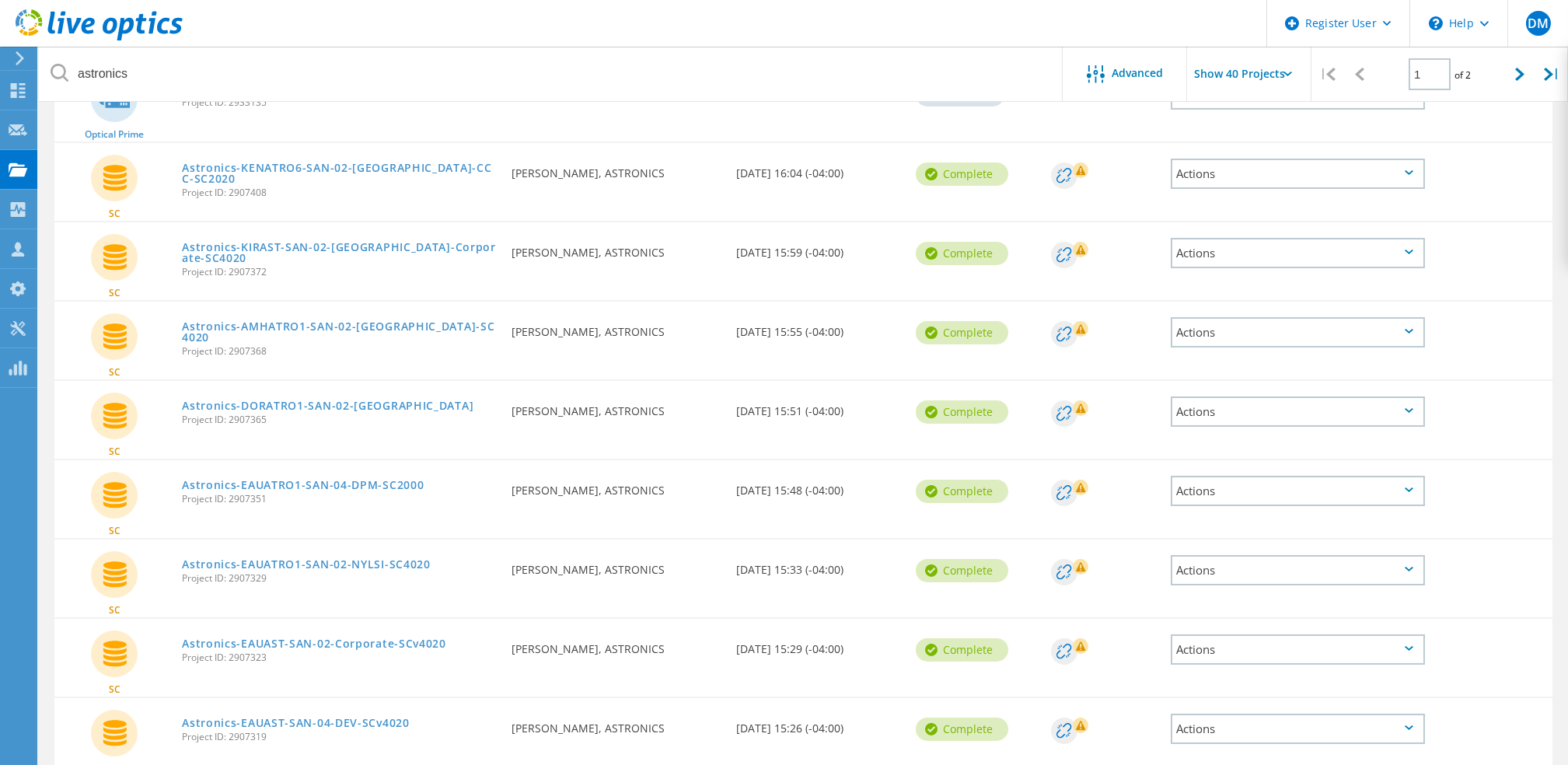
scroll to position [301, 0]
click at [413, 481] on link "Astronics-EAUATRO1-SAN-04-DPM-SC2000" at bounding box center [303, 486] width 242 height 11
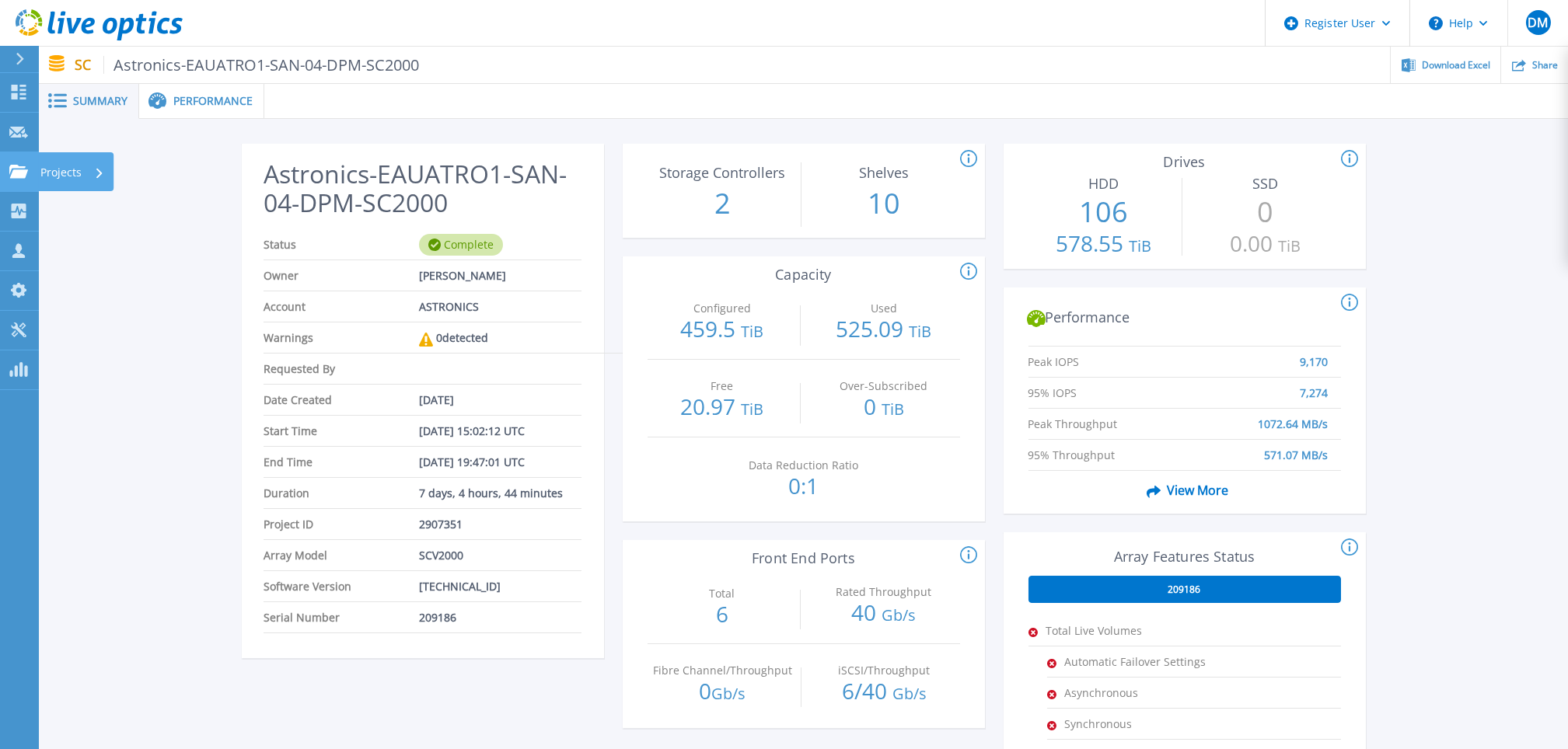
click at [23, 165] on icon at bounding box center [19, 172] width 19 height 13
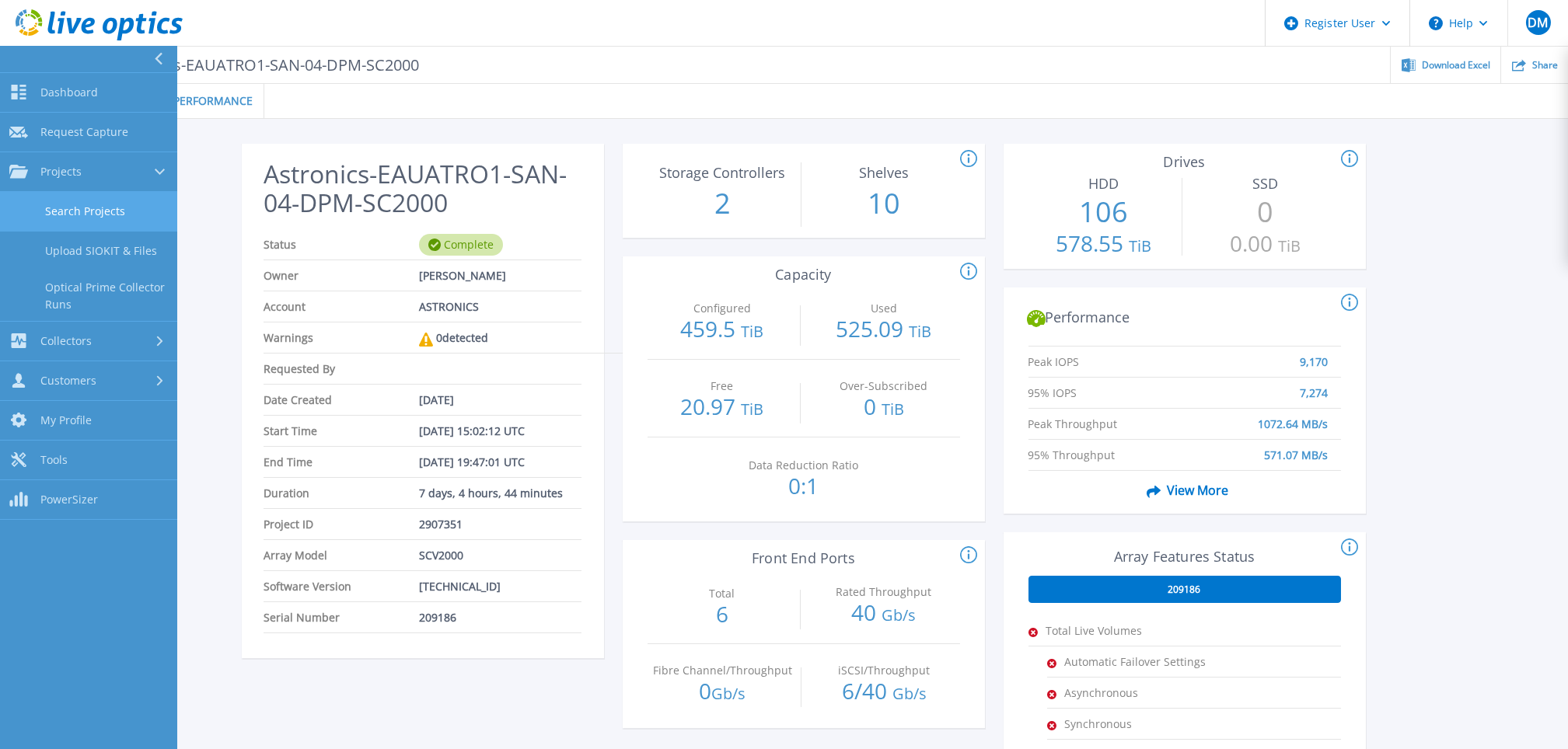
click at [109, 221] on link "Search Projects" at bounding box center [88, 211] width 177 height 40
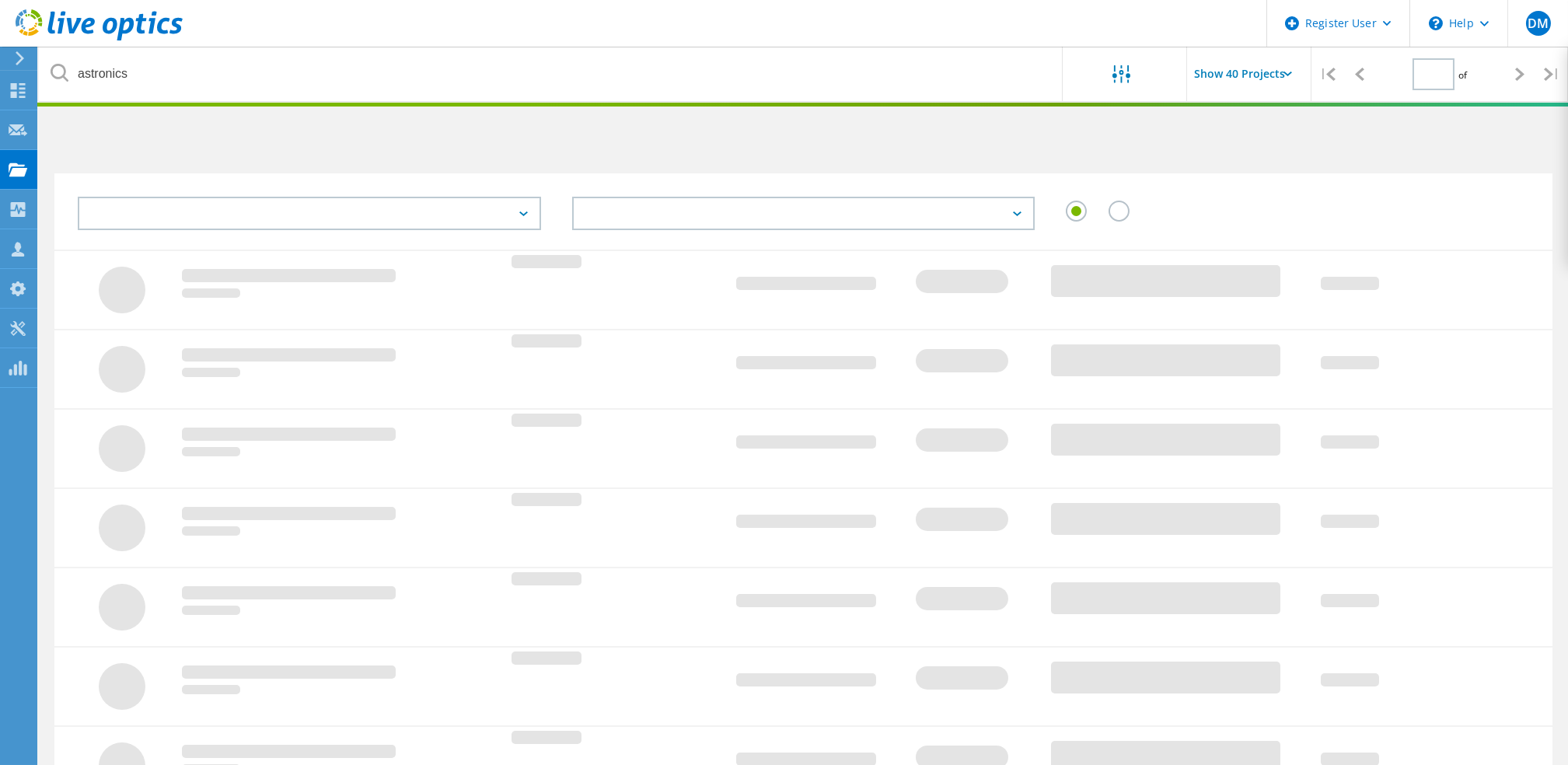
type input "1"
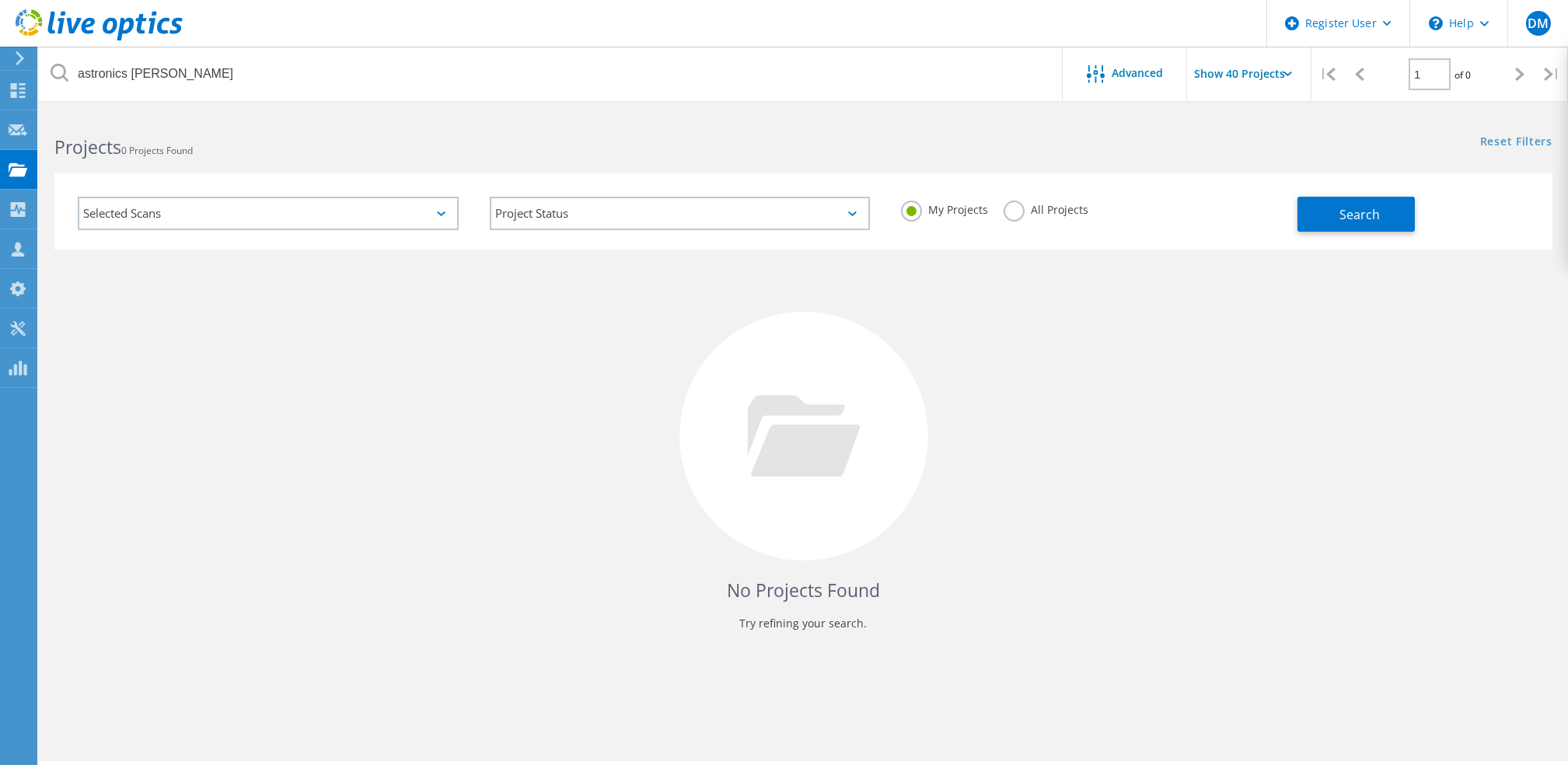
click at [1016, 198] on div "My Projects All Projects" at bounding box center [1092, 210] width 412 height 57
click at [1019, 219] on div "All Projects" at bounding box center [1046, 212] width 85 height 23
click at [1008, 210] on label "All Projects" at bounding box center [1046, 208] width 85 height 15
click at [0, 0] on input "All Projects" at bounding box center [0, 0] width 0 height 0
click at [1309, 215] on button "Search" at bounding box center [1356, 214] width 117 height 35
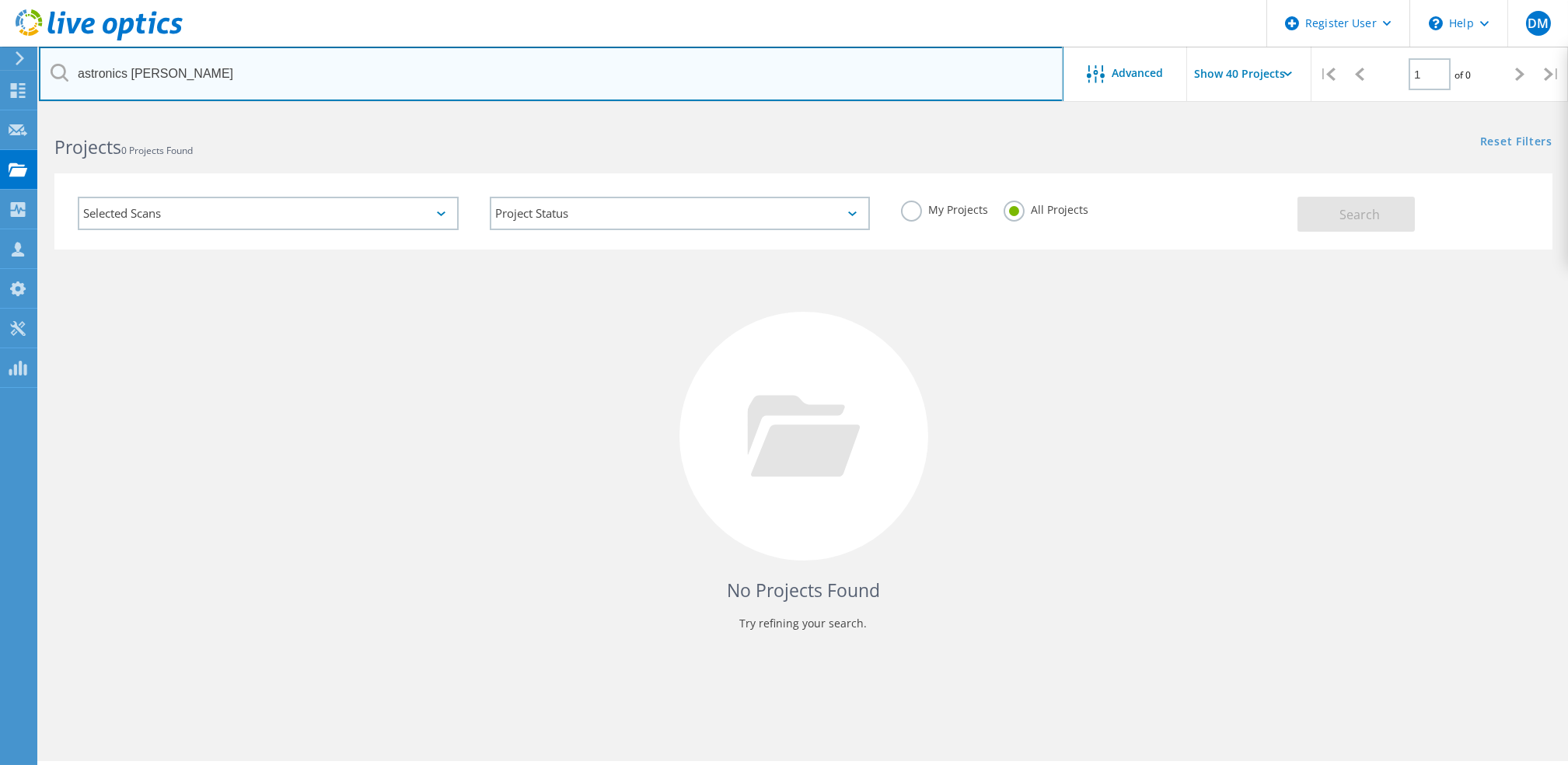
drag, startPoint x: 202, startPoint y: 87, endPoint x: 129, endPoint y: 72, distance: 74.5
click at [129, 72] on input "astronics [PERSON_NAME]" at bounding box center [551, 74] width 1025 height 54
click at [254, 62] on input "astronics corporation" at bounding box center [551, 74] width 1025 height 54
type input "astronics"
